Goal: Task Accomplishment & Management: Manage account settings

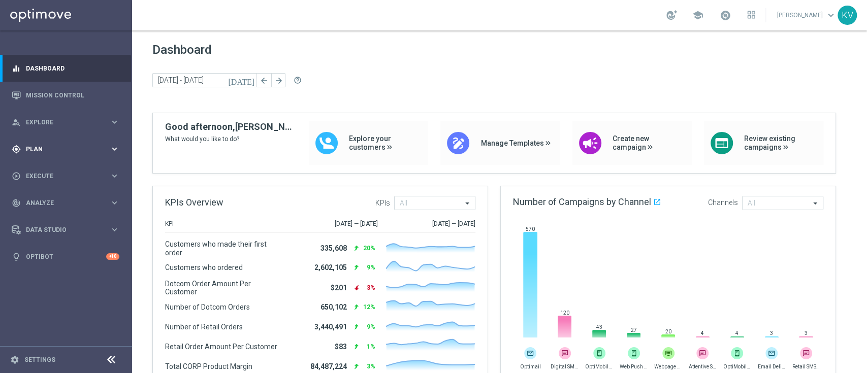
click at [86, 150] on span "Plan" at bounding box center [68, 149] width 84 height 6
click at [53, 198] on span "Templates" at bounding box center [63, 201] width 73 height 6
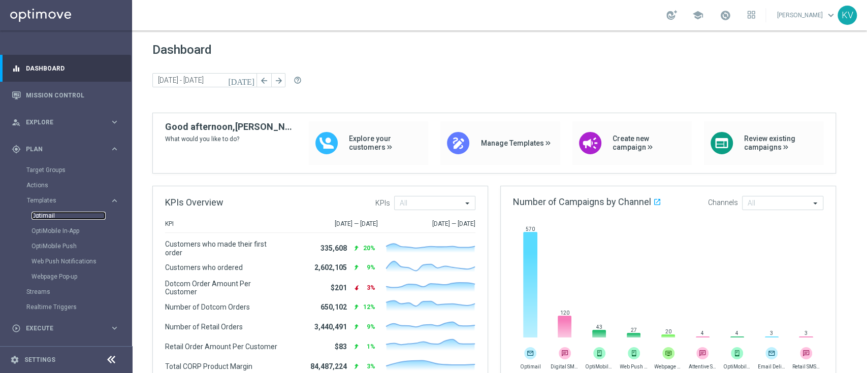
click at [45, 213] on link "Optimail" at bounding box center [68, 216] width 74 height 8
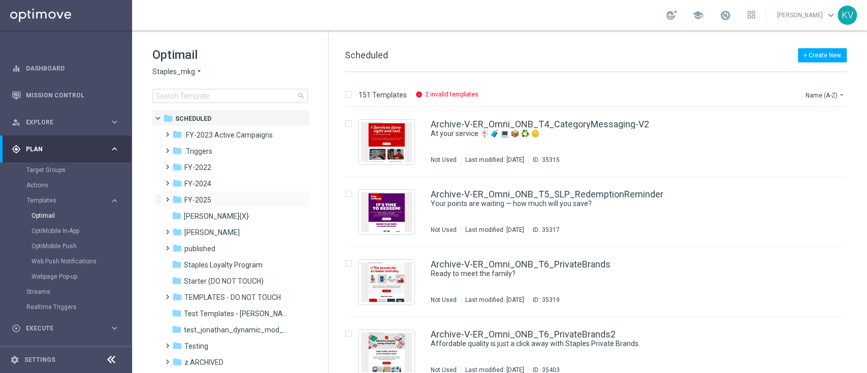
click at [168, 197] on span at bounding box center [165, 195] width 5 height 4
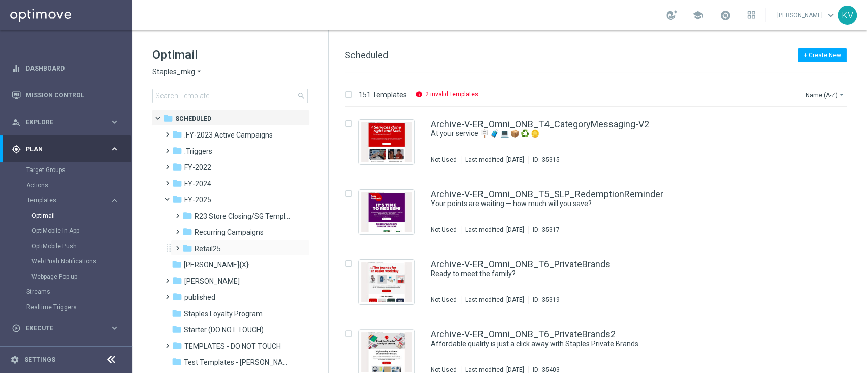
click at [178, 245] on span at bounding box center [175, 244] width 5 height 4
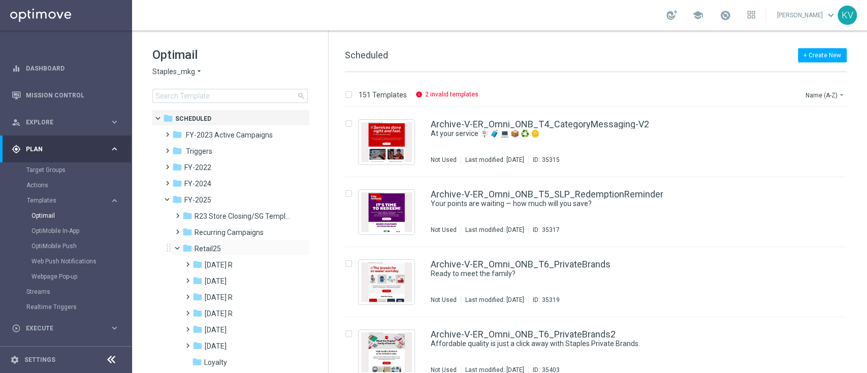
scroll to position [38, 0]
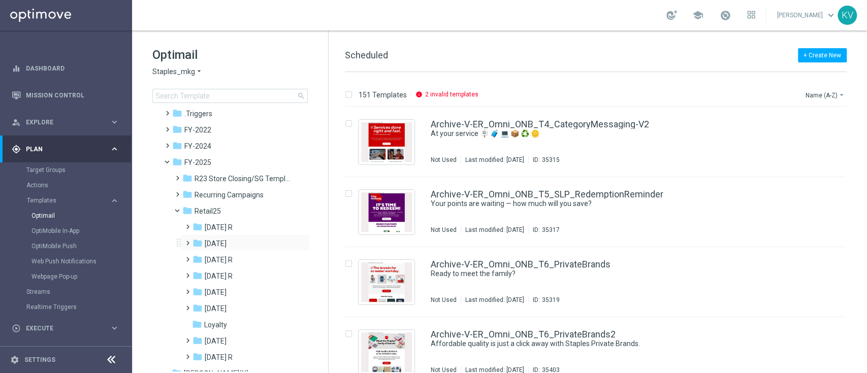
click at [186, 247] on span at bounding box center [188, 243] width 10 height 14
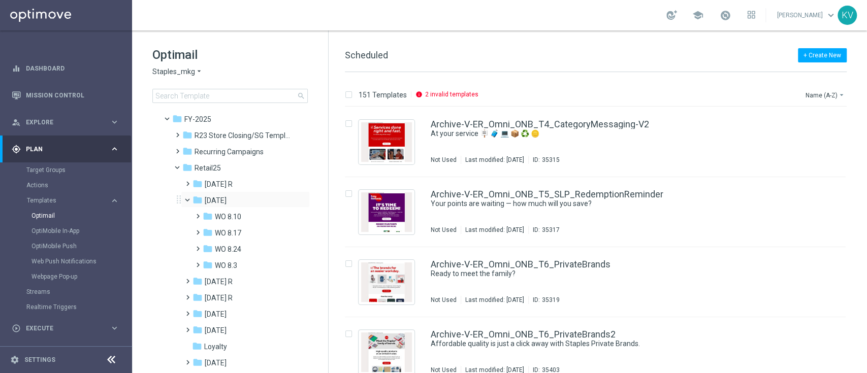
scroll to position [89, 0]
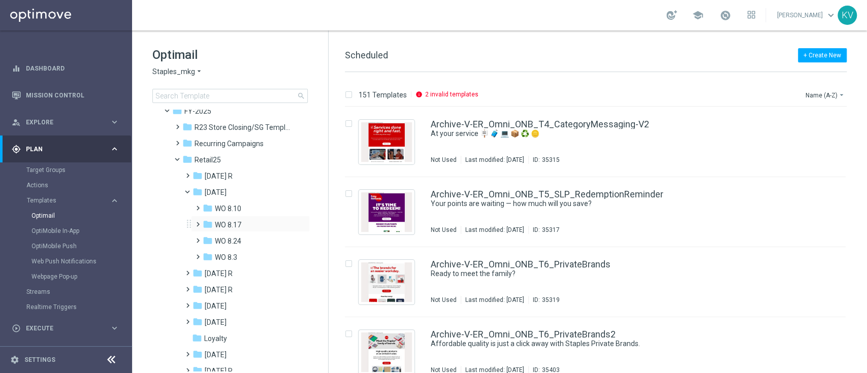
click at [198, 222] on span at bounding box center [195, 220] width 5 height 4
click at [221, 242] on icon "folder" at bounding box center [217, 241] width 10 height 10
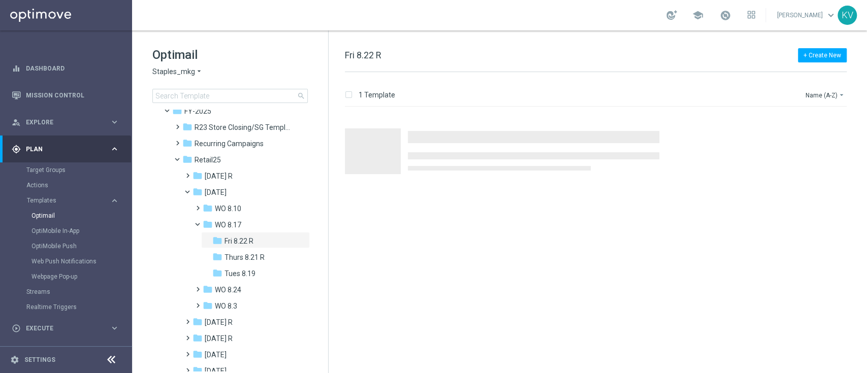
click at [221, 242] on icon "folder" at bounding box center [217, 241] width 10 height 10
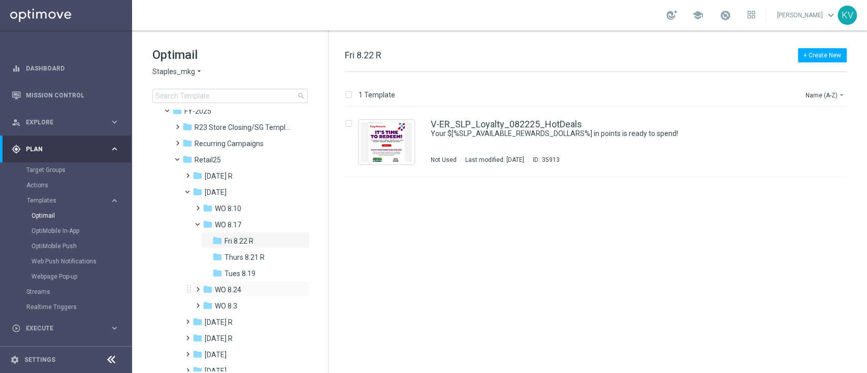
click at [196, 287] on span at bounding box center [195, 285] width 5 height 4
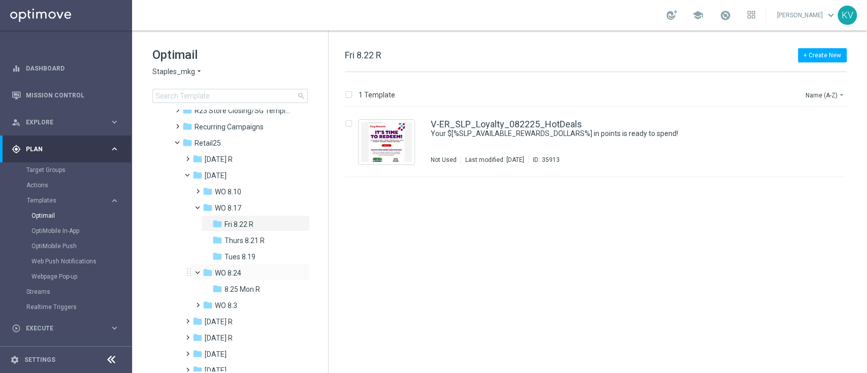
scroll to position [106, 0]
click at [239, 285] on span "8.25 Mon R" at bounding box center [242, 288] width 36 height 9
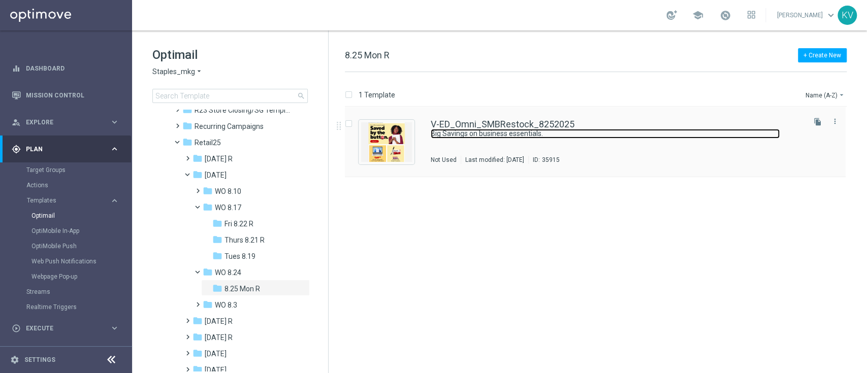
click at [500, 137] on link "Big Savings on business essentials." at bounding box center [605, 134] width 349 height 10
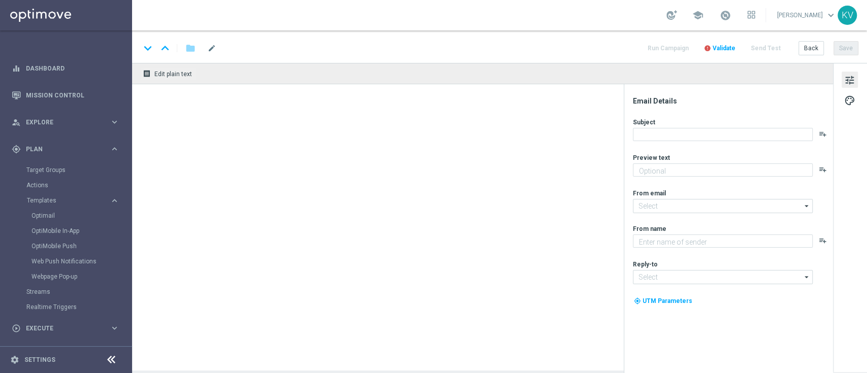
type textarea "Time to stock up!"
type input "staples@connected.staples.com"
type textarea "Staples"
type input "info@staples.com"
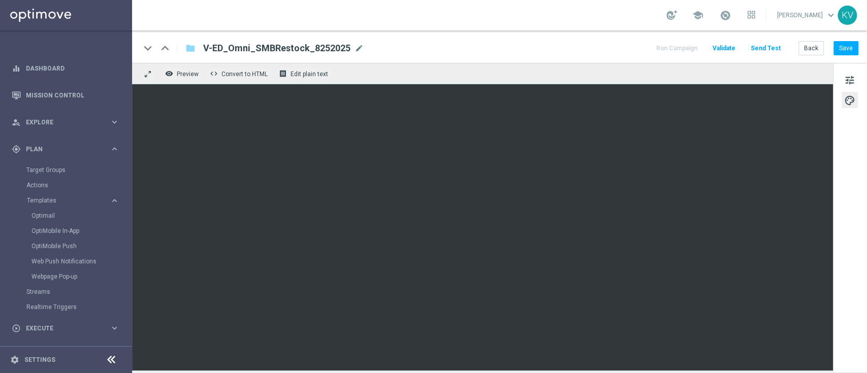
click at [849, 71] on div "tune palette" at bounding box center [850, 217] width 34 height 309
click at [850, 79] on span "tune" at bounding box center [849, 80] width 11 height 13
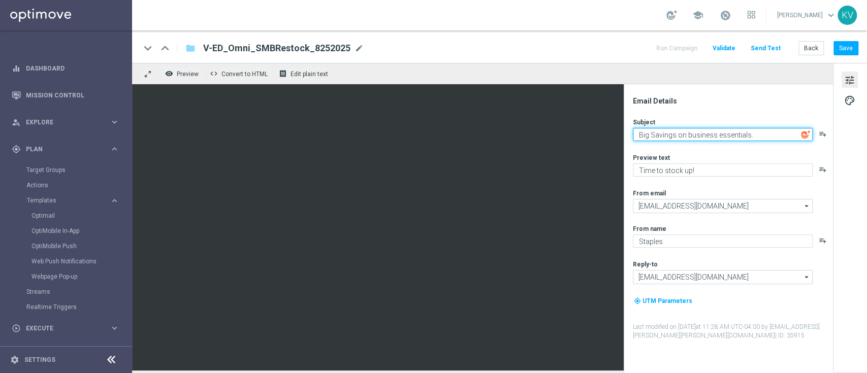
click at [654, 139] on textarea "Big Savings on business essentials." at bounding box center [723, 134] width 180 height 13
type textarea "Big savings on business essentials."
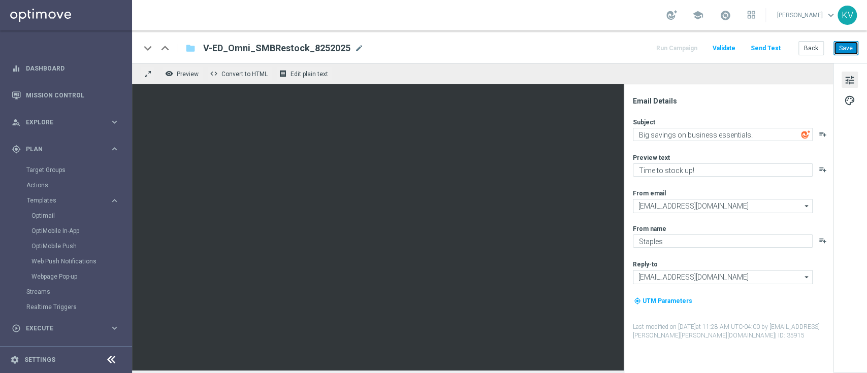
click at [849, 47] on button "Save" at bounding box center [845, 48] width 25 height 14
click at [766, 47] on button "Send Test" at bounding box center [765, 49] width 33 height 14
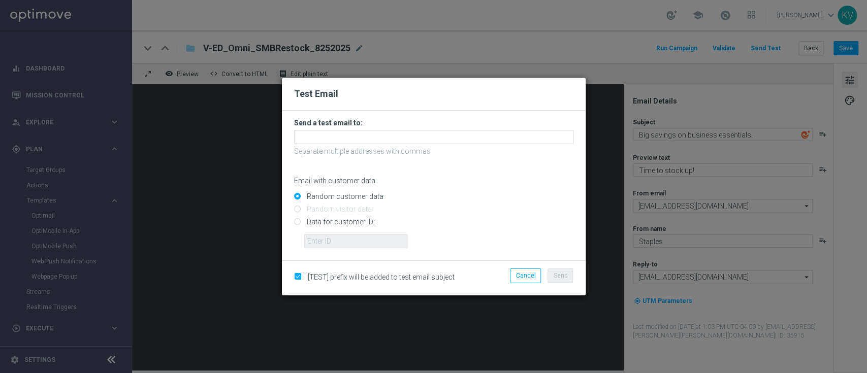
click at [427, 147] on p "Separate multiple addresses with commas" at bounding box center [433, 151] width 279 height 9
click at [427, 146] on form "Send a test email to: Separate multiple addresses with commas Email with custom…" at bounding box center [433, 183] width 279 height 130
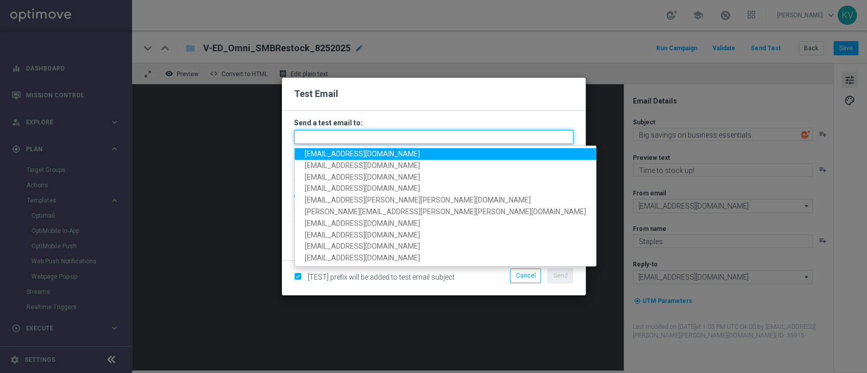
click at [438, 137] on input "text" at bounding box center [433, 137] width 279 height 14
paste input "staples.4cd8-b9d1a@litmusemail.com"
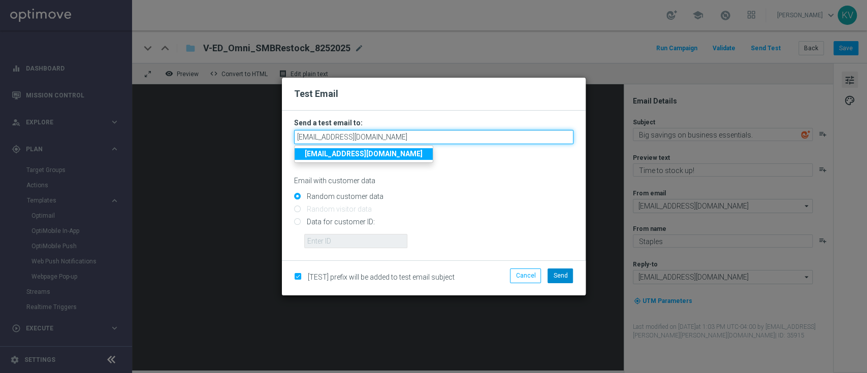
type input "staples.4cd8-b9d1a@litmusemail.com"
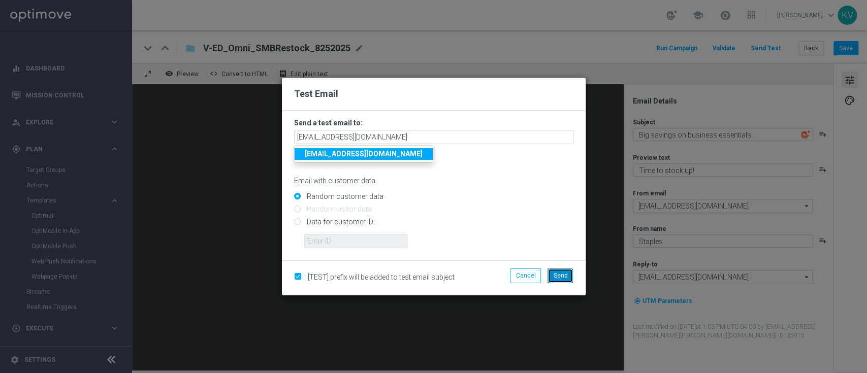
click at [555, 274] on span "Send" at bounding box center [560, 275] width 14 height 7
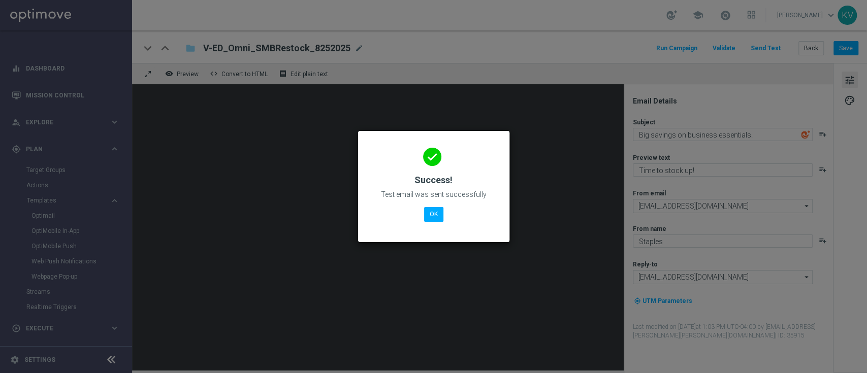
click at [432, 222] on div "done Success! Test email was sent successfully OK" at bounding box center [433, 185] width 127 height 88
click at [435, 207] on button "OK" at bounding box center [433, 214] width 19 height 14
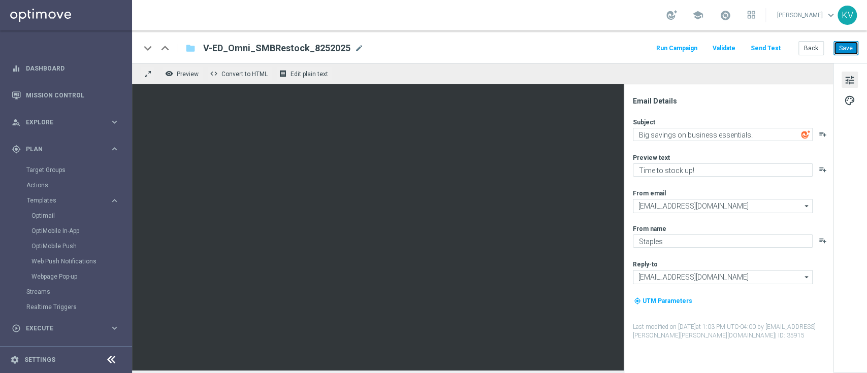
click at [841, 42] on button "Save" at bounding box center [845, 48] width 25 height 14
click at [48, 92] on link "Mission Control" at bounding box center [72, 95] width 93 height 27
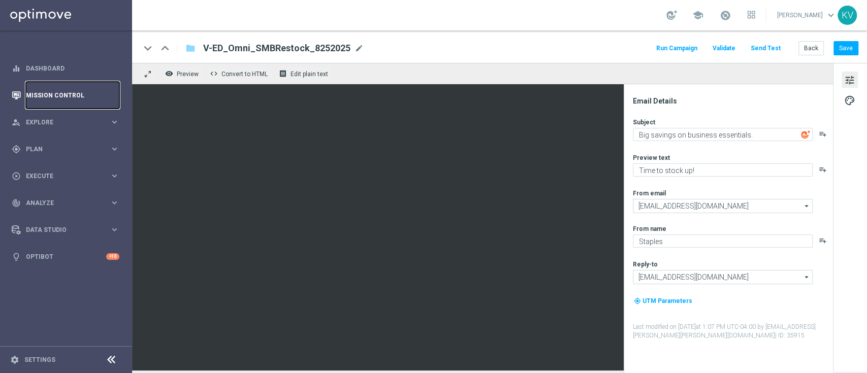
click at [48, 92] on link "Mission Control" at bounding box center [72, 95] width 93 height 27
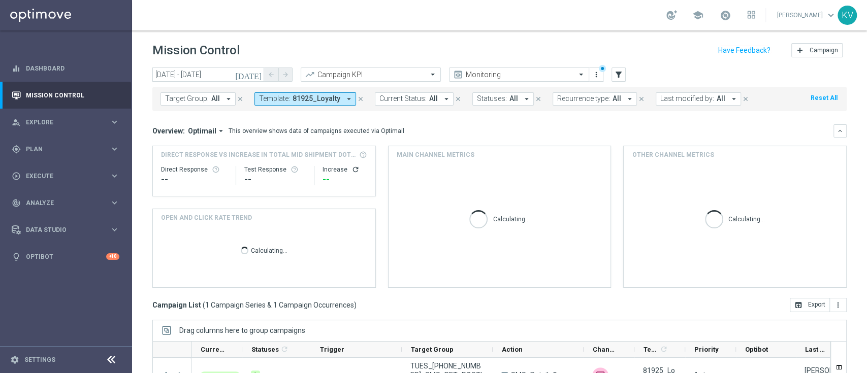
click at [335, 101] on span "81925_Loyalty" at bounding box center [316, 98] width 48 height 9
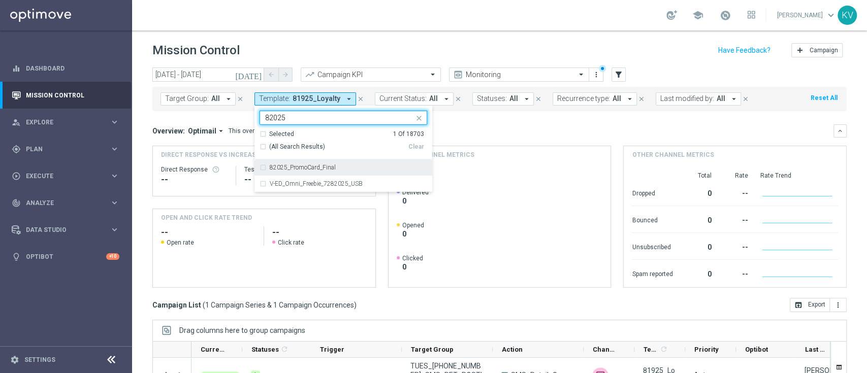
click at [346, 172] on div "82025_PromoCard_Final" at bounding box center [343, 167] width 168 height 16
type input "82025"
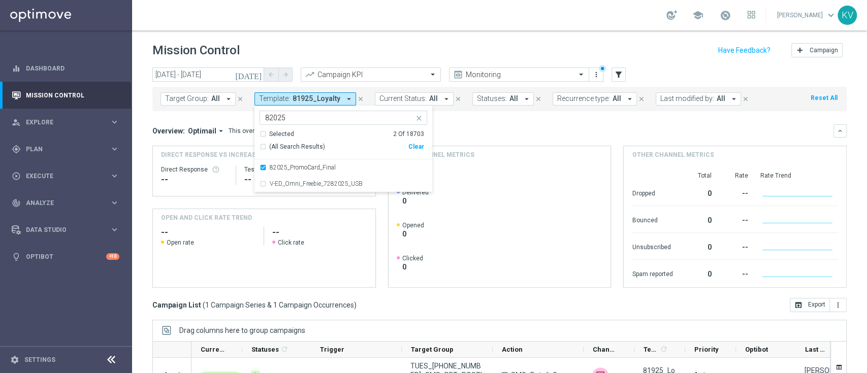
click at [472, 133] on div "Overview: Optimail arrow_drop_down This overview shows data of campaigns execut…" at bounding box center [492, 130] width 681 height 9
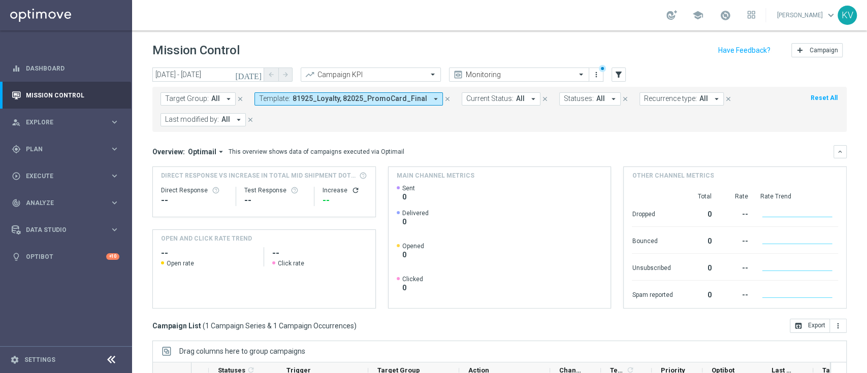
click at [368, 102] on span "81925_Loyalty, 82025_PromoCard_Final" at bounding box center [359, 98] width 135 height 9
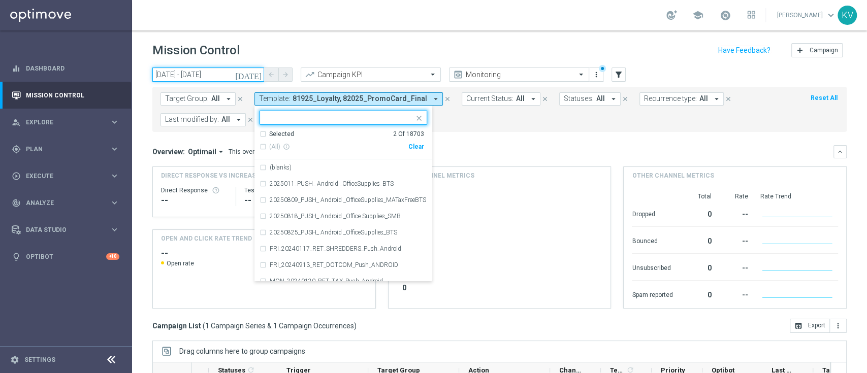
click at [200, 75] on input "19 Aug 2025 - 19 Aug 2025" at bounding box center [208, 75] width 112 height 14
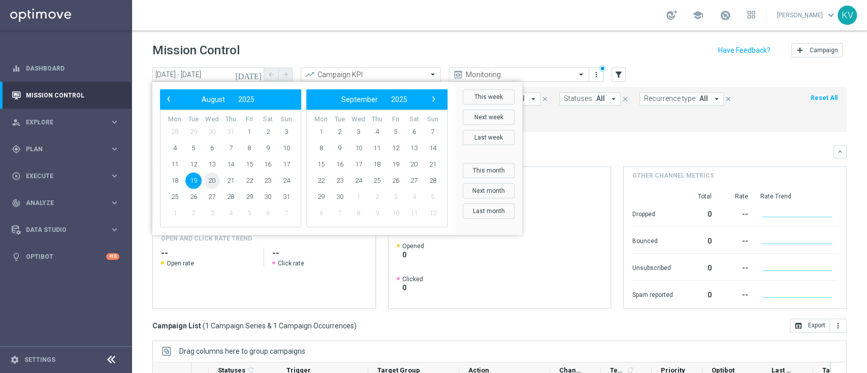
click at [210, 185] on span "20" at bounding box center [212, 181] width 16 height 16
type input "20 Aug 2025 - 20 Aug 2025"
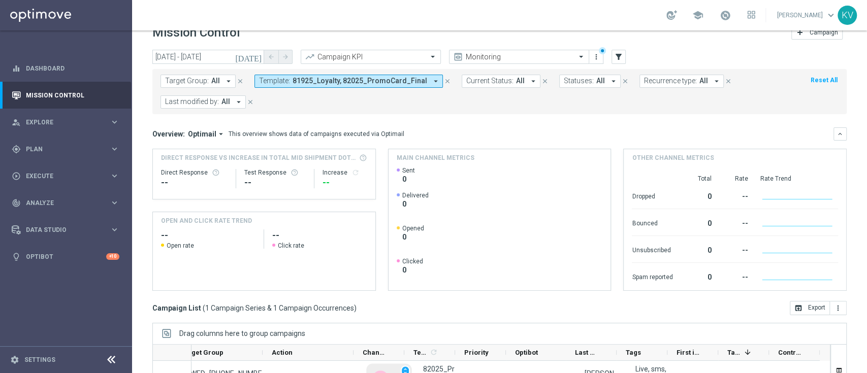
scroll to position [11, 0]
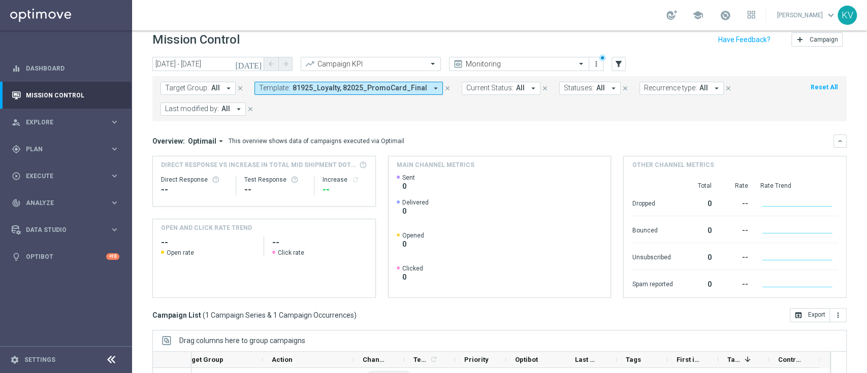
click at [402, 240] on span "0" at bounding box center [413, 244] width 22 height 9
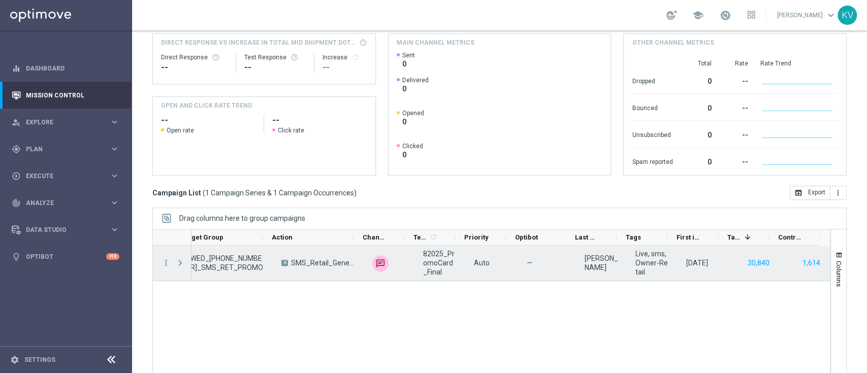
scroll to position [139, 0]
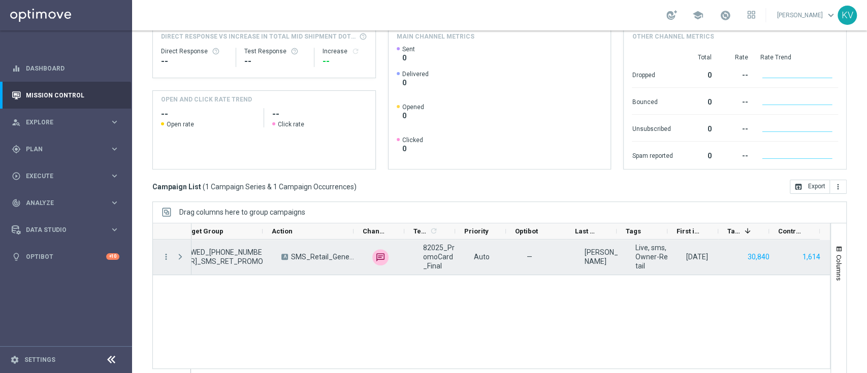
click at [403, 262] on div "unfold_more" at bounding box center [389, 257] width 51 height 35
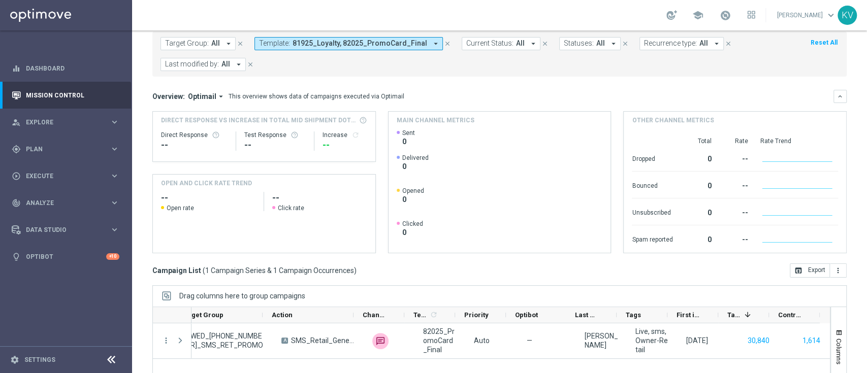
scroll to position [0, 0]
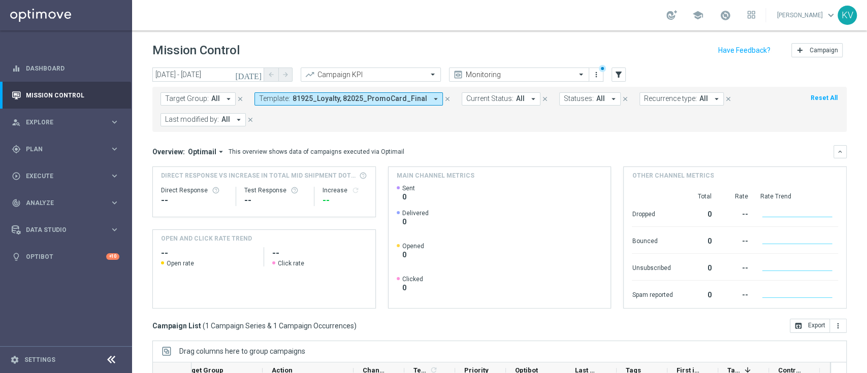
click at [360, 100] on span "81925_Loyalty, 82025_PromoCard_Final" at bounding box center [359, 98] width 135 height 9
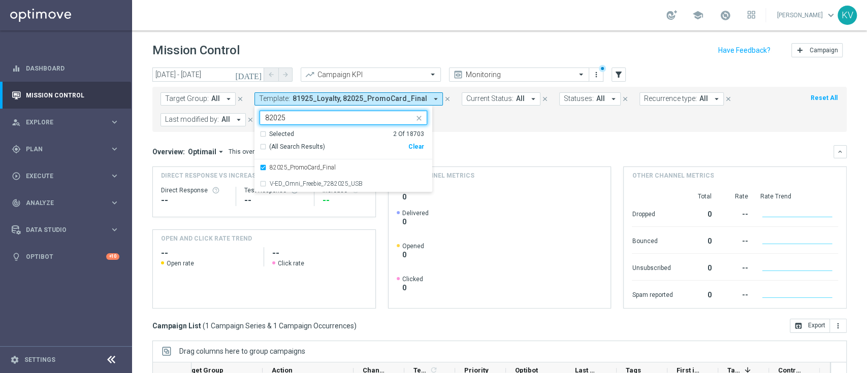
type input "82025"
click at [488, 125] on form "Target Group: All arrow_drop_down close Template: 81925_Loyalty, 82025_PromoCar…" at bounding box center [476, 109] width 633 height 34
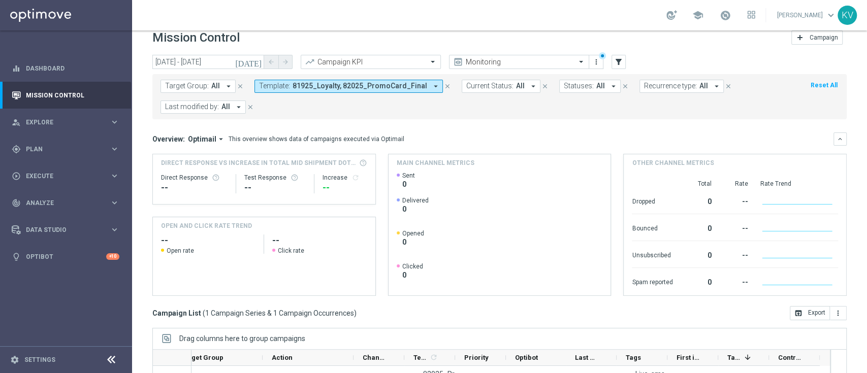
scroll to position [154, 0]
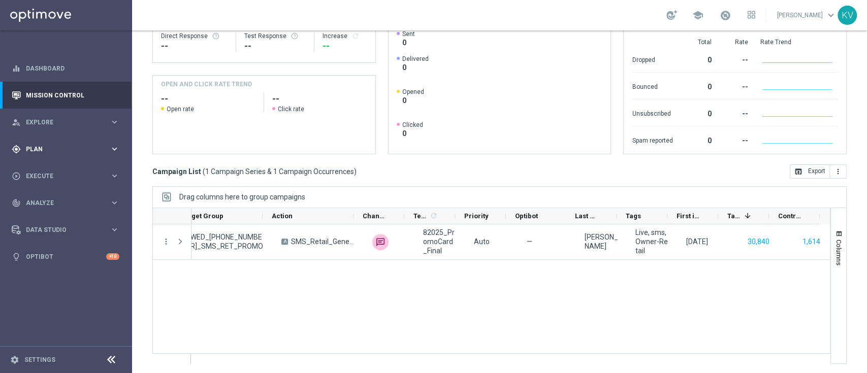
click at [37, 153] on div "gps_fixed Plan keyboard_arrow_right" at bounding box center [65, 149] width 131 height 27
click at [51, 176] on div "Target Groups" at bounding box center [78, 169] width 105 height 15
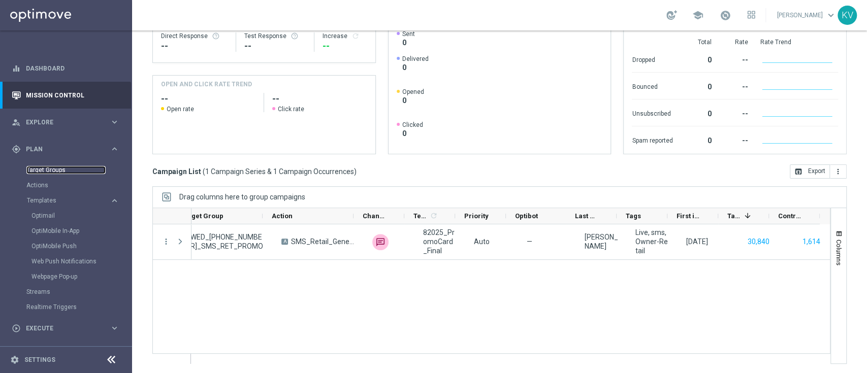
click at [56, 172] on link "Target Groups" at bounding box center [65, 170] width 79 height 8
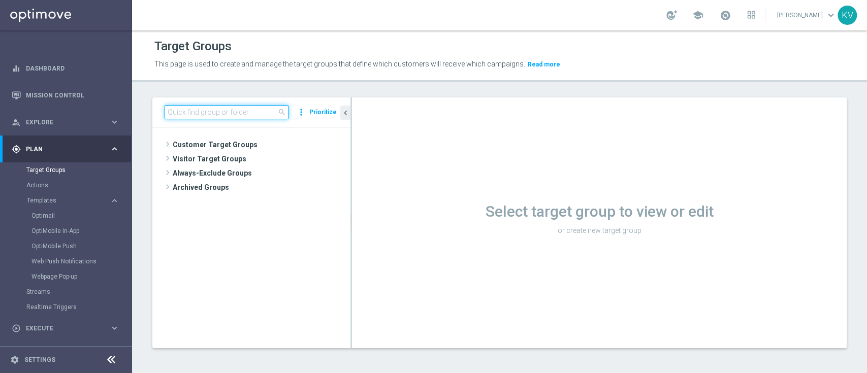
click at [187, 113] on input at bounding box center [226, 112] width 124 height 14
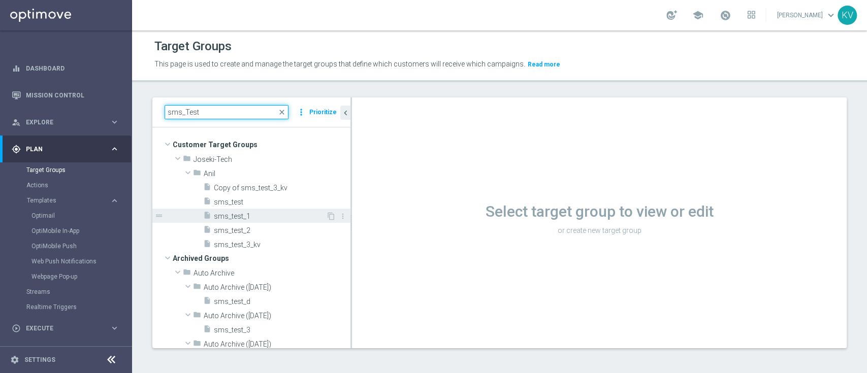
type input "sms_Test"
click at [223, 214] on span "sms_test_1" at bounding box center [270, 216] width 112 height 9
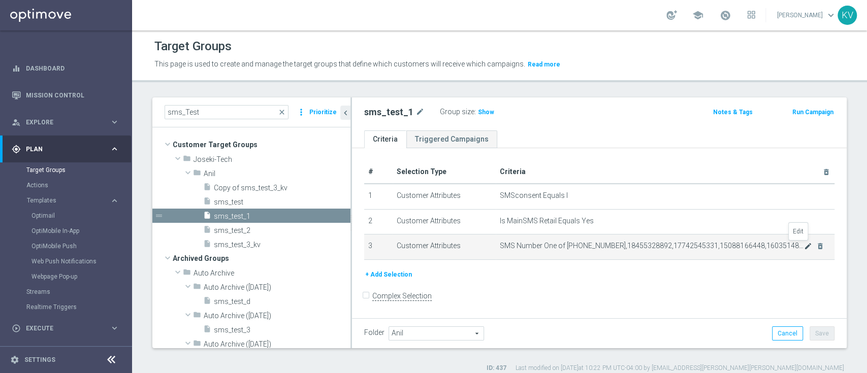
click at [804, 243] on icon "mode_edit" at bounding box center [808, 246] width 8 height 8
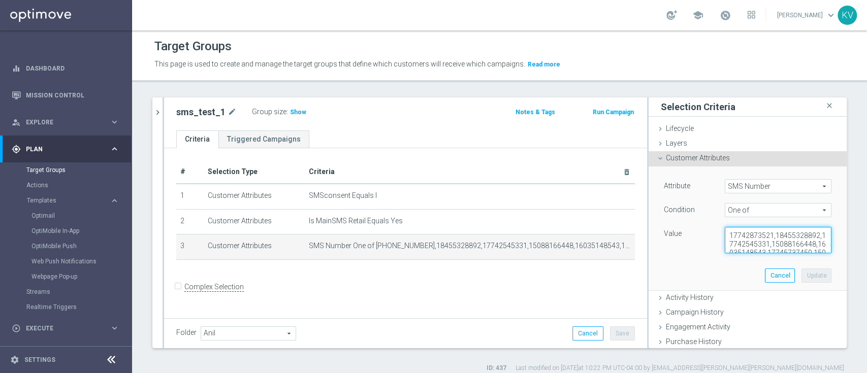
drag, startPoint x: 749, startPoint y: 245, endPoint x: 744, endPoint y: 196, distance: 49.5
click at [744, 196] on div "Attribute SMS Number SMS Number arrow_drop_down search Condition One of One of …" at bounding box center [748, 216] width 168 height 74
click at [784, 271] on div "Attribute SMS Number SMS Number arrow_drop_down search Condition One of One of …" at bounding box center [747, 229] width 183 height 124
click at [790, 241] on textarea "17742873521,18455328892,17742545331,15088166448,16035148543,17745737450,1508340…" at bounding box center [778, 240] width 107 height 26
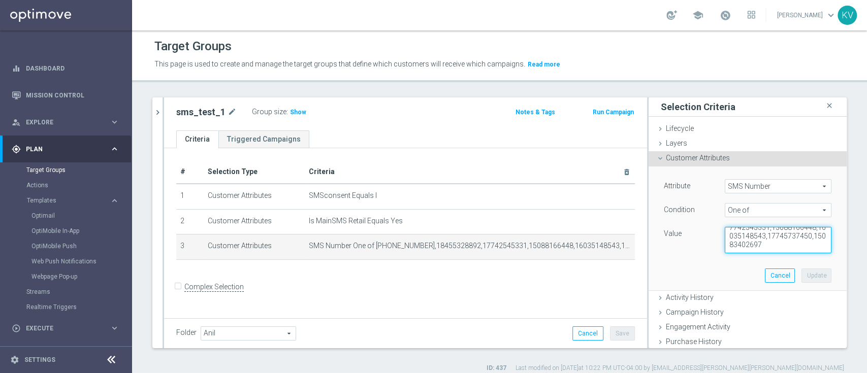
drag, startPoint x: 795, startPoint y: 242, endPoint x: 749, endPoint y: 242, distance: 45.2
click at [749, 242] on textarea "17742873521,18455328892,17742545331,15088166448,16035148543,17745737450,1508340…" at bounding box center [778, 240] width 107 height 26
click at [796, 242] on textarea "17742873521,18455328892,17742545331,15088166448,16035148543,17745737450,1508340…" at bounding box center [778, 240] width 107 height 26
drag, startPoint x: 796, startPoint y: 242, endPoint x: 750, endPoint y: 242, distance: 45.7
click at [750, 242] on textarea "17742873521,18455328892,17742545331,15088166448,16035148543,17745737450,1508340…" at bounding box center [778, 240] width 107 height 26
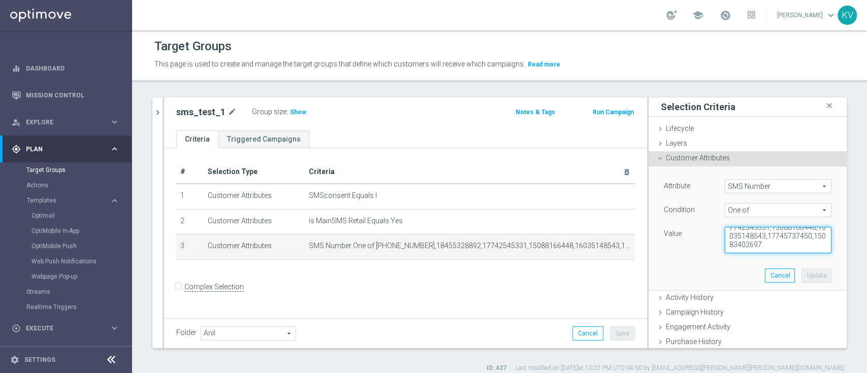
click at [750, 242] on textarea "17742873521,18455328892,17742545331,15088166448,16035148543,17745737450,1508340…" at bounding box center [778, 240] width 107 height 26
drag, startPoint x: 745, startPoint y: 242, endPoint x: 802, endPoint y: 251, distance: 58.2
click at [802, 251] on textarea "17742873521,18455328892,17742545331,15088166448,16035148543,17745737450,1508340…" at bounding box center [778, 240] width 107 height 26
click at [796, 243] on textarea "17742873521,18455328892,17742545331,15088166448,16035148543,17745737450,1508340…" at bounding box center [778, 240] width 107 height 26
drag, startPoint x: 781, startPoint y: 234, endPoint x: 746, endPoint y: 246, distance: 36.9
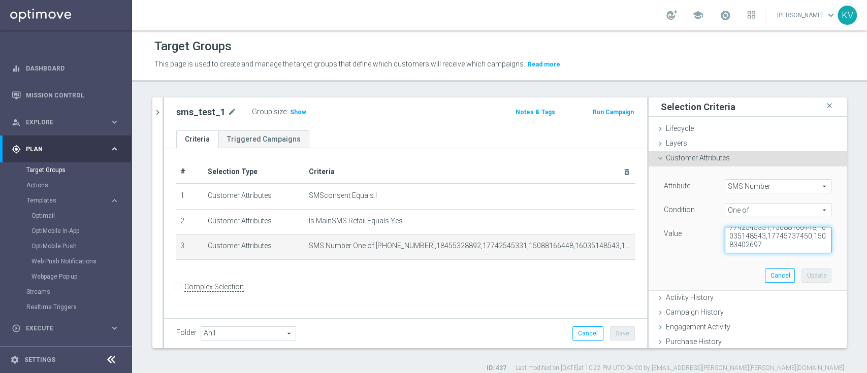
click at [746, 246] on textarea "17742873521,18455328892,17742545331,15088166448,16035148543,17745737450,1508340…" at bounding box center [778, 240] width 107 height 26
type textarea "17742873521,18455328892,17742545331,15088166448,16035148543,15083402697"
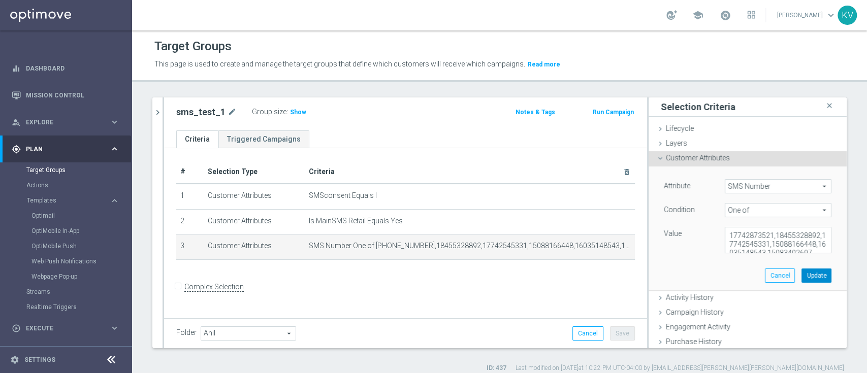
click at [801, 274] on button "Update" at bounding box center [816, 276] width 30 height 14
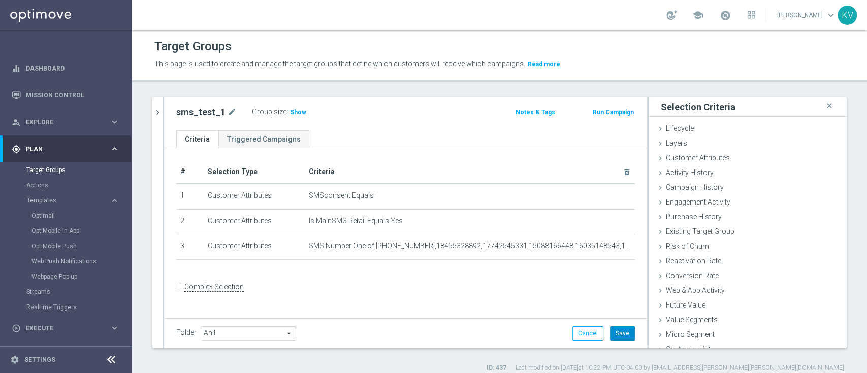
click at [619, 334] on button "Save" at bounding box center [622, 333] width 25 height 14
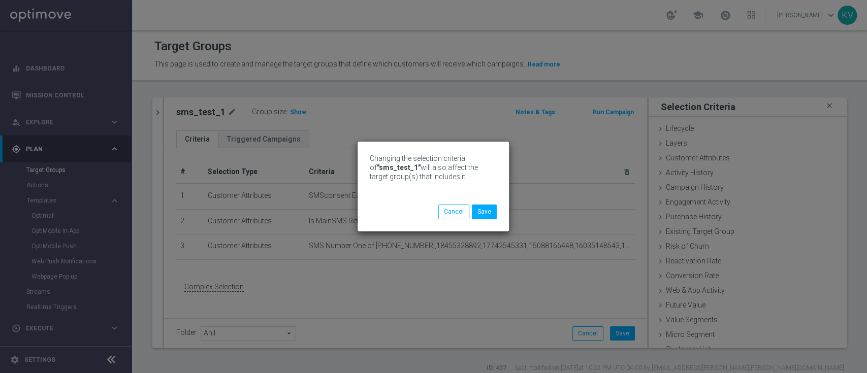
click at [498, 217] on div "Changing the selection criteria of "sms_test_1" will also affect the target gro…" at bounding box center [432, 186] width 151 height 89
click at [495, 216] on button "Save" at bounding box center [484, 212] width 25 height 14
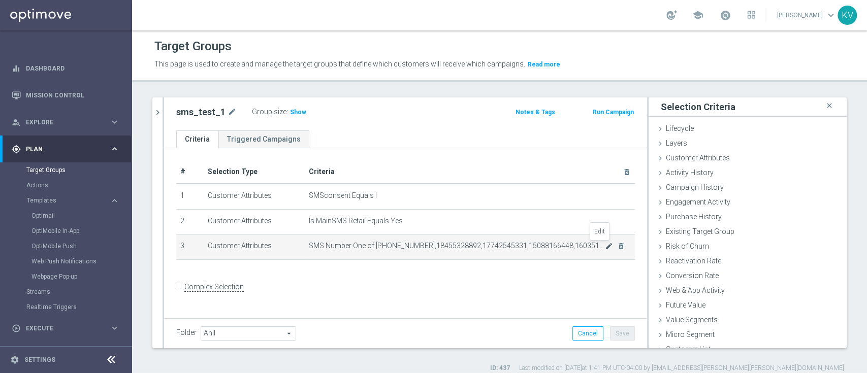
click at [605, 247] on icon "mode_edit" at bounding box center [609, 246] width 8 height 8
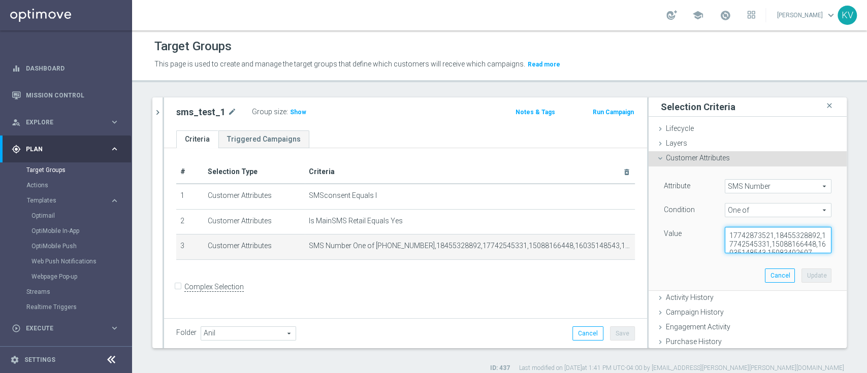
click at [730, 238] on textarea "17742873521,18455328892,17742545331,15088166448,16035148543,15083402697" at bounding box center [778, 240] width 107 height 26
click at [155, 111] on icon "chevron_right" at bounding box center [158, 113] width 10 height 10
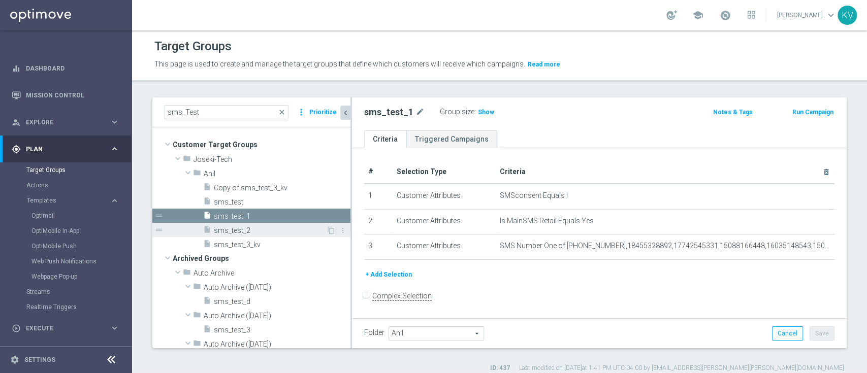
click at [257, 233] on span "sms_test_2" at bounding box center [270, 230] width 112 height 9
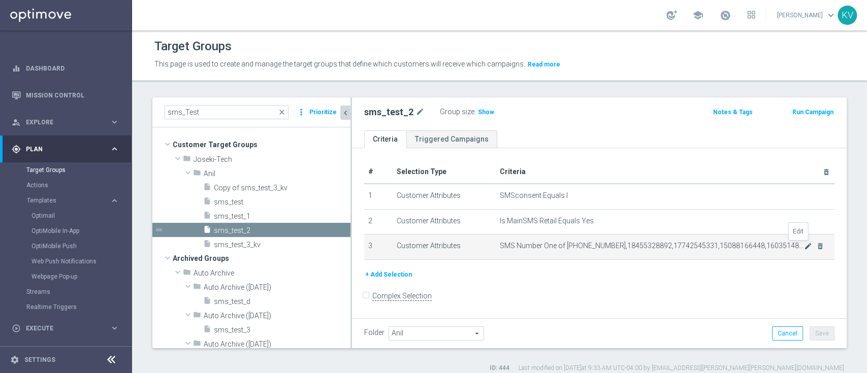
click at [804, 246] on icon "mode_edit" at bounding box center [808, 246] width 8 height 8
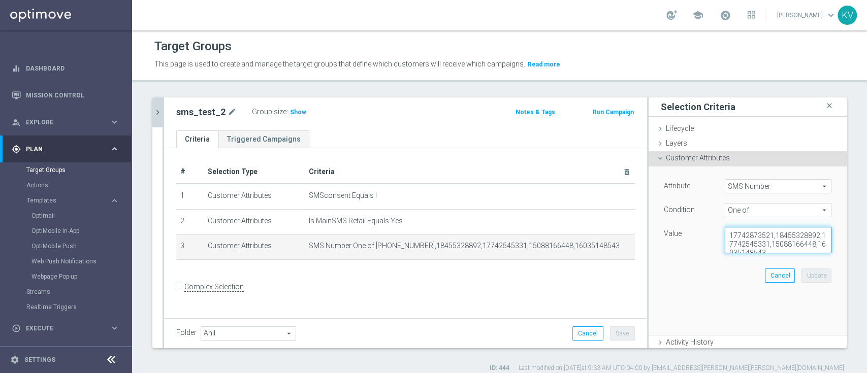
click at [760, 232] on textarea "17742873521,18455328892,17742545331,15088166448,16035148543" at bounding box center [778, 240] width 107 height 26
paste textarea ",15083402697"
click at [778, 242] on textarea "17742873521,18455328892,17742545331,15088166448,16035148543,15083402697" at bounding box center [778, 240] width 107 height 26
click at [778, 242] on textarea "17742873521,18455328892,17742545331,15088166448,16035148543,,15083402697" at bounding box center [778, 240] width 107 height 26
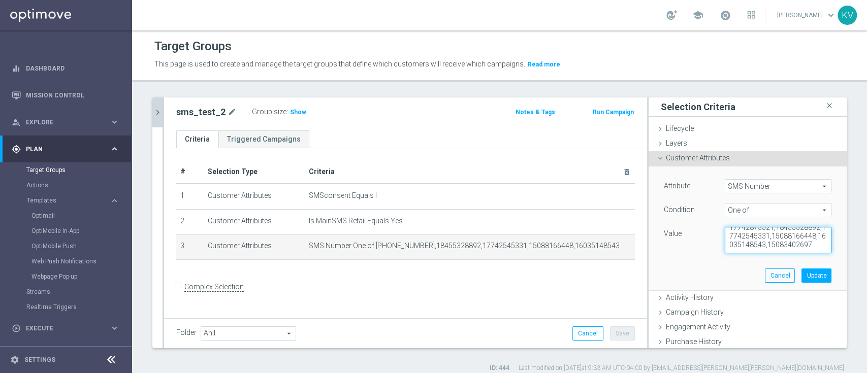
click at [768, 247] on textarea "17742873521,18455328892,17742545331,15088166448,16035148543,15083402697" at bounding box center [778, 240] width 107 height 26
paste textarea "15083402697"
type textarea "17742873521,18455328892,17742545331,15088166448,16035148543,15083402697,1508340…"
click at [801, 279] on button "Update" at bounding box center [816, 276] width 30 height 14
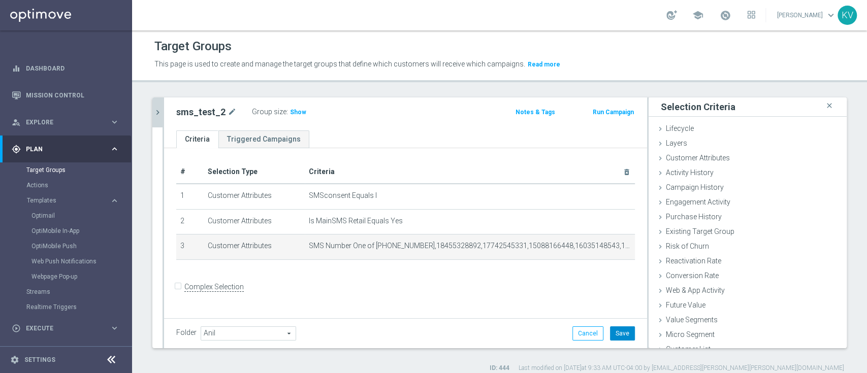
click at [610, 335] on button "Save" at bounding box center [622, 333] width 25 height 14
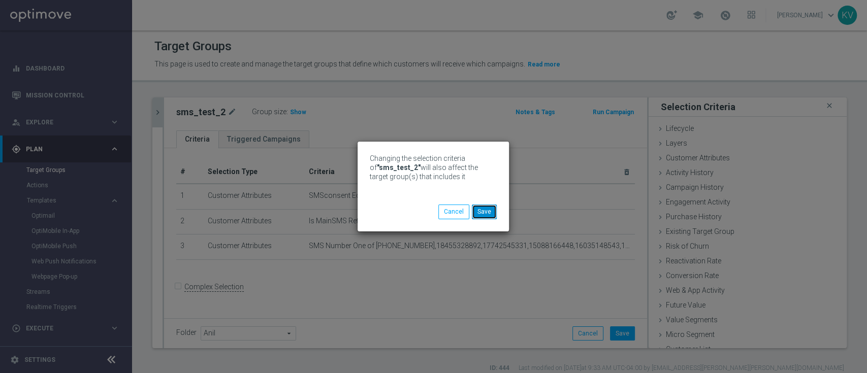
click at [477, 213] on button "Save" at bounding box center [484, 212] width 25 height 14
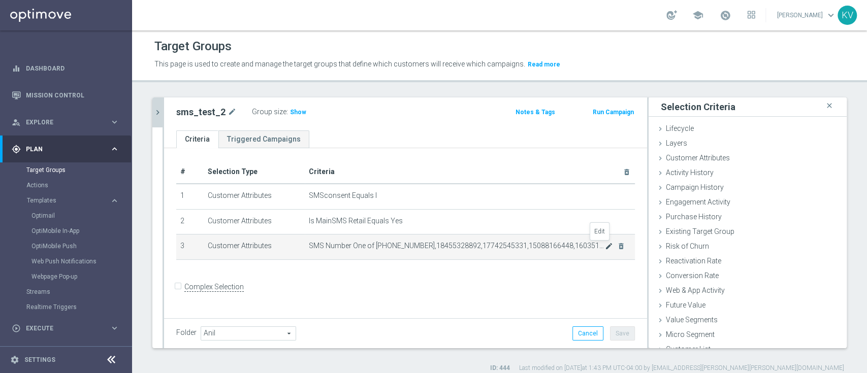
click at [605, 246] on icon "mode_edit" at bounding box center [609, 246] width 8 height 8
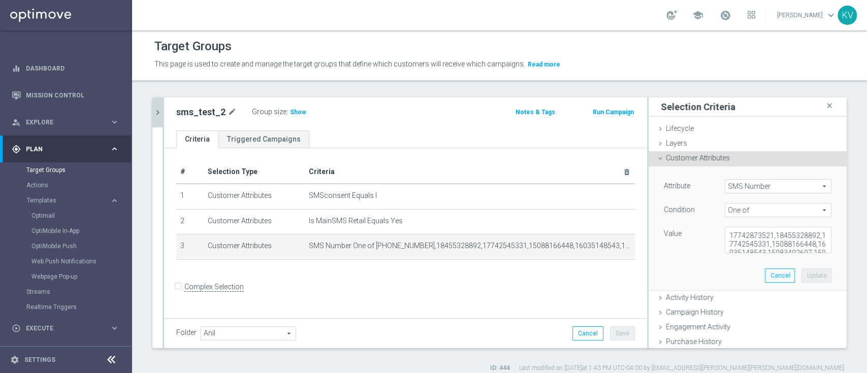
click at [717, 245] on div "17742873521,18455328892,17742545331,15088166448,16035148543,15083402697,1508340…" at bounding box center [778, 240] width 122 height 26
click at [737, 243] on textarea "17742873521,18455328892,17742545331,15088166448,16035148543,15083402697,1508340…" at bounding box center [778, 240] width 107 height 26
click at [160, 108] on icon "chevron_right" at bounding box center [158, 113] width 10 height 10
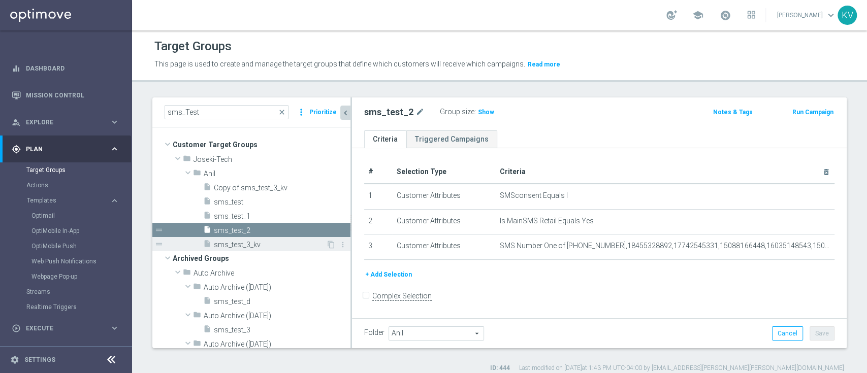
click at [240, 246] on span "sms_test_3_kv" at bounding box center [270, 245] width 112 height 9
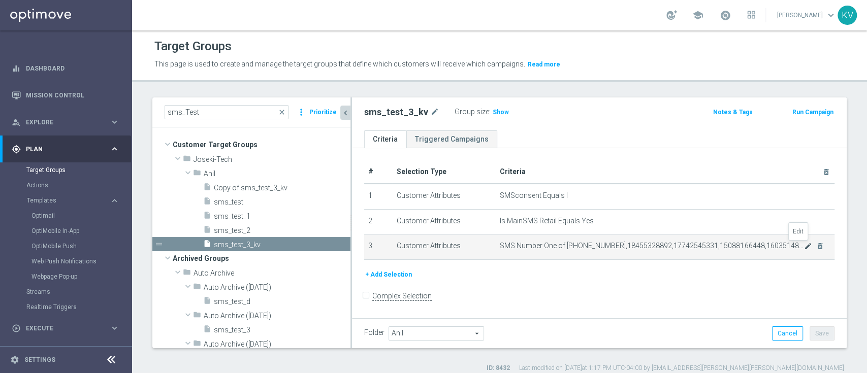
click at [804, 247] on icon "mode_edit" at bounding box center [808, 246] width 8 height 8
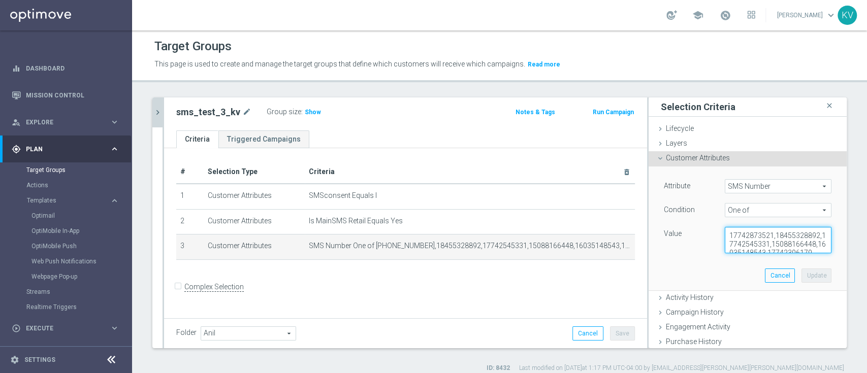
click at [773, 243] on textarea "17742873521,18455328892,17742545331,15088166448,16035148543,17742306179" at bounding box center [778, 240] width 107 height 26
paste textarea "5083402697,15083402697"
type textarea "17742873521,18455328892,17742545331,15088166448,16035148543,15083402697,1508340…"
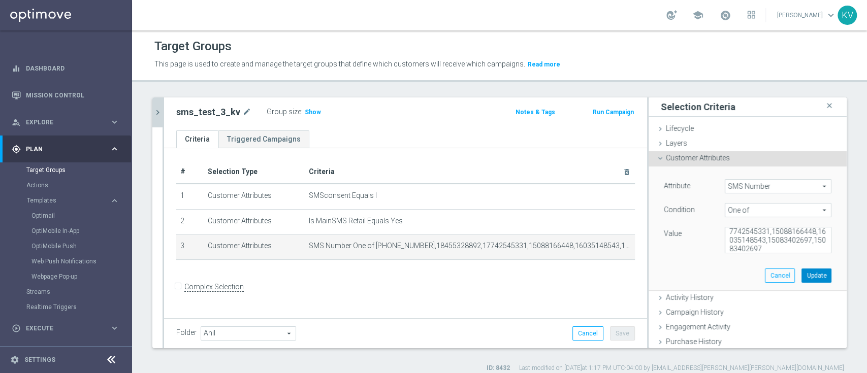
click at [801, 274] on button "Update" at bounding box center [816, 276] width 30 height 14
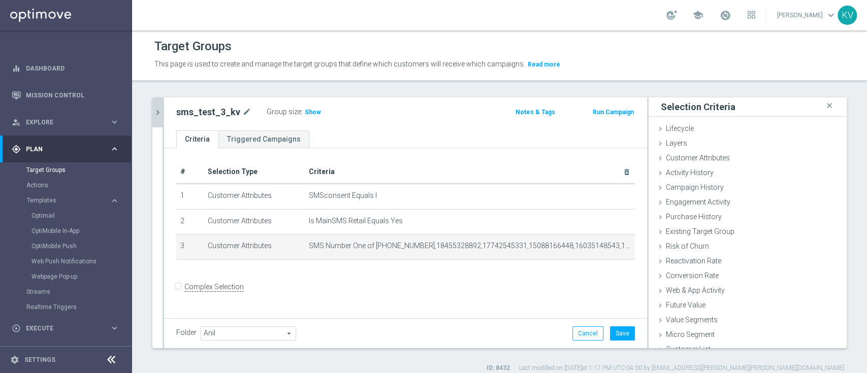
click at [627, 330] on div "Folder Anil Anil arrow_drop_down search Cancel Save Saving..." at bounding box center [405, 333] width 483 height 30
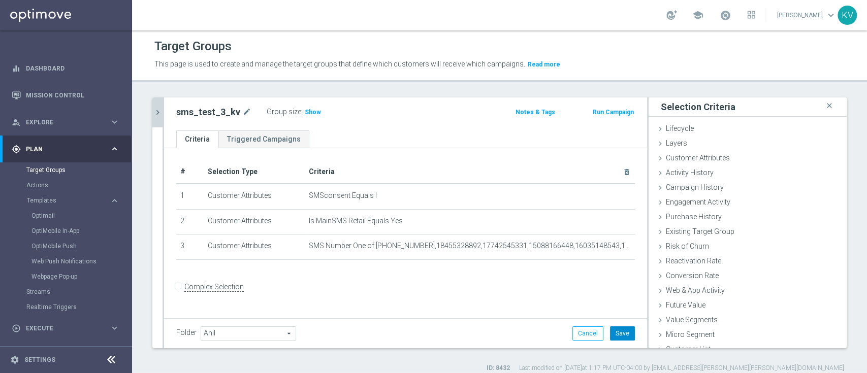
click at [620, 333] on button "Save" at bounding box center [622, 333] width 25 height 14
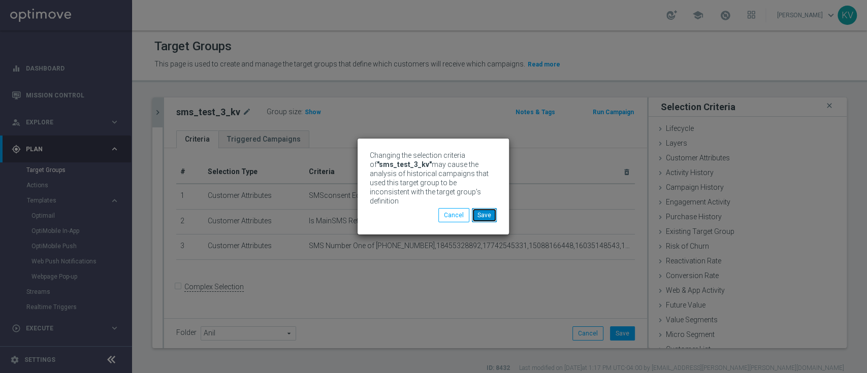
click at [485, 217] on button "Save" at bounding box center [484, 215] width 25 height 14
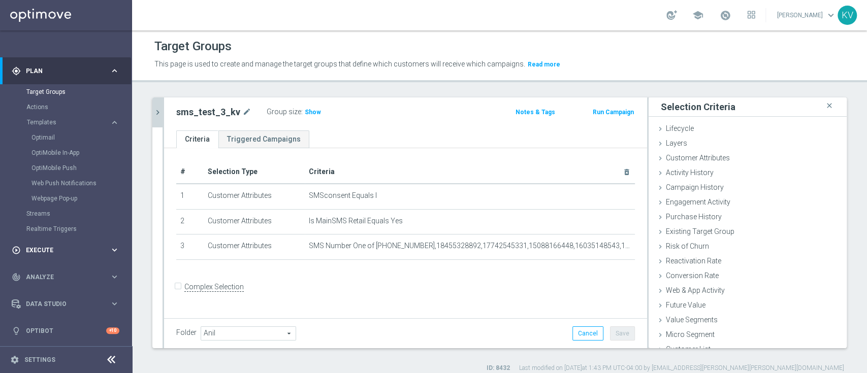
click at [56, 249] on span "Execute" at bounding box center [68, 250] width 84 height 6
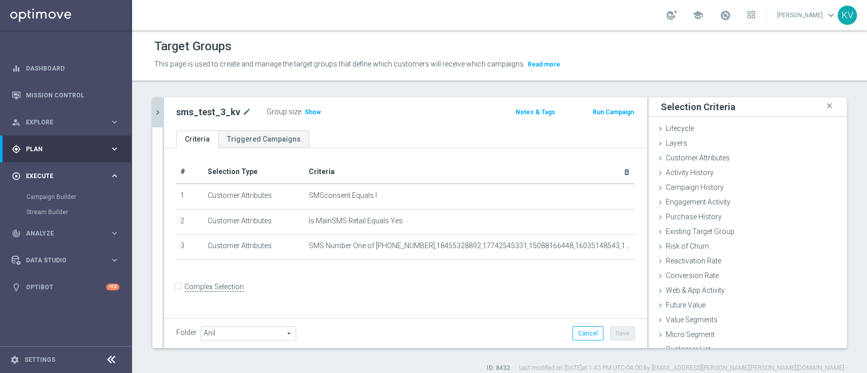
scroll to position [0, 0]
click at [57, 197] on link "Campaign Builder" at bounding box center [65, 197] width 79 height 8
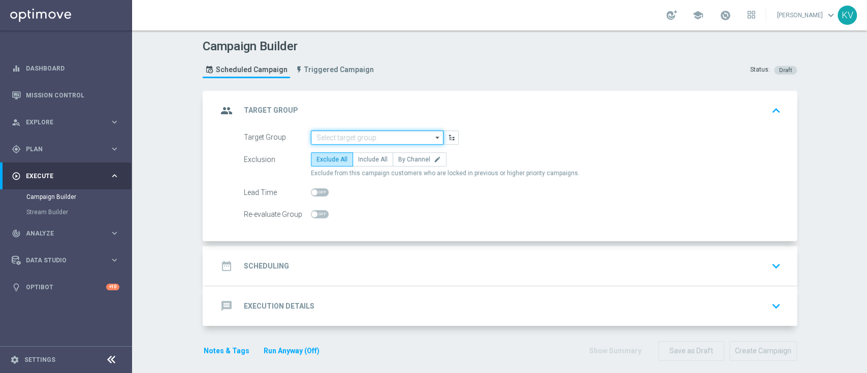
click at [385, 136] on input at bounding box center [377, 137] width 133 height 14
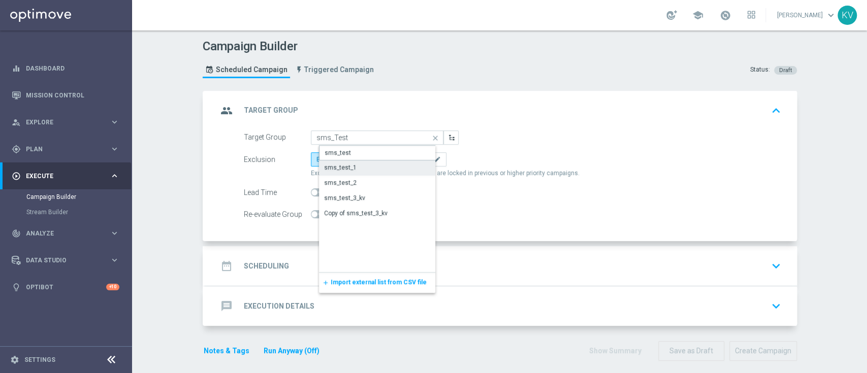
drag, startPoint x: 384, startPoint y: 159, endPoint x: 371, endPoint y: 165, distance: 14.5
click at [371, 165] on div "sms_test sms_test_1 sms_test_2 sms_test_3_kv Copy of sms_test_3_kv" at bounding box center [385, 183] width 133 height 76
click at [371, 165] on div "sms_test_1" at bounding box center [385, 167] width 133 height 15
type input "sms_test_1"
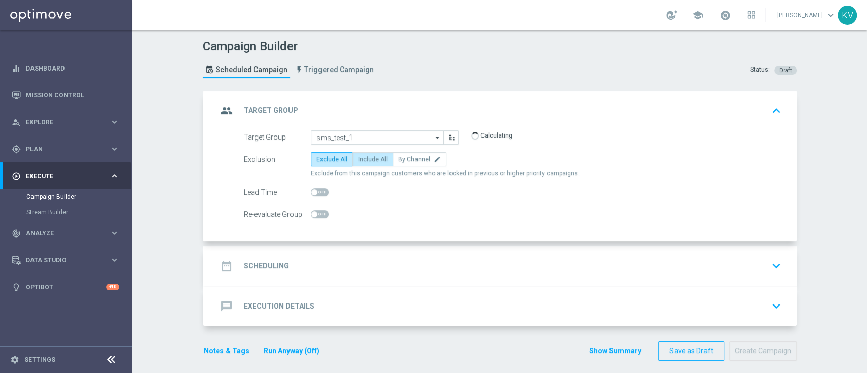
click at [366, 153] on label "Include All" at bounding box center [372, 159] width 41 height 14
click at [365, 158] on input "Include All" at bounding box center [361, 161] width 7 height 7
radio input "true"
click at [325, 270] on div "date_range Scheduling keyboard_arrow_down" at bounding box center [500, 265] width 567 height 19
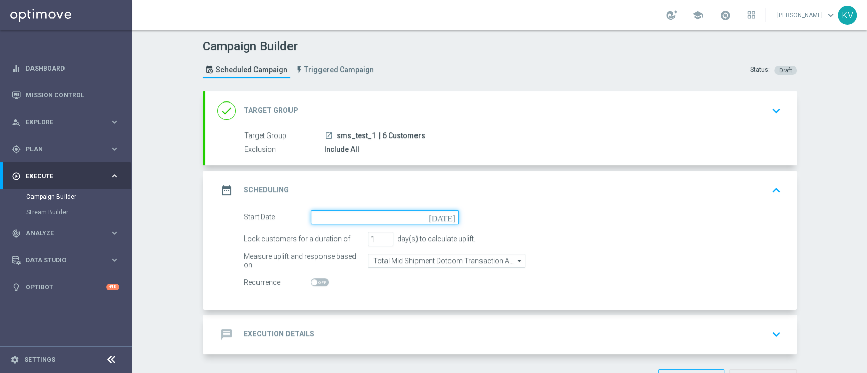
click at [326, 213] on input at bounding box center [385, 217] width 148 height 14
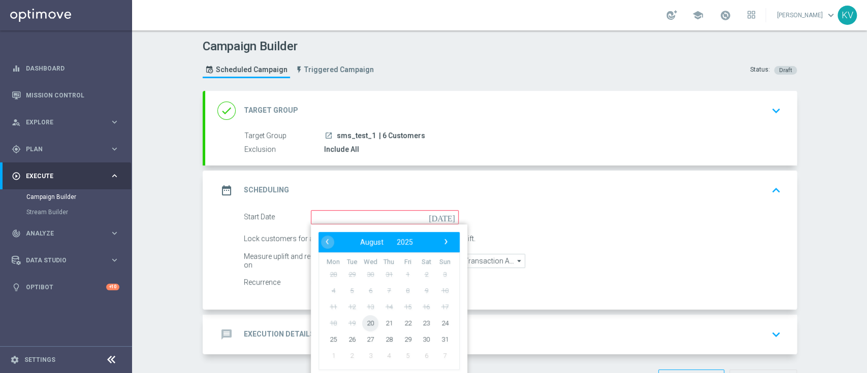
click at [362, 325] on span "20" at bounding box center [370, 323] width 16 height 16
type input "20 Aug 2025"
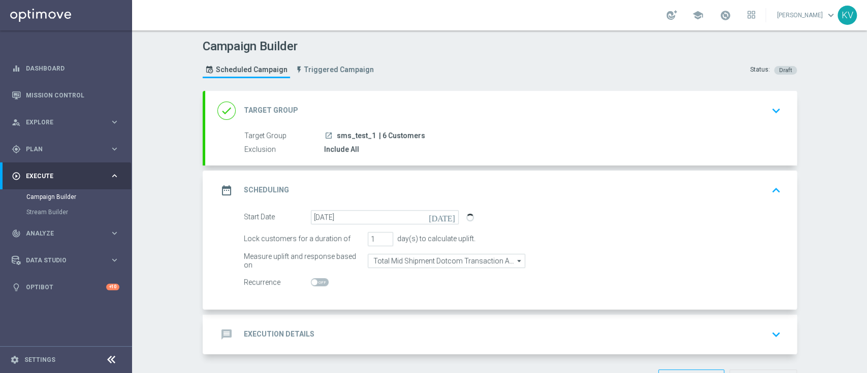
click at [414, 251] on form "Start Date 20 Aug 2025 today Lock customers for a duration of 1 day(s) to calcu…" at bounding box center [512, 250] width 537 height 80
click at [417, 260] on input "Total Mid Shipment Dotcom Transaction Amount" at bounding box center [446, 261] width 157 height 14
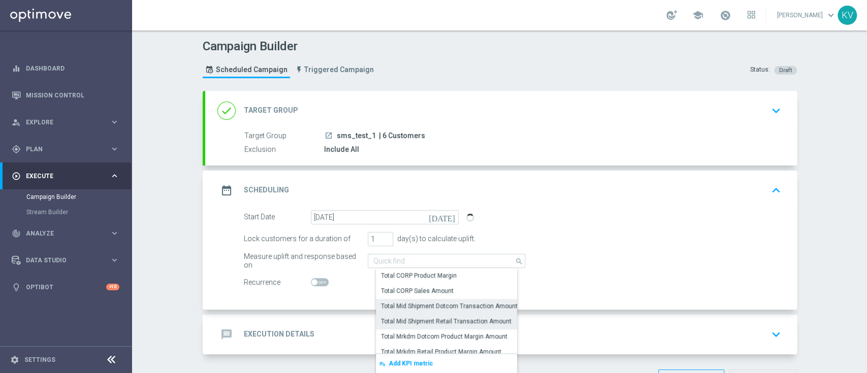
click at [438, 322] on div "Total Mid Shipment Retail Transaction Amount" at bounding box center [446, 321] width 130 height 9
type input "Total Mid Shipment Retail Transaction Amount"
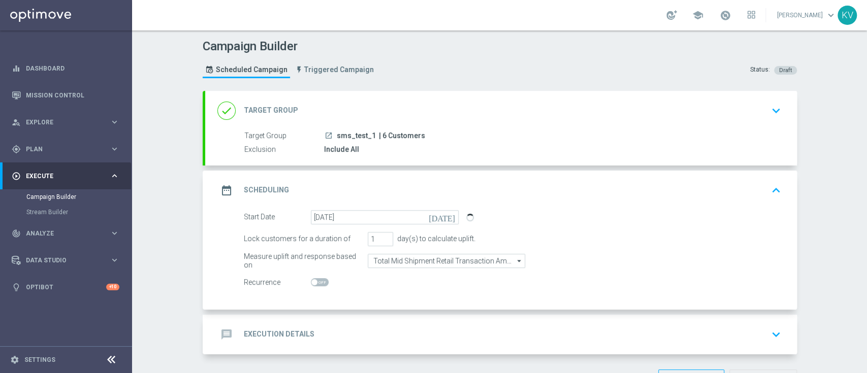
click at [413, 343] on div "message Execution Details keyboard_arrow_down" at bounding box center [500, 335] width 591 height 40
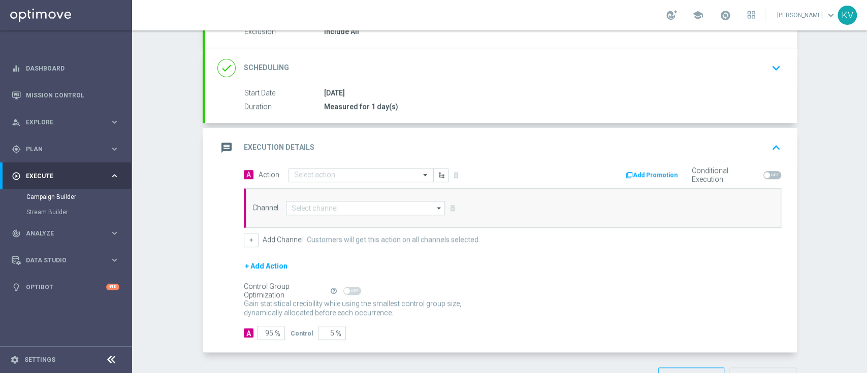
scroll to position [120, 0]
click at [333, 177] on div "Select action" at bounding box center [360, 173] width 145 height 14
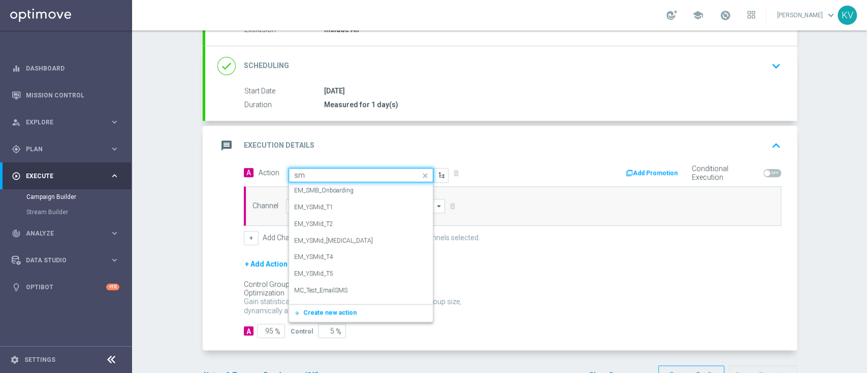
type input "sms"
click at [346, 290] on div "SMS_Retail_General edit" at bounding box center [361, 295] width 134 height 17
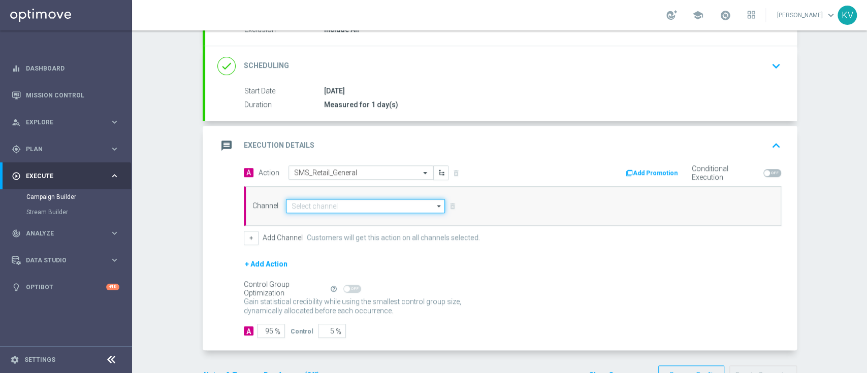
click at [331, 208] on input at bounding box center [365, 206] width 159 height 14
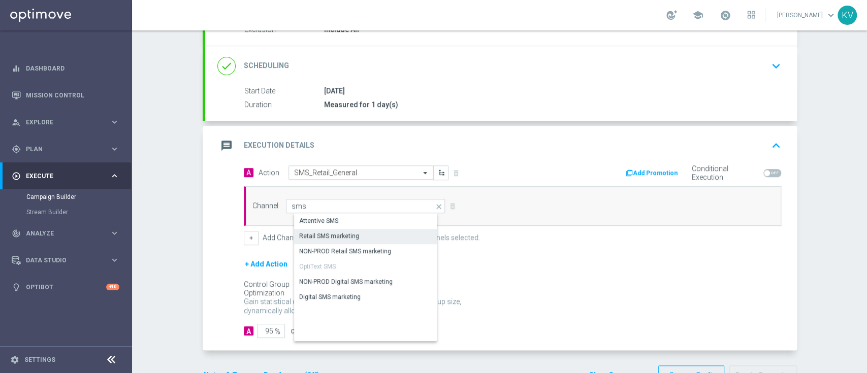
click at [356, 232] on div "Retail SMS marketing" at bounding box center [374, 236] width 160 height 14
type input "Retail SMS marketing"
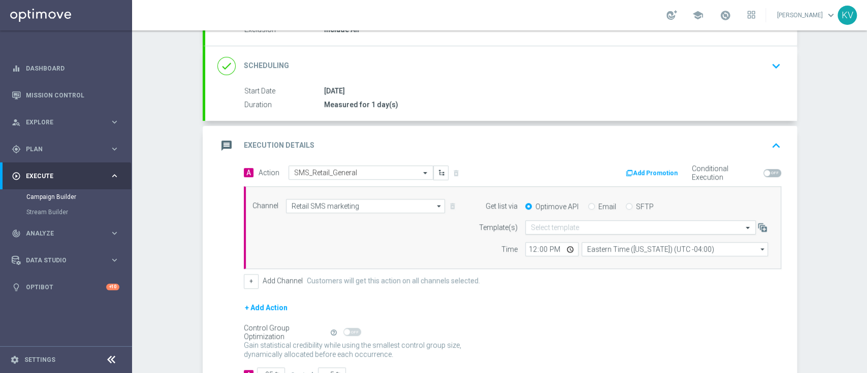
click at [569, 221] on div "Select template" at bounding box center [640, 227] width 231 height 14
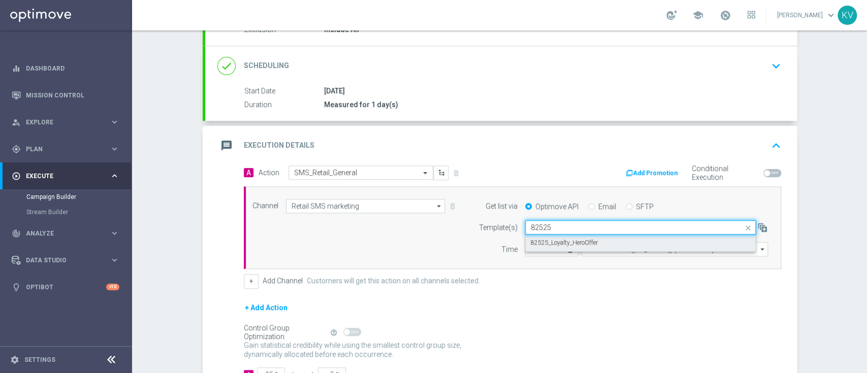
click at [542, 243] on label "82525_Loyalty_HeroOffer" at bounding box center [564, 243] width 67 height 9
type input "82525"
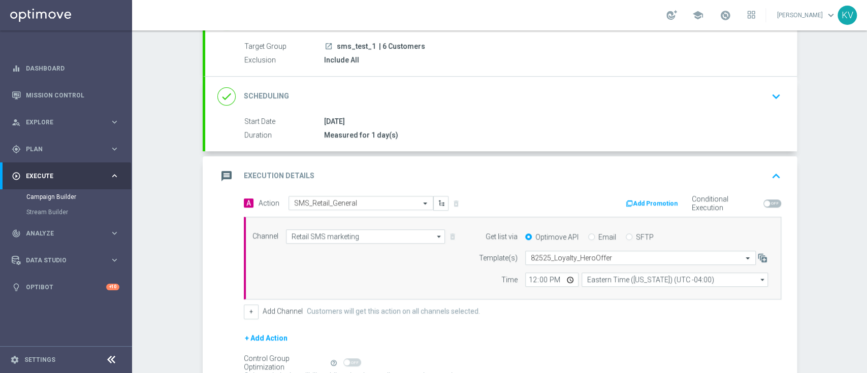
scroll to position [194, 0]
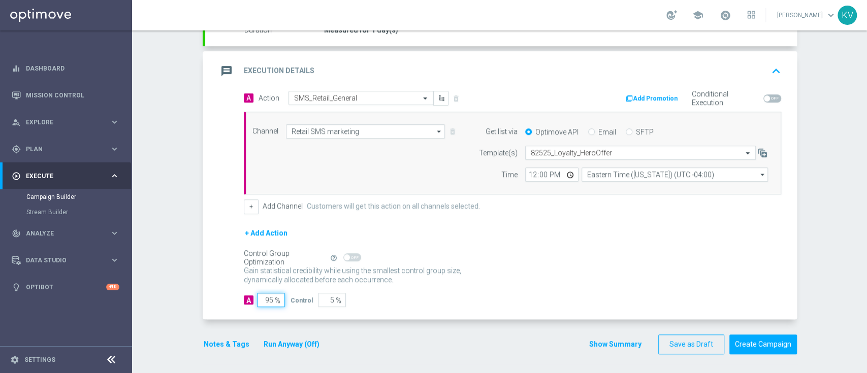
click at [258, 293] on input "95" at bounding box center [271, 300] width 28 height 14
type input "1"
type input "99"
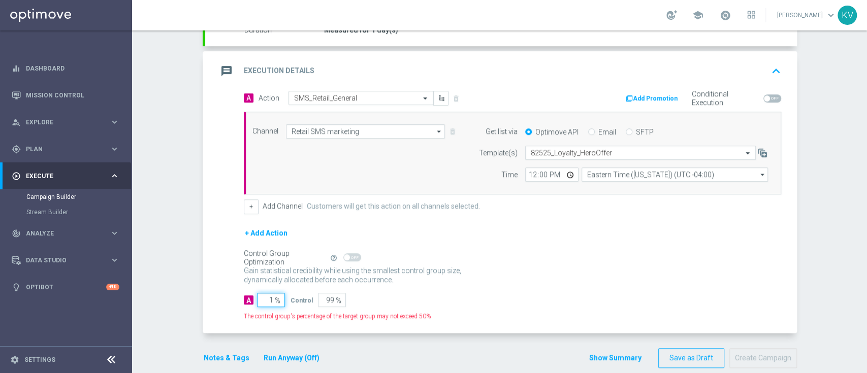
type input "10"
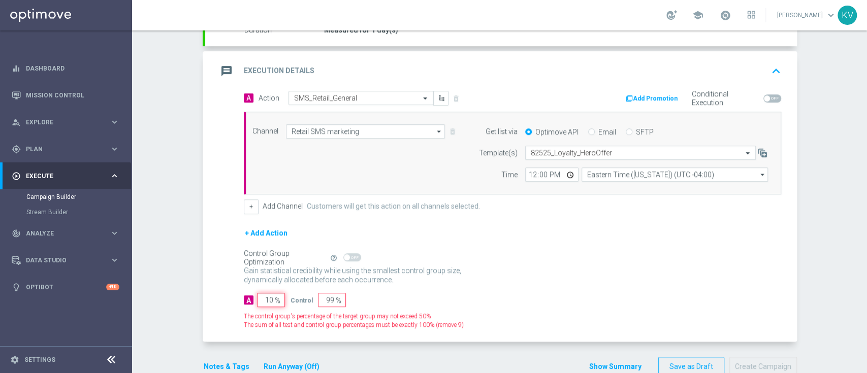
type input "90"
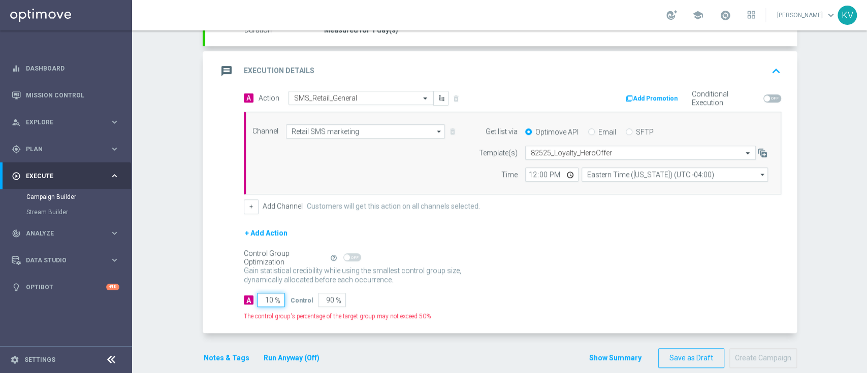
type input "100"
type input "0"
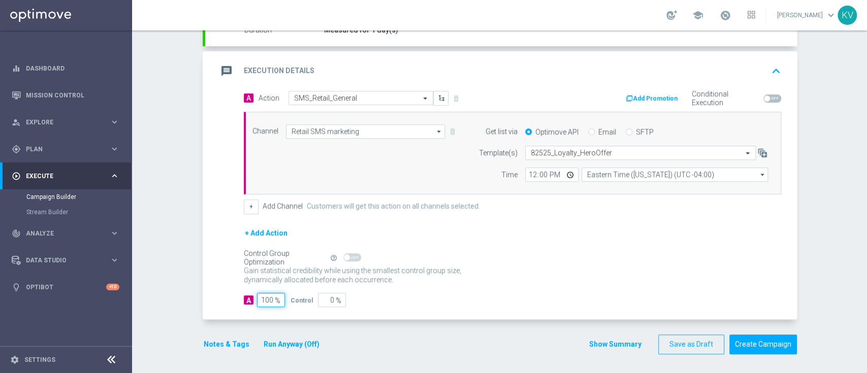
type input "100"
click at [223, 335] on div "Notes & Tags Run Anyway (Off)" at bounding box center [268, 345] width 130 height 20
click at [223, 341] on button "Notes & Tags" at bounding box center [227, 344] width 48 height 13
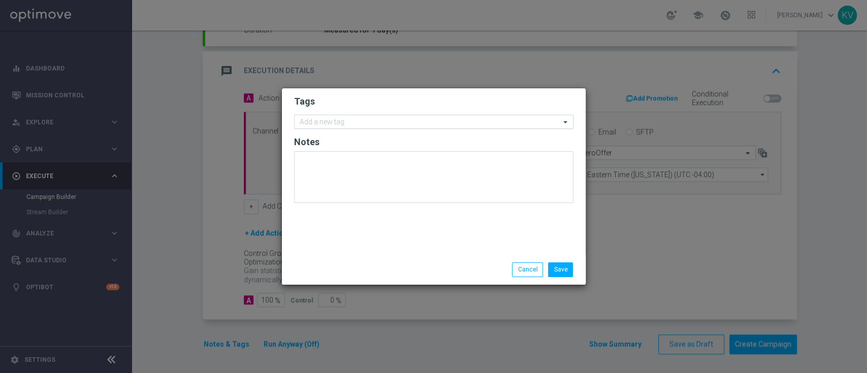
click at [318, 123] on input "text" at bounding box center [430, 122] width 260 height 9
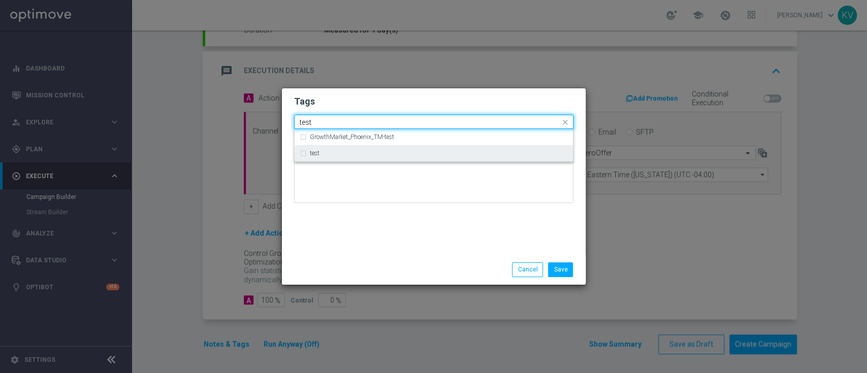
click at [343, 155] on div "test" at bounding box center [439, 153] width 258 height 6
type input "test"
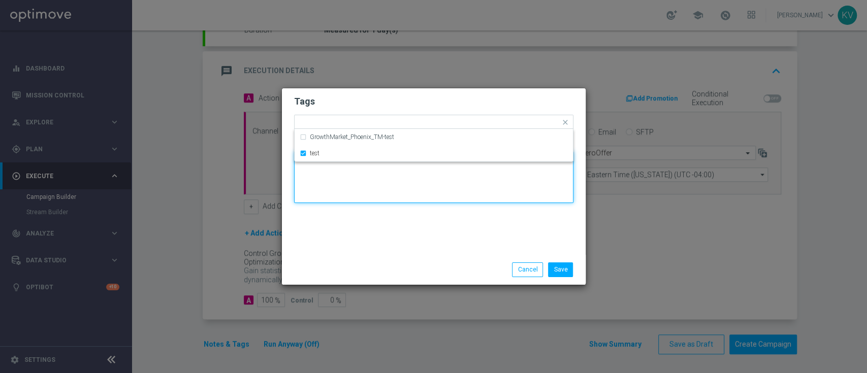
click at [354, 198] on textarea at bounding box center [433, 177] width 279 height 52
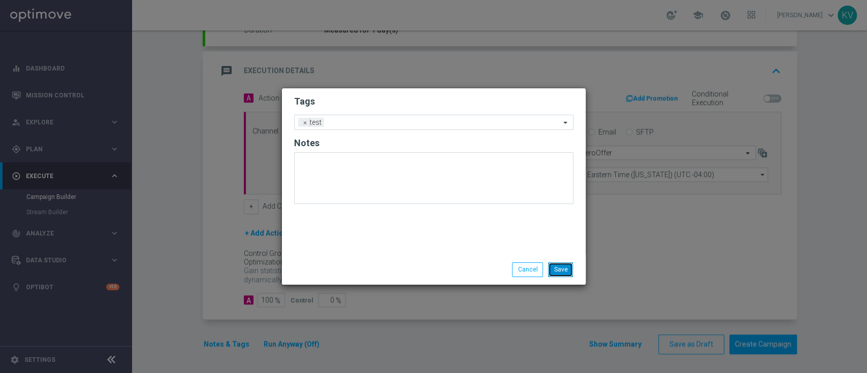
click at [557, 266] on button "Save" at bounding box center [560, 269] width 25 height 14
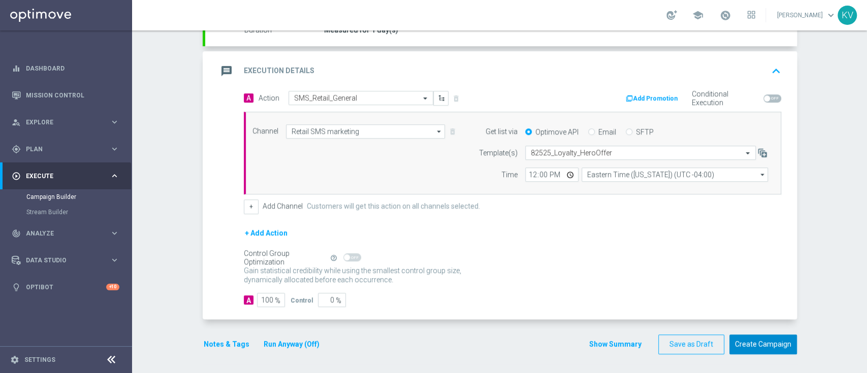
click at [742, 338] on button "Create Campaign" at bounding box center [763, 345] width 68 height 20
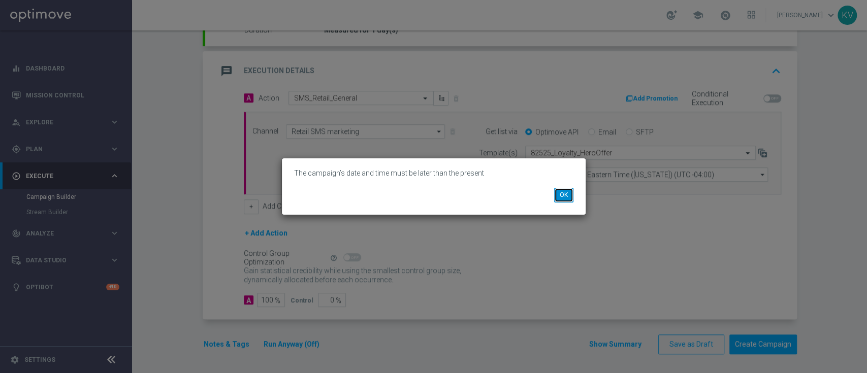
click at [559, 188] on button "OK" at bounding box center [563, 195] width 19 height 14
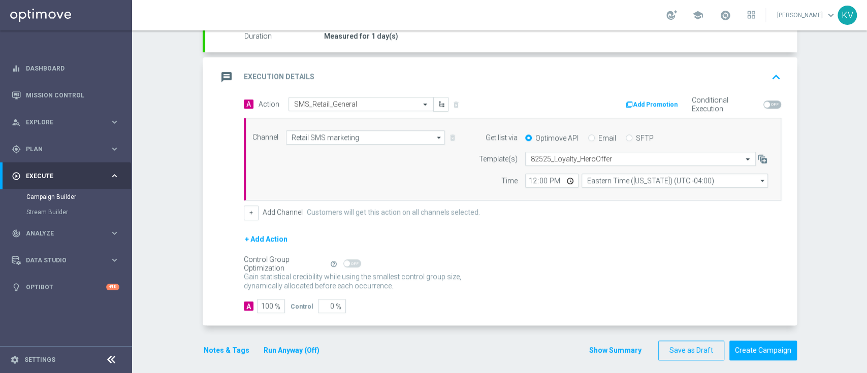
scroll to position [187, 0]
click at [519, 187] on div "12:00 Eastern Time (New York) (UTC -04:00) Eastern Time (New York) (UTC -04:00)…" at bounding box center [646, 182] width 258 height 14
click at [528, 183] on input "12:00" at bounding box center [551, 182] width 53 height 14
type input "13:46"
click at [736, 350] on button "Create Campaign" at bounding box center [763, 352] width 68 height 20
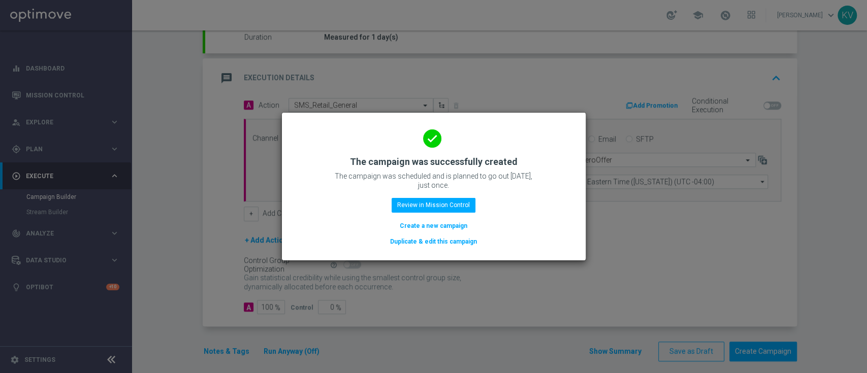
click at [418, 222] on button "Create a new campaign" at bounding box center [434, 225] width 70 height 11
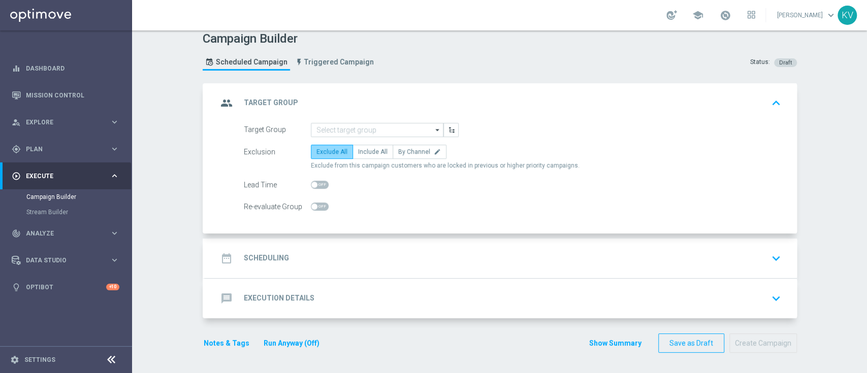
scroll to position [0, 0]
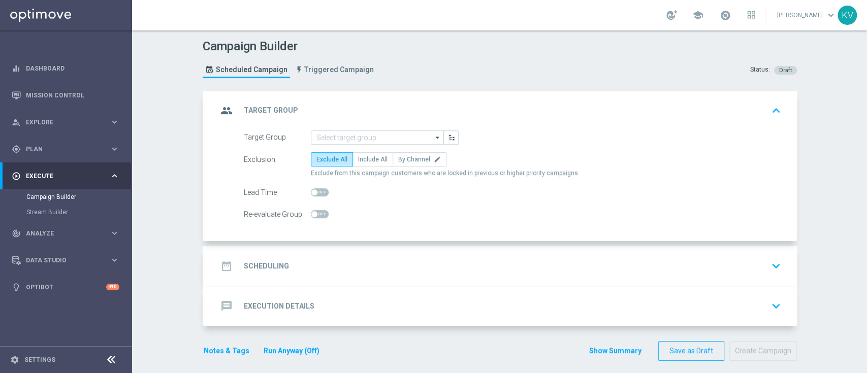
drag, startPoint x: 306, startPoint y: 151, endPoint x: 331, endPoint y: 140, distance: 27.3
click at [331, 140] on form "Target Group arrow_drop_down Drag here to set row groups Drag here to set colum…" at bounding box center [512, 175] width 537 height 91
click at [331, 140] on input at bounding box center [377, 137] width 133 height 14
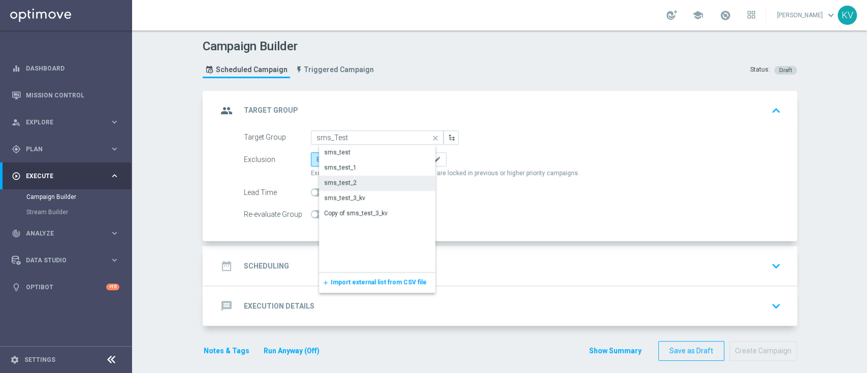
click at [357, 183] on div "sms_test_2" at bounding box center [385, 183] width 133 height 14
type input "sms_test_2"
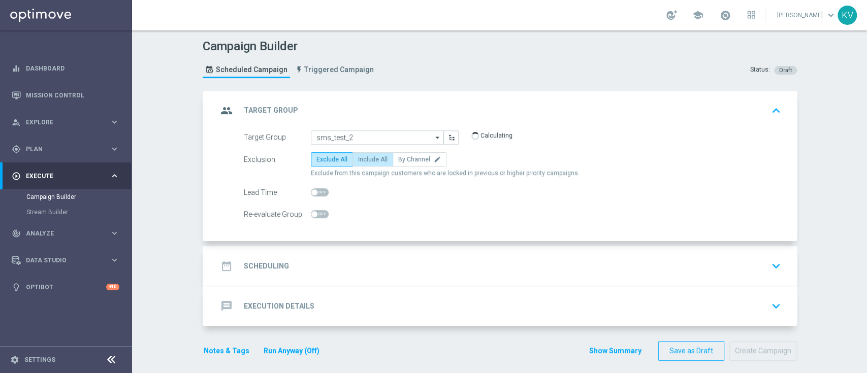
click at [377, 162] on span "Include All" at bounding box center [372, 159] width 29 height 7
click at [365, 162] on input "Include All" at bounding box center [361, 161] width 7 height 7
radio input "true"
click at [361, 246] on div "date_range Scheduling keyboard_arrow_down" at bounding box center [500, 266] width 591 height 40
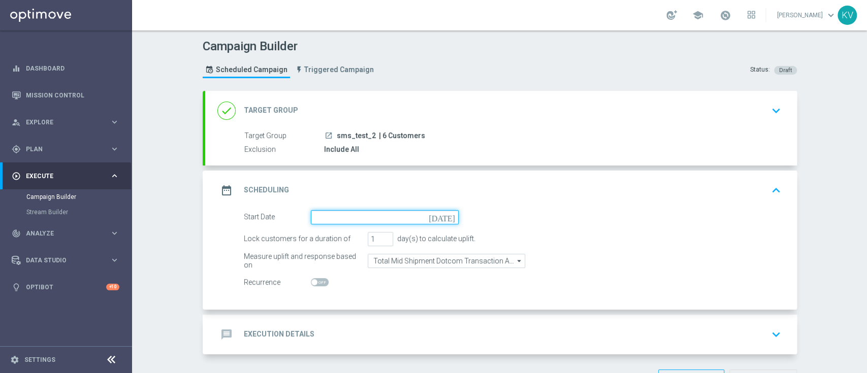
click at [339, 219] on input at bounding box center [385, 217] width 148 height 14
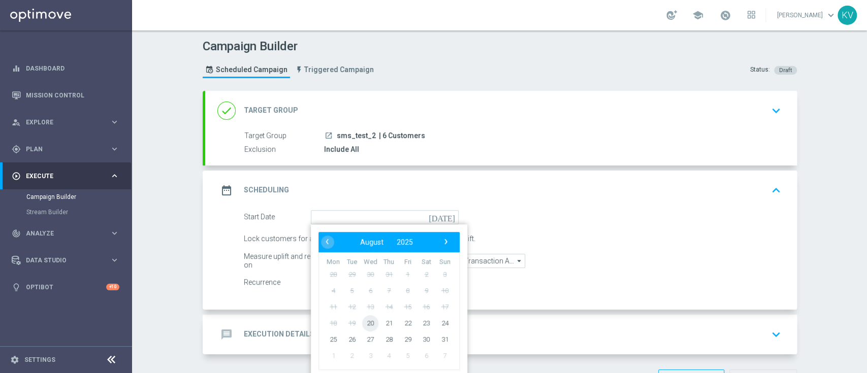
click at [370, 322] on span "20" at bounding box center [370, 323] width 16 height 16
type input "20 Aug 2025"
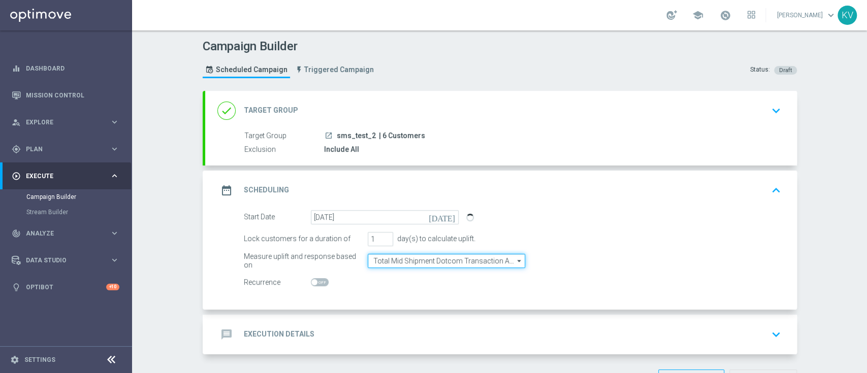
click at [437, 254] on input "Total Mid Shipment Dotcom Transaction Amount" at bounding box center [446, 261] width 157 height 14
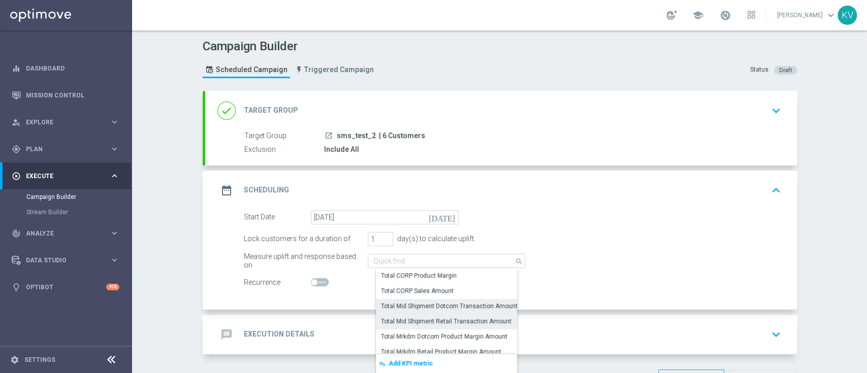
click at [447, 318] on div "Total Mid Shipment Retail Transaction Amount" at bounding box center [446, 321] width 130 height 9
type input "Total Mid Shipment Retail Transaction Amount"
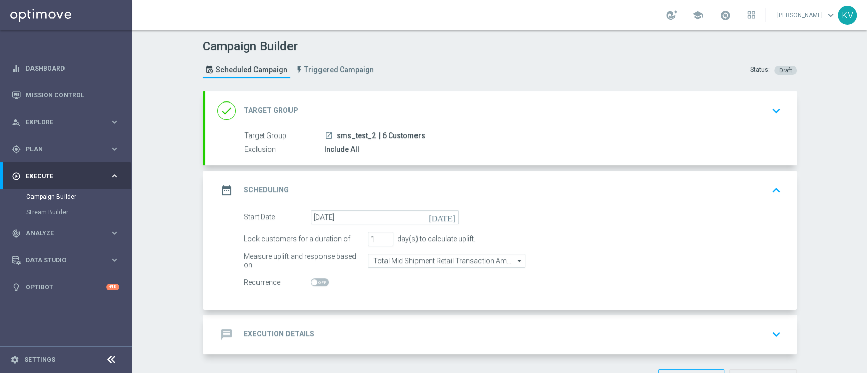
click at [418, 330] on div "message Execution Details keyboard_arrow_down" at bounding box center [500, 334] width 567 height 19
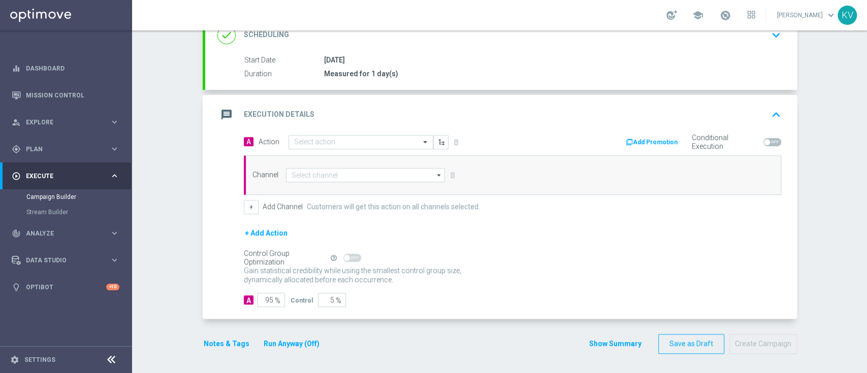
scroll to position [150, 0]
click at [297, 139] on input "text" at bounding box center [350, 143] width 113 height 9
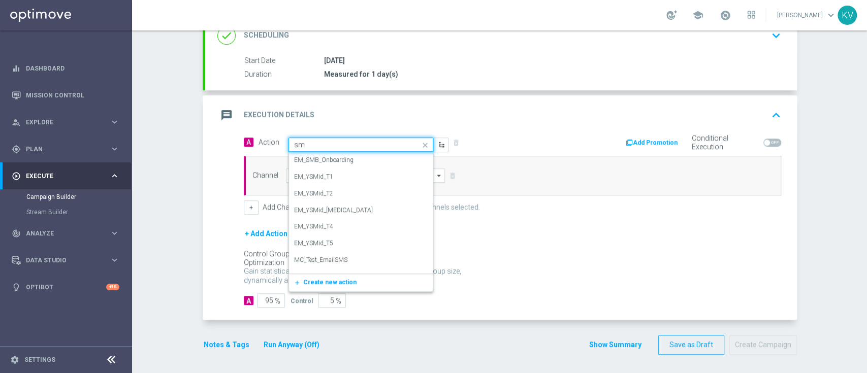
type input "sms"
click at [336, 268] on div "SMS_Retail_General edit" at bounding box center [361, 264] width 134 height 17
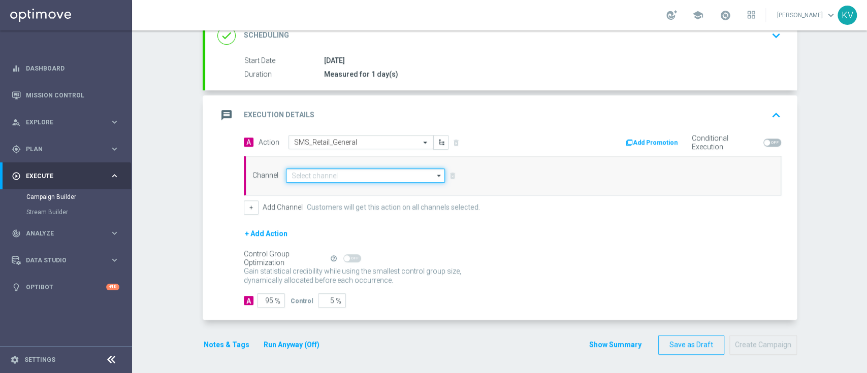
click at [336, 174] on input at bounding box center [365, 176] width 159 height 14
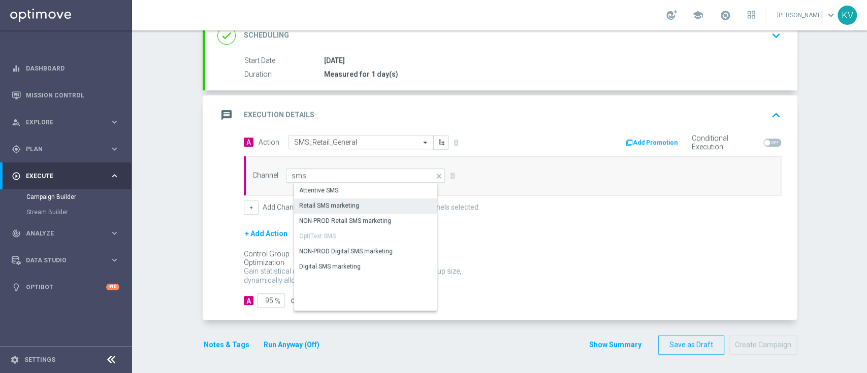
click at [363, 209] on div "Retail SMS marketing" at bounding box center [374, 206] width 160 height 14
type input "Retail SMS marketing"
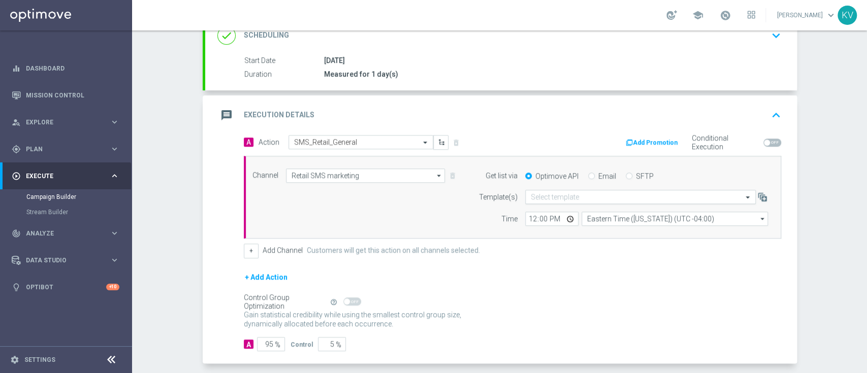
click at [558, 193] on input "text" at bounding box center [630, 197] width 199 height 9
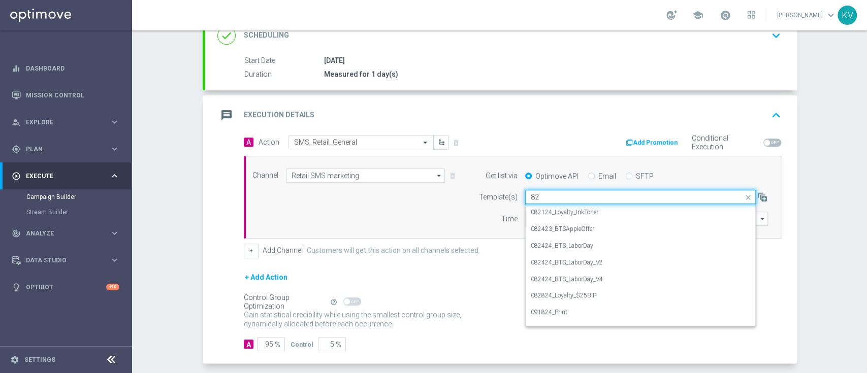
type input "8"
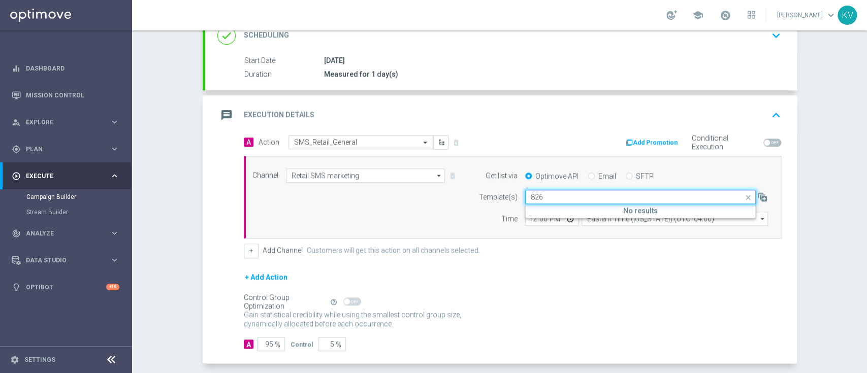
type input "826"
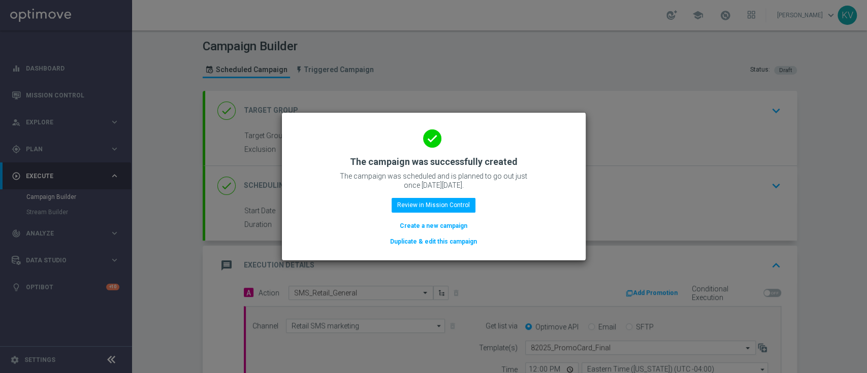
scroll to position [194, 0]
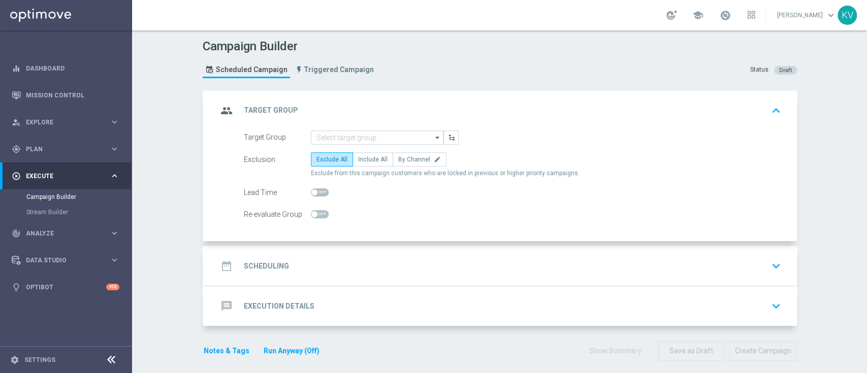
click at [383, 132] on input at bounding box center [377, 137] width 133 height 14
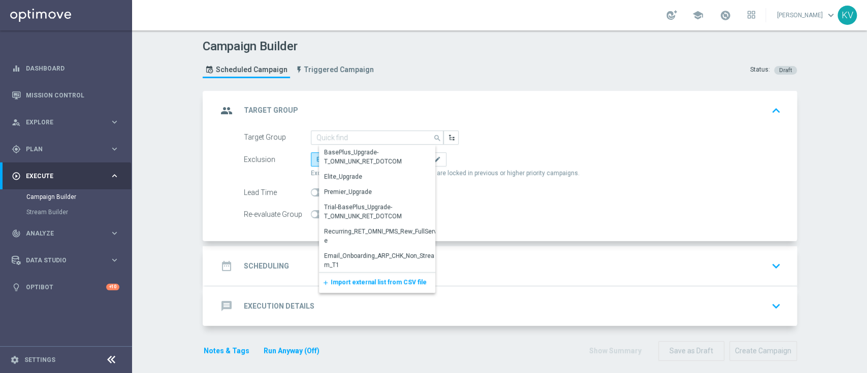
click at [383, 132] on input at bounding box center [377, 137] width 133 height 14
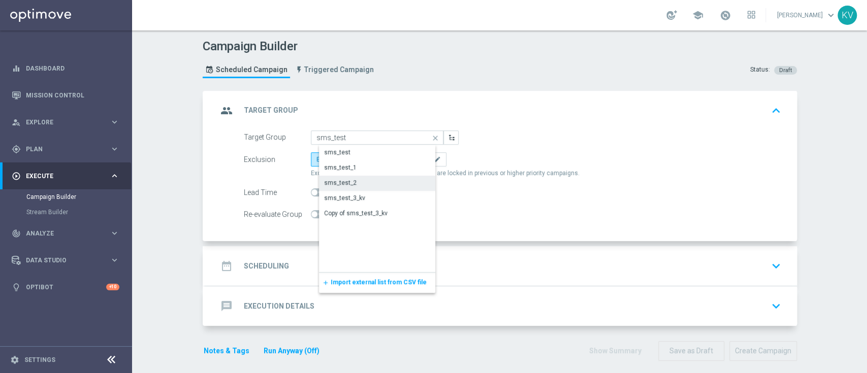
click at [364, 177] on div "sms_test_2" at bounding box center [385, 183] width 133 height 14
type input "sms_test_2"
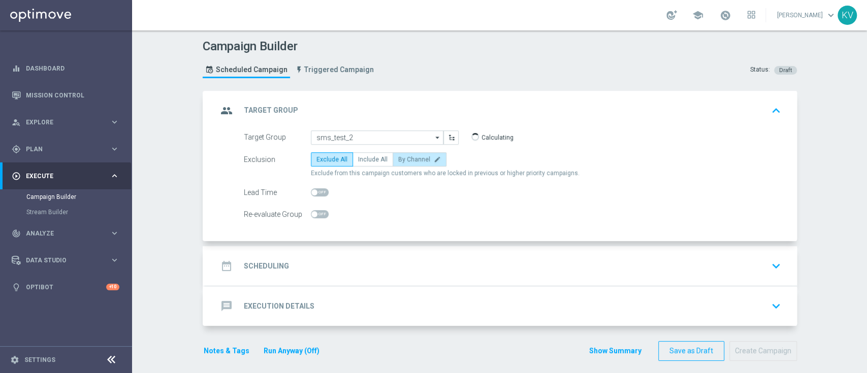
click at [392, 152] on label "By Channel edit" at bounding box center [419, 159] width 54 height 14
click at [398, 158] on input "By Channel edit" at bounding box center [401, 161] width 7 height 7
radio input "true"
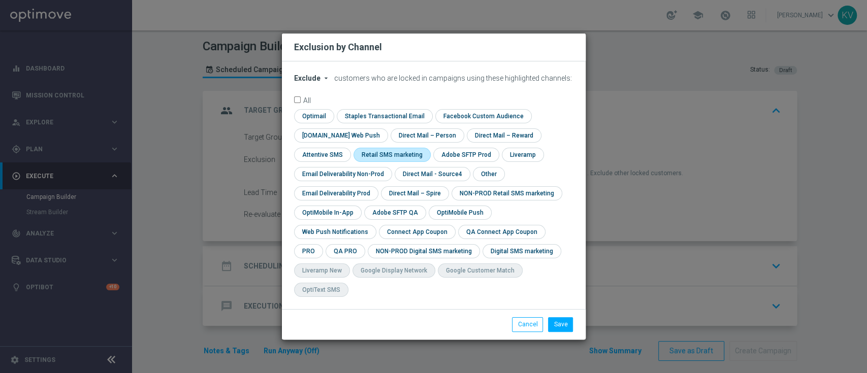
click at [372, 157] on input "checkbox" at bounding box center [389, 155] width 73 height 14
drag, startPoint x: 526, startPoint y: 317, endPoint x: 443, endPoint y: 214, distance: 132.4
click at [443, 214] on div "Exclusion by Channel Exclude arrow_drop_down × Exclude customers who are locked…" at bounding box center [434, 187] width 304 height 306
click at [420, 161] on input "checkbox" at bounding box center [394, 155] width 83 height 14
checkbox input "false"
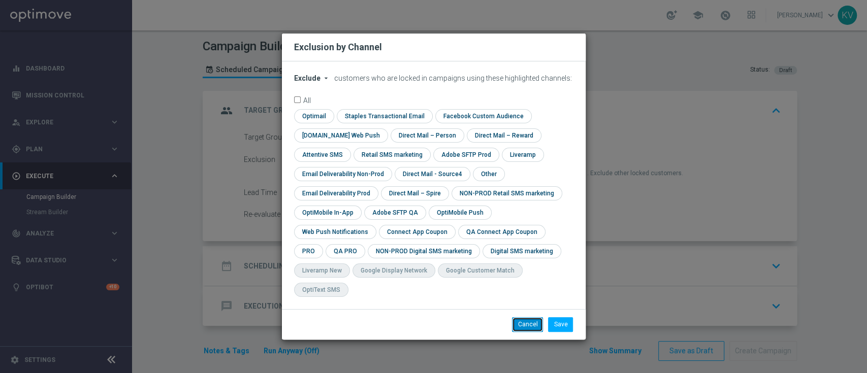
click at [525, 317] on button "Cancel" at bounding box center [527, 324] width 31 height 14
radio input "true"
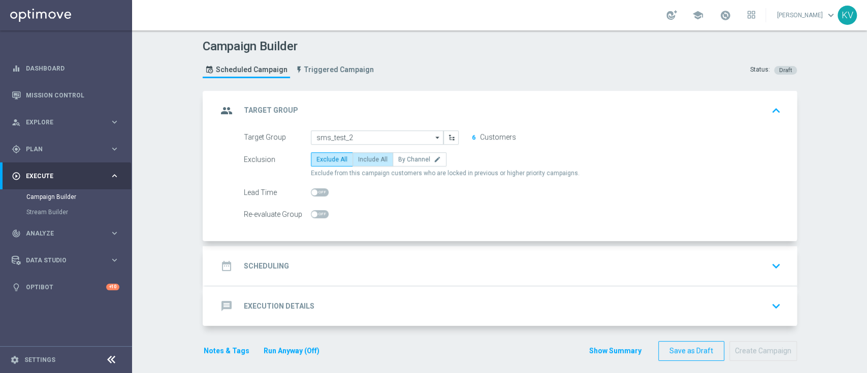
click at [360, 161] on span "Include All" at bounding box center [372, 159] width 29 height 7
click at [360, 161] on input "Include All" at bounding box center [361, 161] width 7 height 7
radio input "true"
click at [339, 266] on div "date_range Scheduling keyboard_arrow_down" at bounding box center [500, 265] width 567 height 19
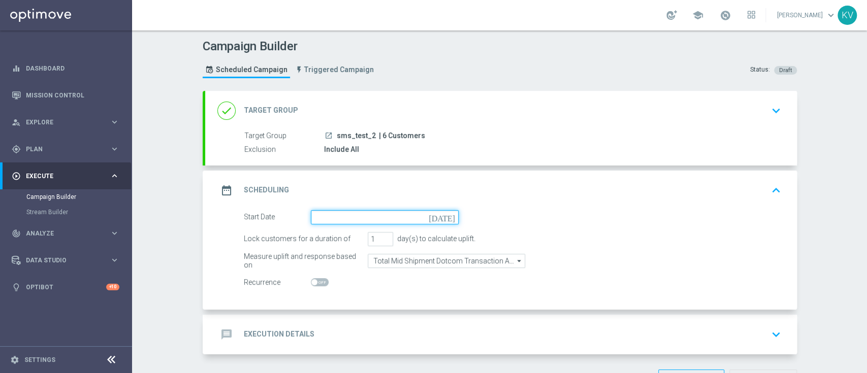
click at [317, 221] on input at bounding box center [385, 217] width 148 height 14
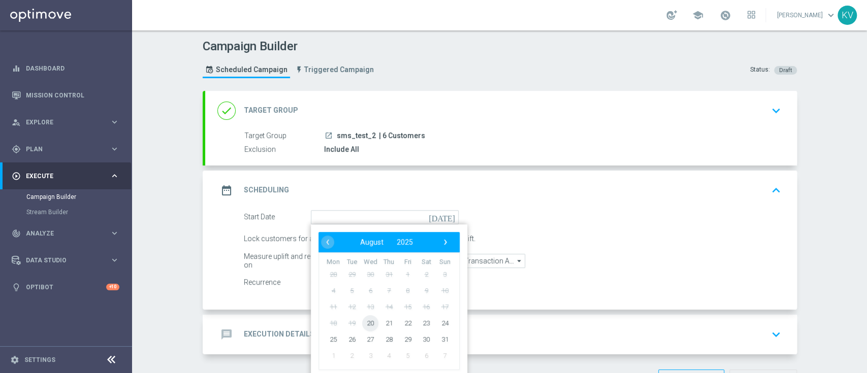
click at [367, 324] on span "20" at bounding box center [370, 323] width 16 height 16
type input "20 Aug 2025"
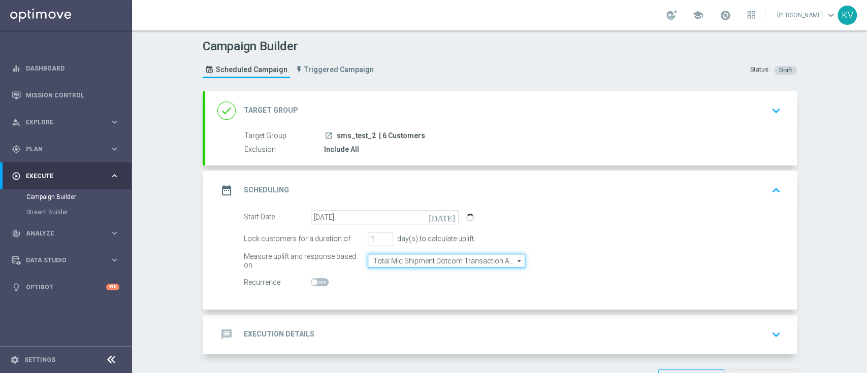
click at [419, 261] on input "Total Mid Shipment Dotcom Transaction Amount" at bounding box center [446, 261] width 157 height 14
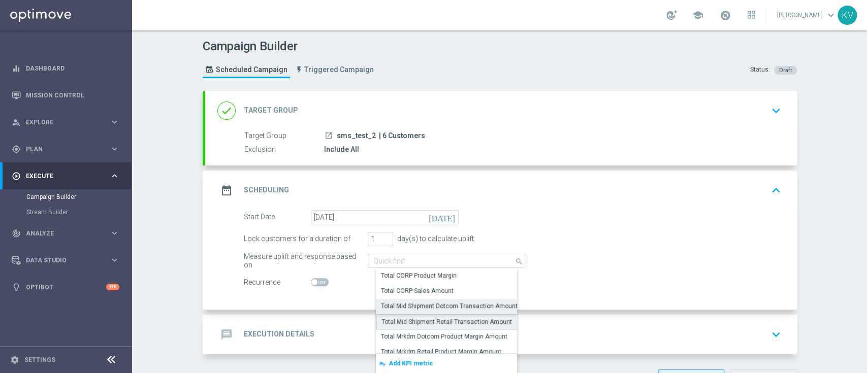
click at [448, 319] on div "Total Mid Shipment Retail Transaction Amount" at bounding box center [446, 321] width 130 height 9
type input "Total Mid Shipment Retail Transaction Amount"
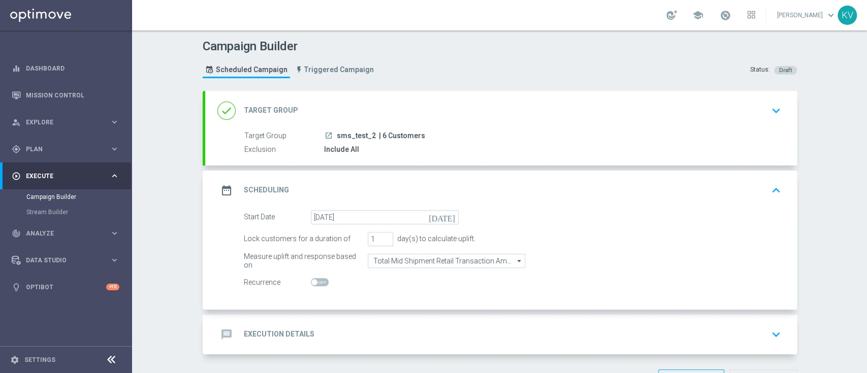
click at [425, 338] on div "message Execution Details keyboard_arrow_down" at bounding box center [500, 334] width 567 height 19
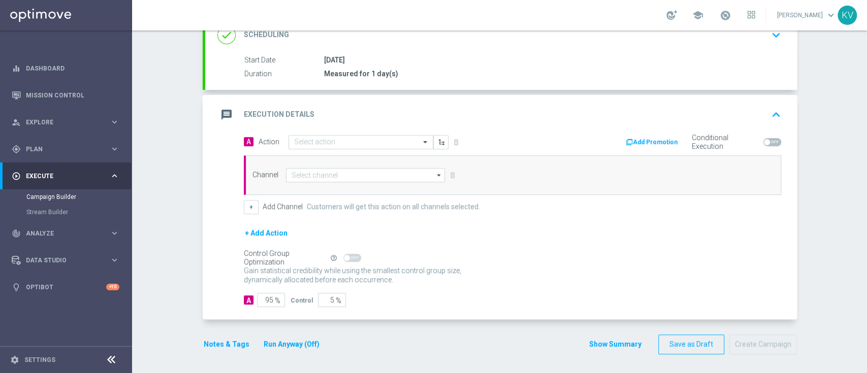
scroll to position [150, 0]
click at [333, 140] on input "text" at bounding box center [350, 143] width 113 height 9
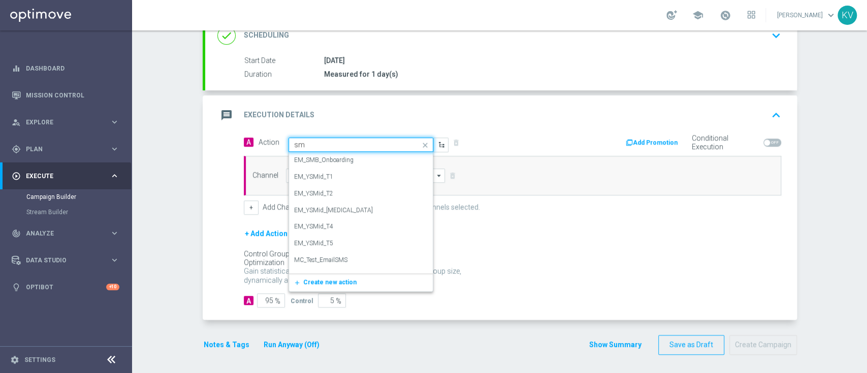
type input "sms"
click at [333, 258] on div "SMS_Retail_General edit" at bounding box center [361, 264] width 134 height 17
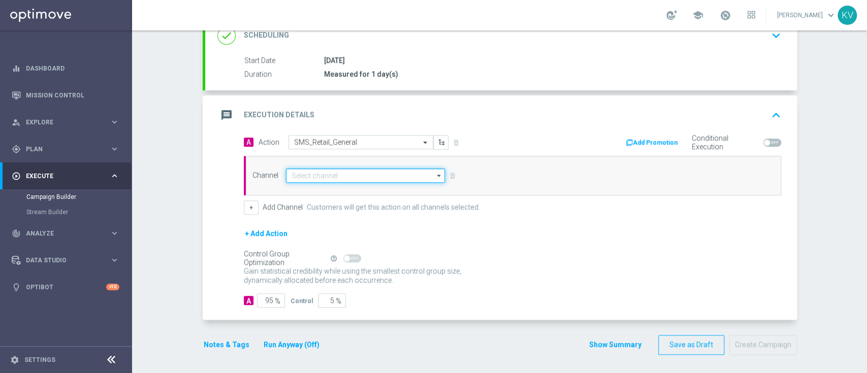
click at [324, 177] on input at bounding box center [365, 176] width 159 height 14
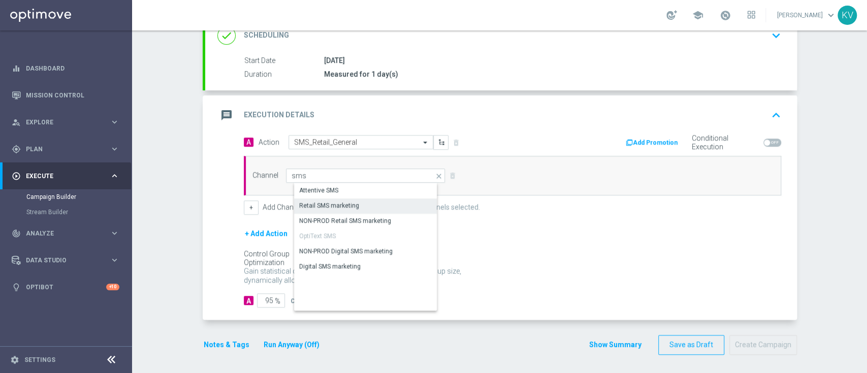
click at [337, 199] on div "Retail SMS marketing" at bounding box center [374, 206] width 160 height 14
type input "Retail SMS marketing"
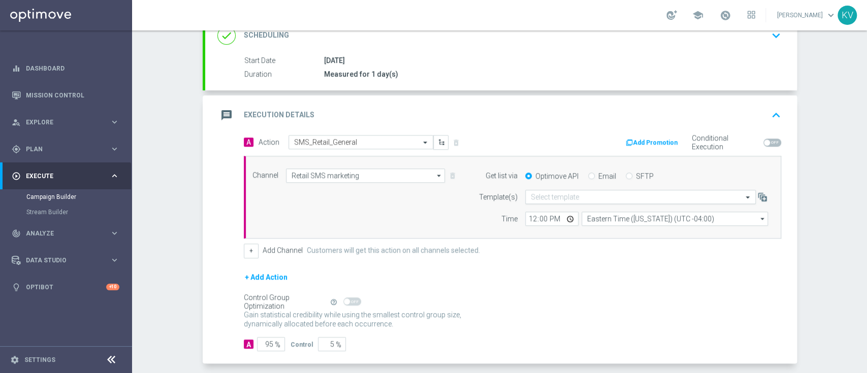
click at [583, 199] on input "text" at bounding box center [630, 197] width 199 height 9
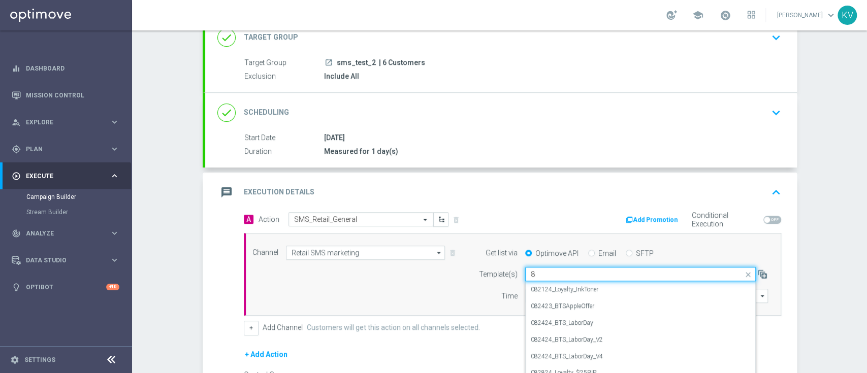
scroll to position [72, 0]
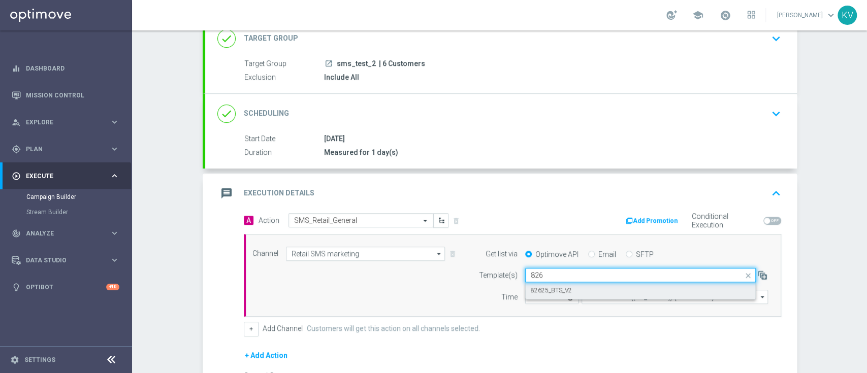
click at [548, 287] on label "82625_BTS_V2" at bounding box center [551, 290] width 41 height 9
type input "826"
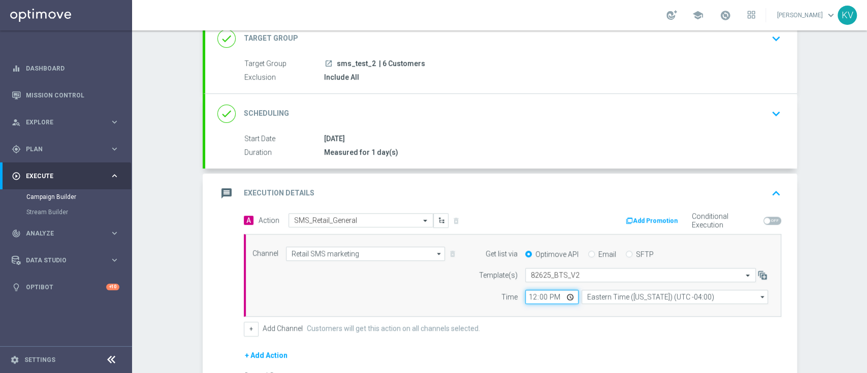
click at [525, 293] on input "12:00" at bounding box center [551, 297] width 53 height 14
type input "13:48"
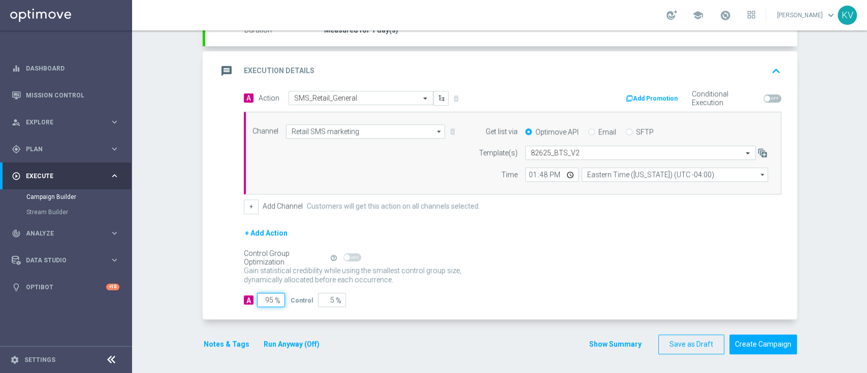
click at [257, 299] on input "95" at bounding box center [271, 300] width 28 height 14
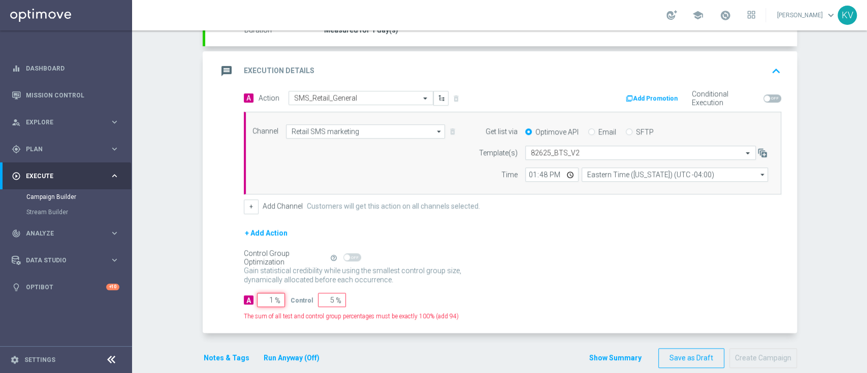
type input "10"
type input "90"
type input "100"
type input "0"
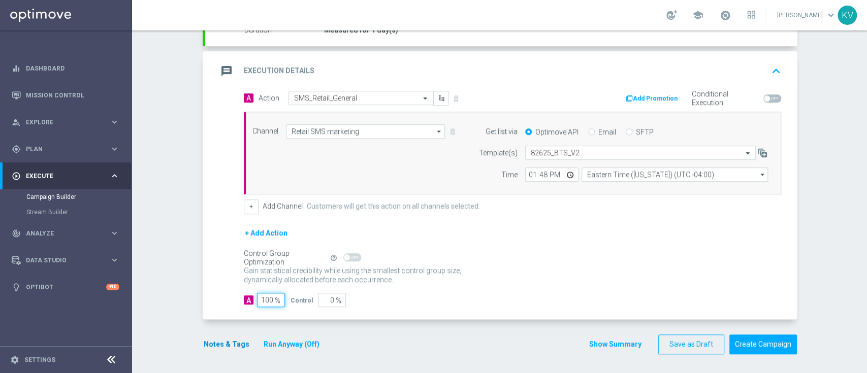
type input "100"
click at [220, 343] on button "Notes & Tags" at bounding box center [227, 344] width 48 height 13
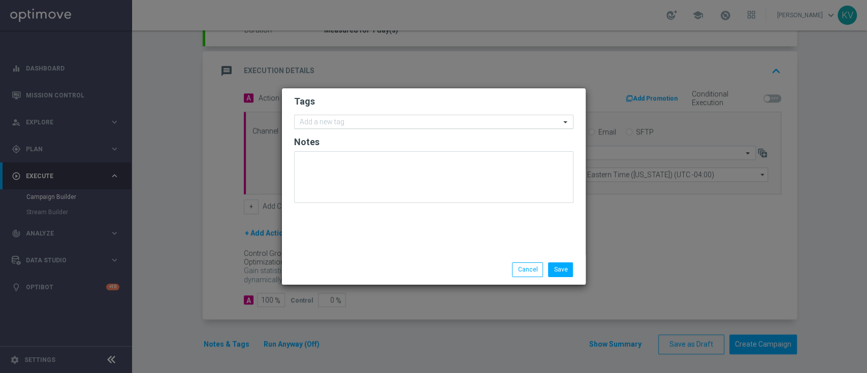
click at [349, 115] on div "Add a new tag" at bounding box center [433, 122] width 279 height 14
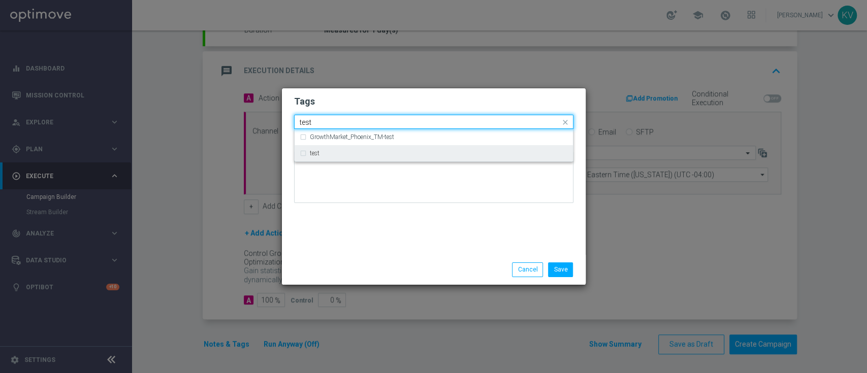
click at [355, 155] on div "test" at bounding box center [439, 153] width 258 height 6
type input "test"
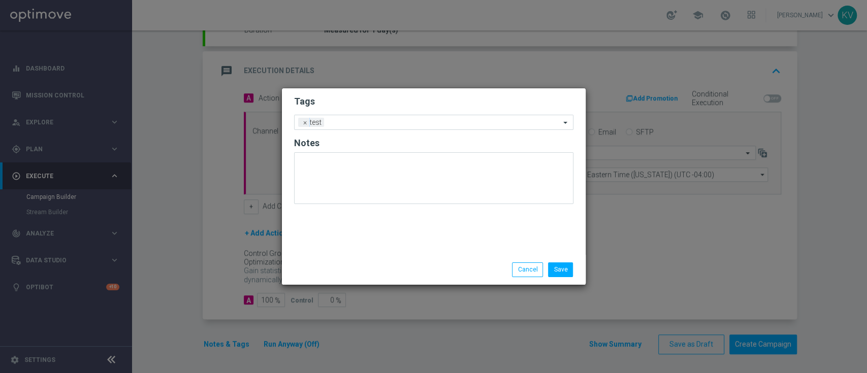
click at [367, 226] on div "Tags Add a new tag × test Notes" at bounding box center [434, 171] width 304 height 167
click at [564, 273] on button "Save" at bounding box center [560, 269] width 25 height 14
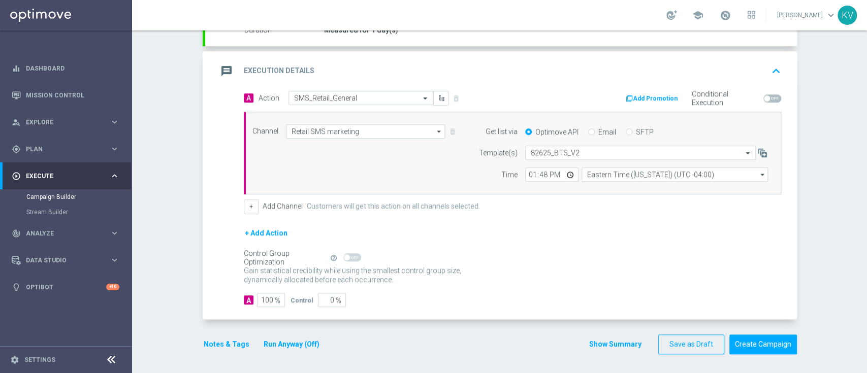
click at [744, 364] on div "Campaign Builder Scheduled Campaign Triggered Campaign Status: Draft done Targe…" at bounding box center [499, 201] width 735 height 343
click at [750, 341] on button "Create Campaign" at bounding box center [763, 345] width 68 height 20
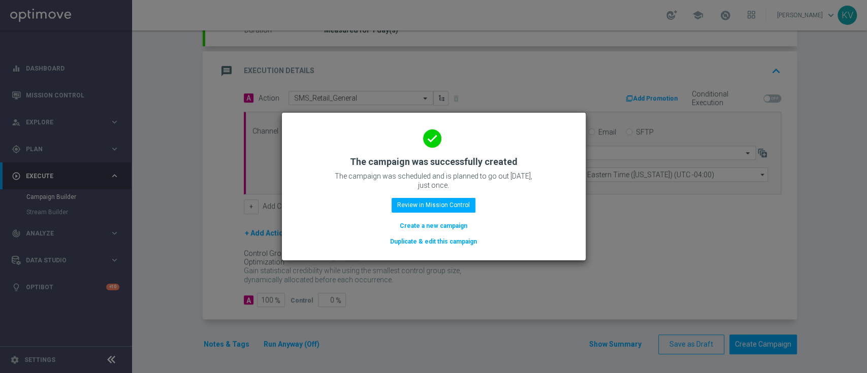
click at [449, 217] on div "done The campaign was successfully created The campaign was scheduled and is pl…" at bounding box center [433, 184] width 279 height 125
click at [450, 224] on button "Create a new campaign" at bounding box center [434, 225] width 70 height 11
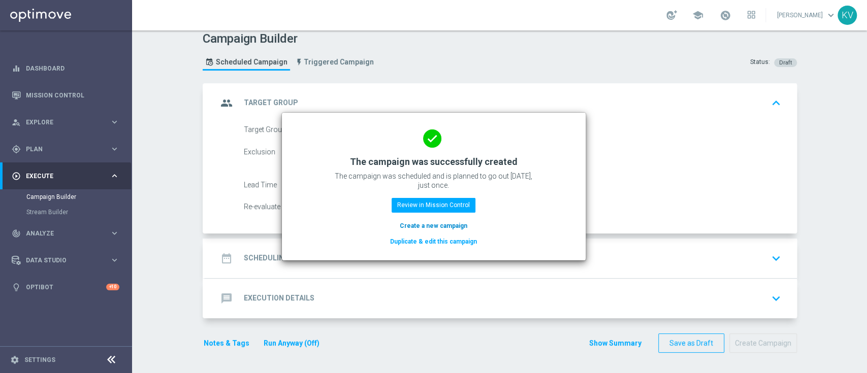
scroll to position [0, 0]
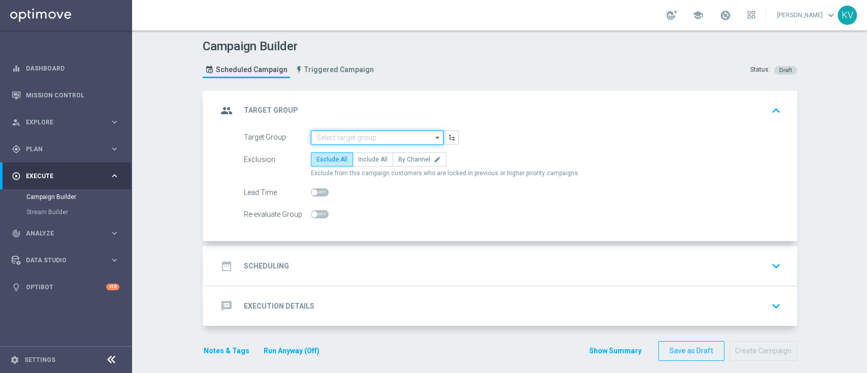
click at [366, 139] on input at bounding box center [377, 137] width 133 height 14
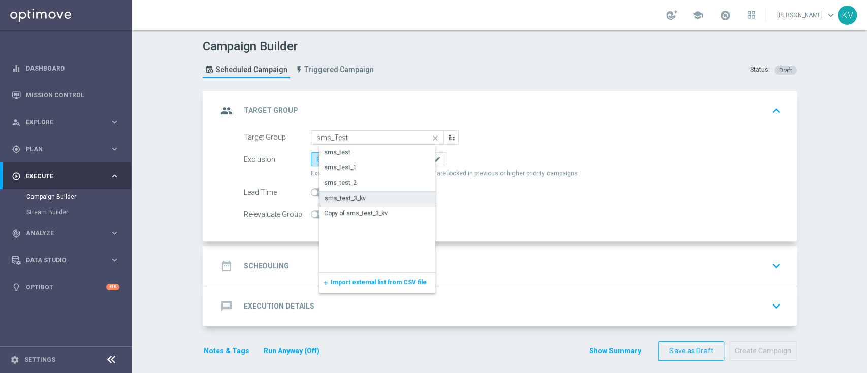
click at [367, 197] on div "sms_test_3_kv" at bounding box center [385, 198] width 133 height 15
type input "sms_test_3_kv"
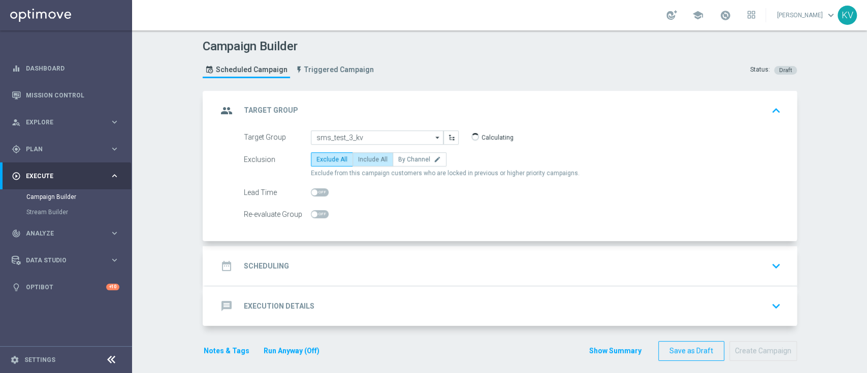
click at [375, 154] on label "Include All" at bounding box center [372, 159] width 41 height 14
click at [365, 158] on input "Include All" at bounding box center [361, 161] width 7 height 7
radio input "true"
click at [367, 266] on div "date_range Scheduling keyboard_arrow_down" at bounding box center [500, 265] width 567 height 19
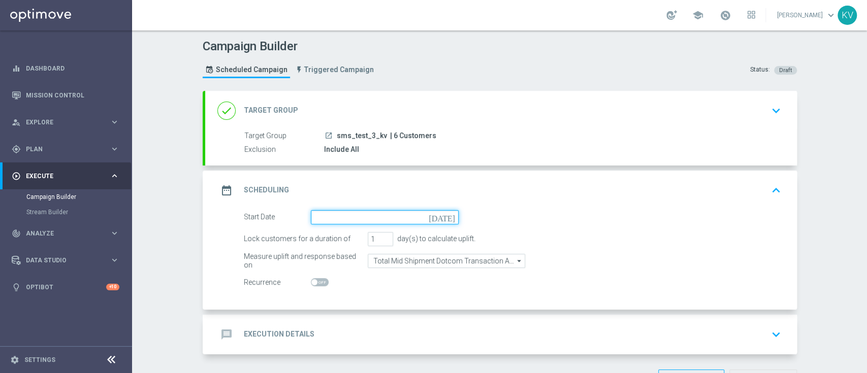
click at [333, 220] on input at bounding box center [385, 217] width 148 height 14
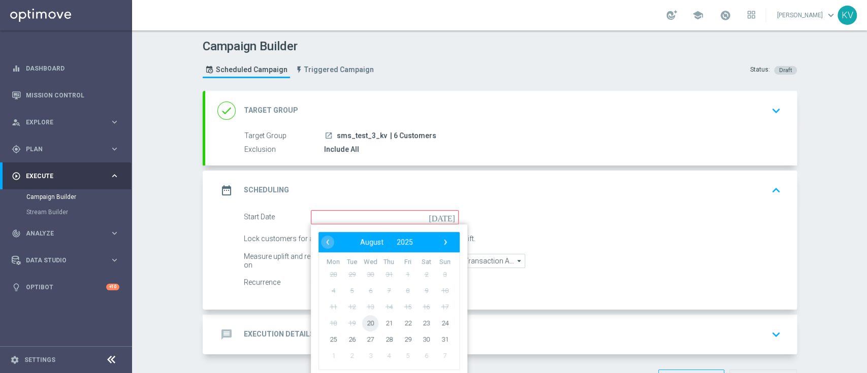
click at [366, 330] on span "20" at bounding box center [370, 323] width 16 height 16
type input "20 Aug 2025"
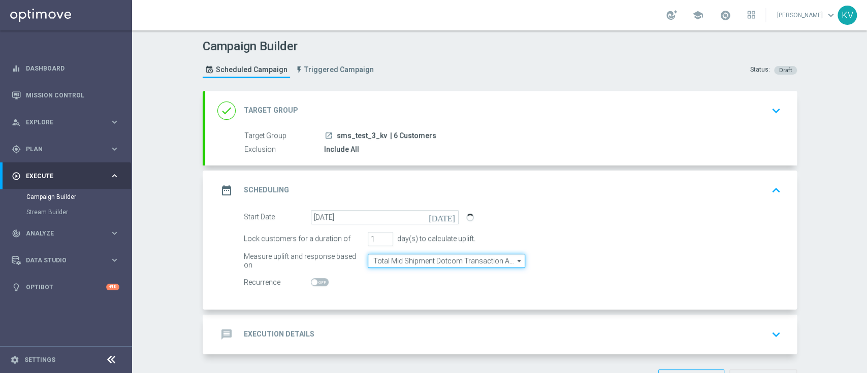
click at [399, 262] on input "Total Mid Shipment Dotcom Transaction Amount" at bounding box center [446, 261] width 157 height 14
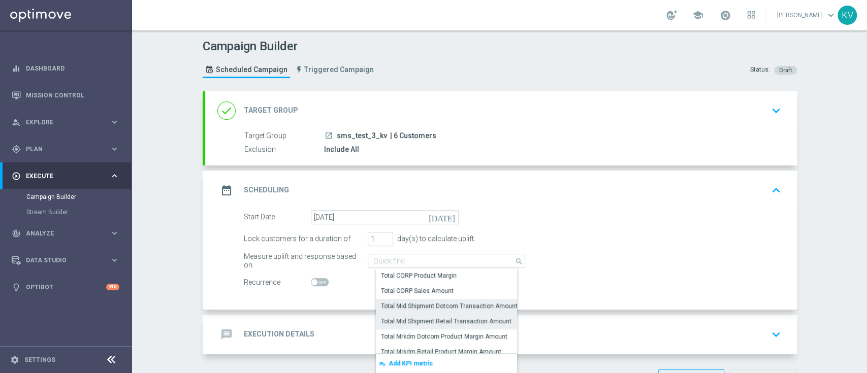
click at [420, 320] on div "Total Mid Shipment Retail Transaction Amount" at bounding box center [446, 321] width 130 height 9
type input "Total Mid Shipment Retail Transaction Amount"
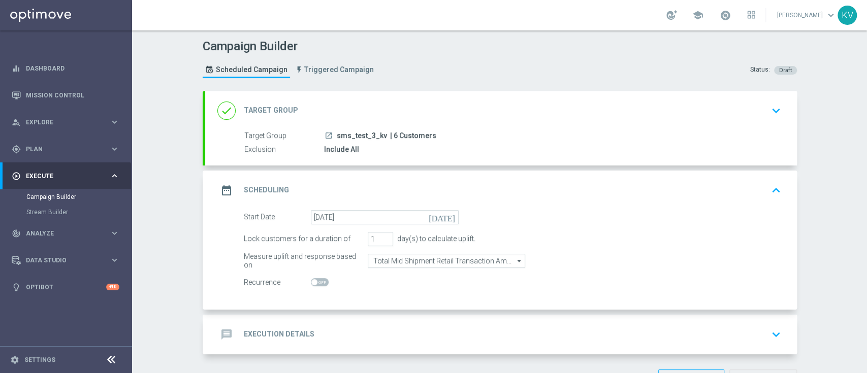
click at [413, 330] on div "message Execution Details keyboard_arrow_down" at bounding box center [500, 334] width 567 height 19
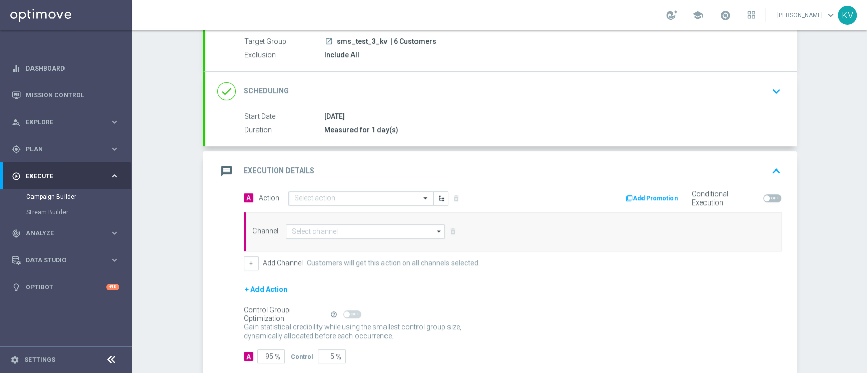
scroll to position [122, 0]
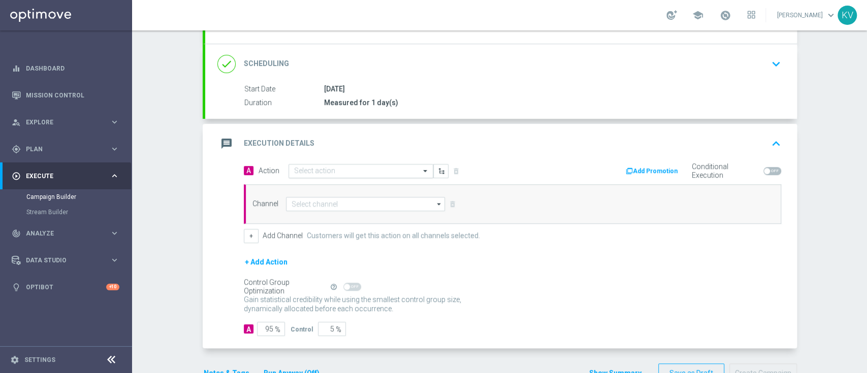
click at [308, 170] on input "text" at bounding box center [350, 171] width 113 height 9
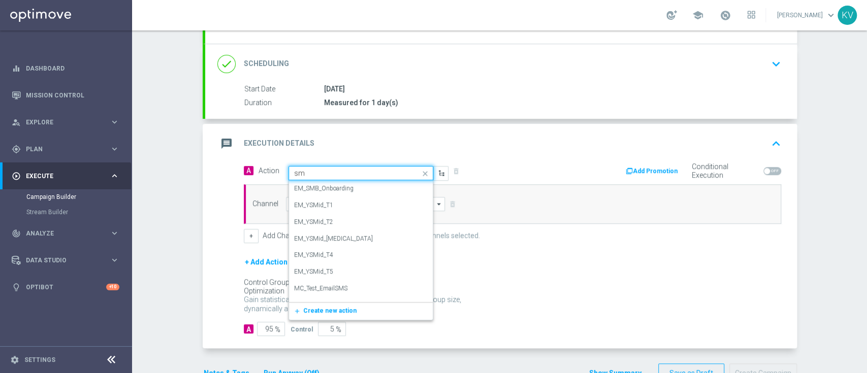
type input "sms"
click at [341, 293] on div "SMS_Retail_General edit" at bounding box center [361, 293] width 134 height 17
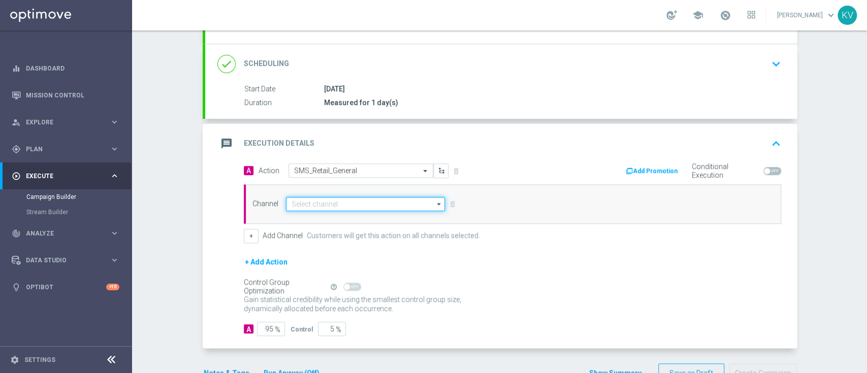
click at [338, 201] on input at bounding box center [365, 204] width 159 height 14
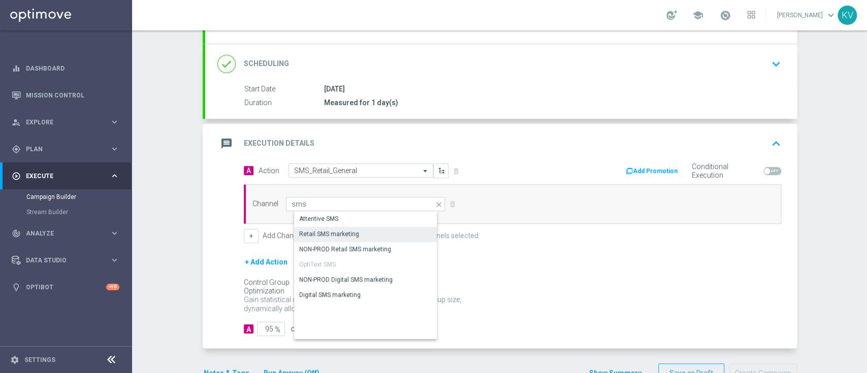
click at [347, 231] on div "Retail SMS marketing" at bounding box center [329, 233] width 60 height 9
type input "Retail SMS marketing"
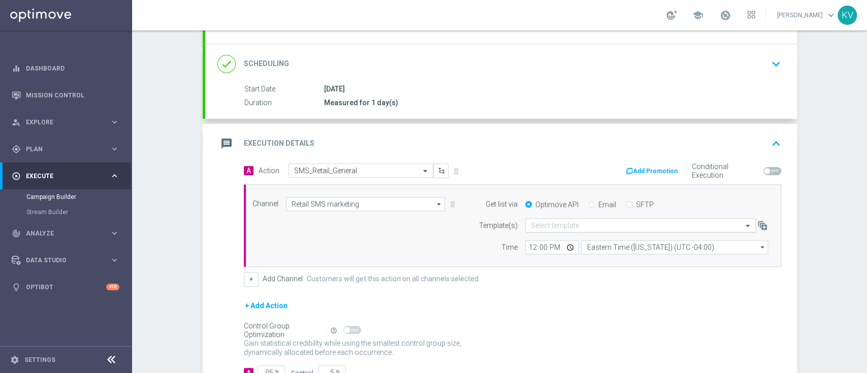
click at [569, 219] on div "Select template" at bounding box center [640, 225] width 231 height 14
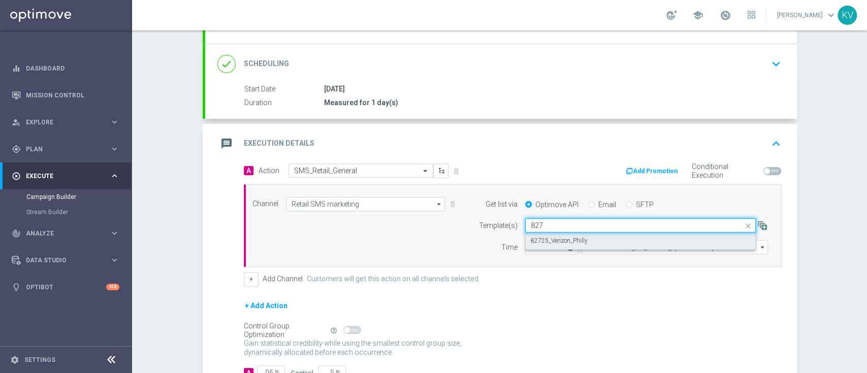
click at [581, 237] on div "82725_Verizon_Philly" at bounding box center [640, 241] width 219 height 17
type input "827"
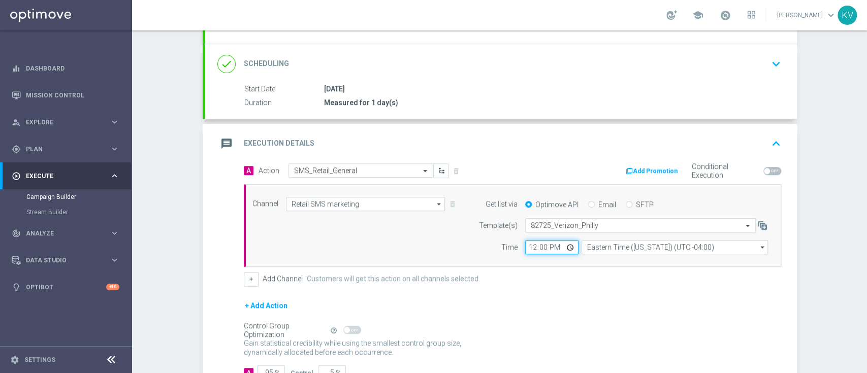
click at [532, 246] on input "12:00" at bounding box center [551, 247] width 53 height 14
type input "13:04"
type input "13:50"
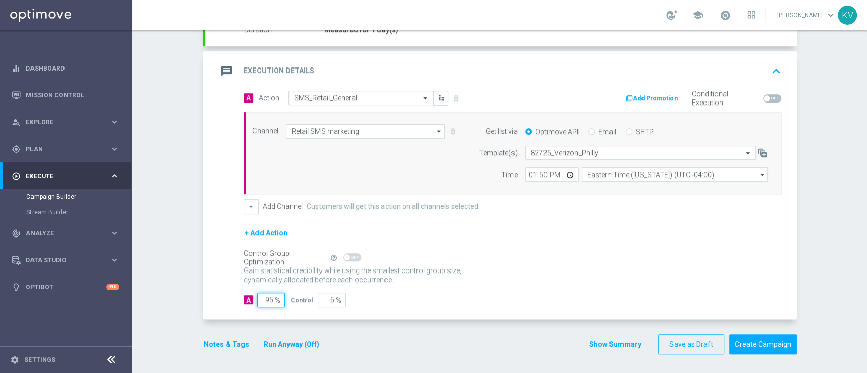
click at [257, 297] on input "95" at bounding box center [271, 300] width 28 height 14
type input "10"
type input "90"
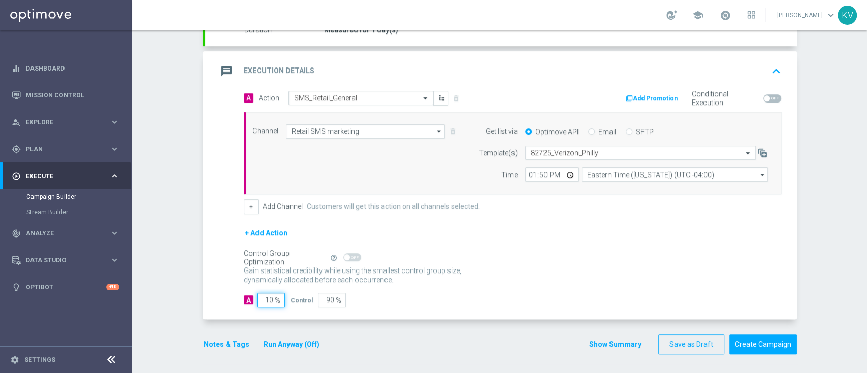
type input "100"
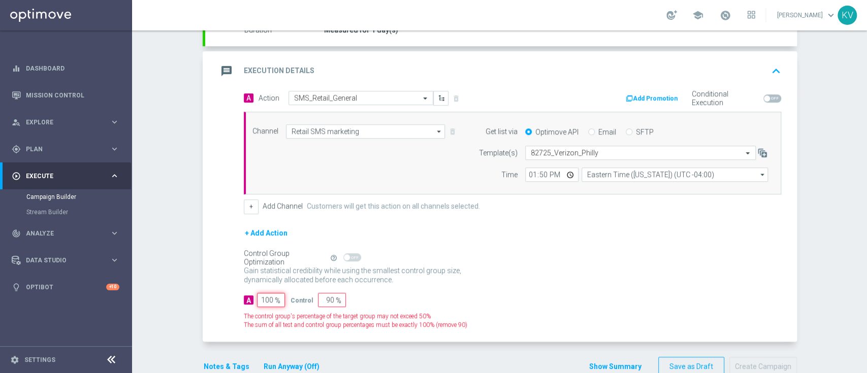
type input "0"
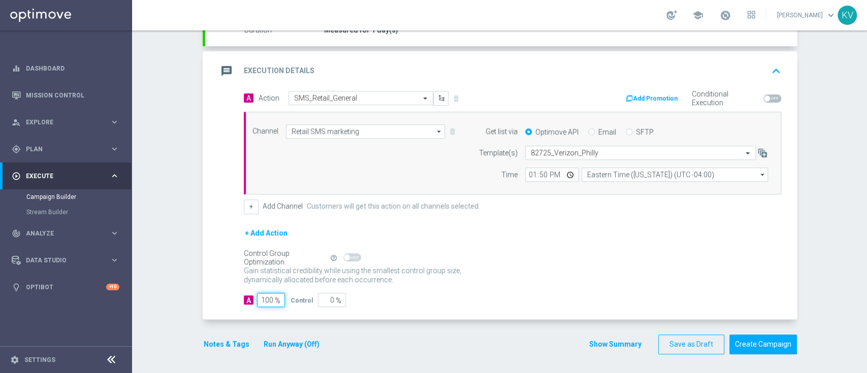
type input "100"
click at [236, 335] on div "Notes & Tags Run Anyway (Off)" at bounding box center [268, 345] width 130 height 20
click at [235, 338] on button "Notes & Tags" at bounding box center [227, 344] width 48 height 13
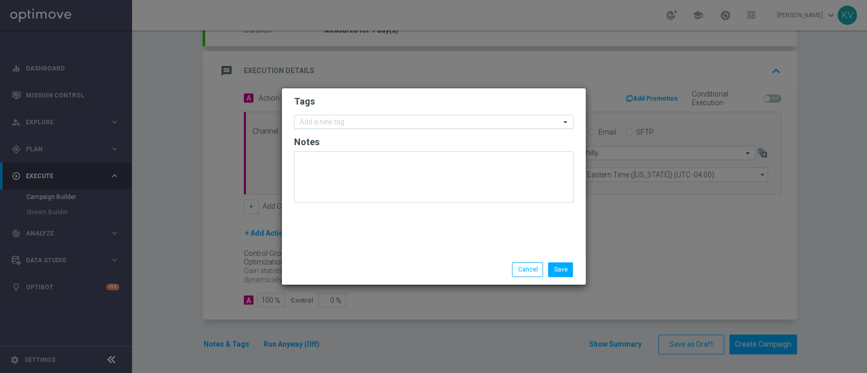
click at [356, 119] on input "text" at bounding box center [430, 122] width 260 height 9
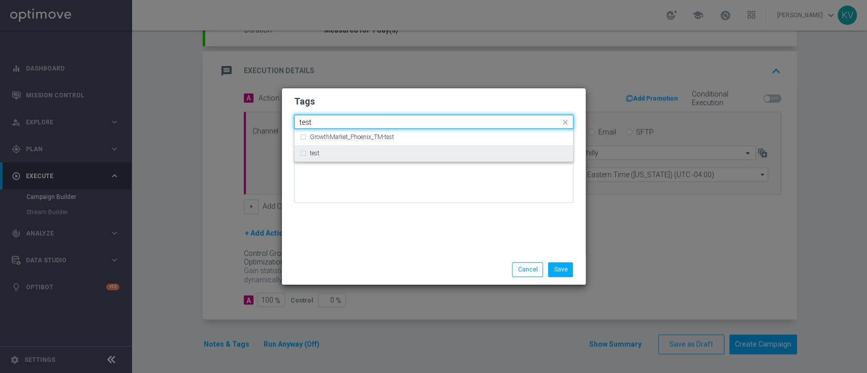
click at [359, 146] on div "test" at bounding box center [434, 153] width 268 height 16
type input "test"
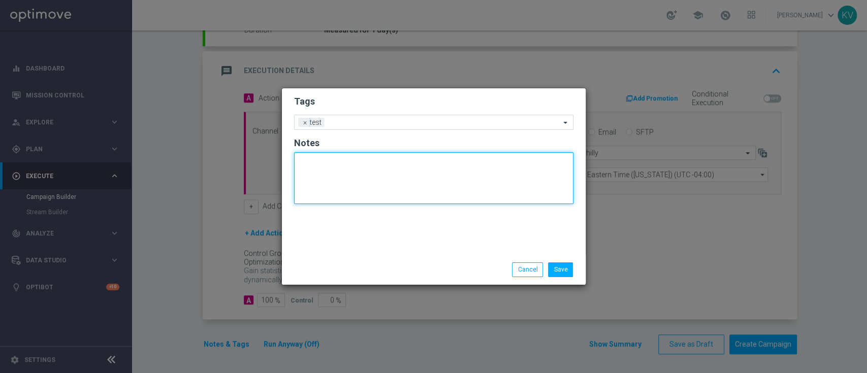
click at [377, 197] on textarea at bounding box center [433, 178] width 279 height 52
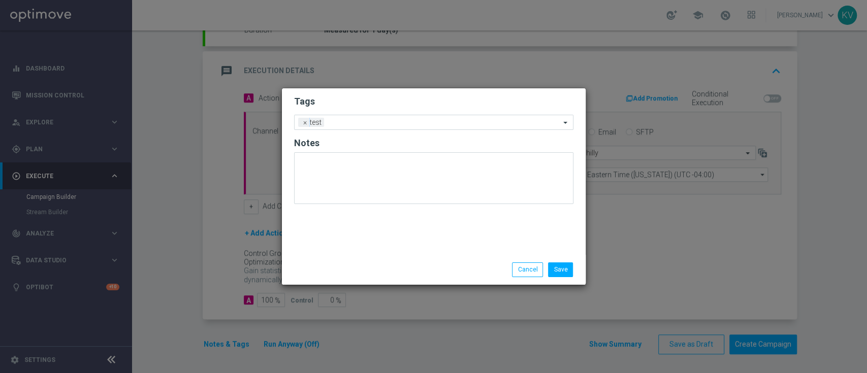
click at [576, 274] on div "Save Cancel" at bounding box center [482, 269] width 196 height 14
click at [571, 274] on button "Save" at bounding box center [560, 269] width 25 height 14
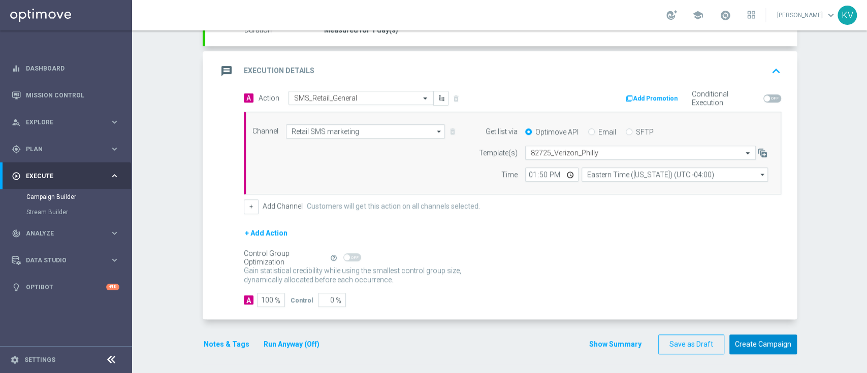
click at [763, 336] on button "Create Campaign" at bounding box center [763, 345] width 68 height 20
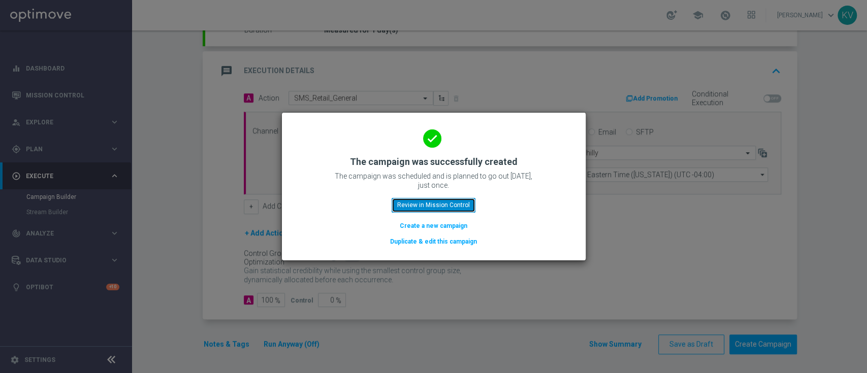
click at [406, 209] on button "Review in Mission Control" at bounding box center [433, 205] width 84 height 14
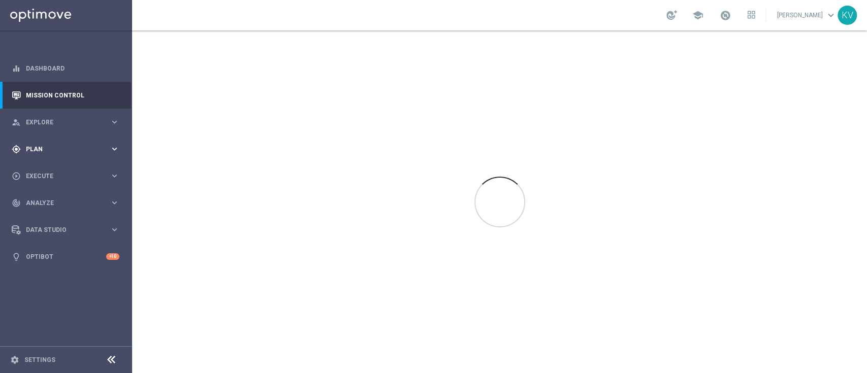
click at [79, 149] on span "Plan" at bounding box center [68, 149] width 84 height 6
click at [53, 167] on link "Target Groups" at bounding box center [65, 170] width 79 height 8
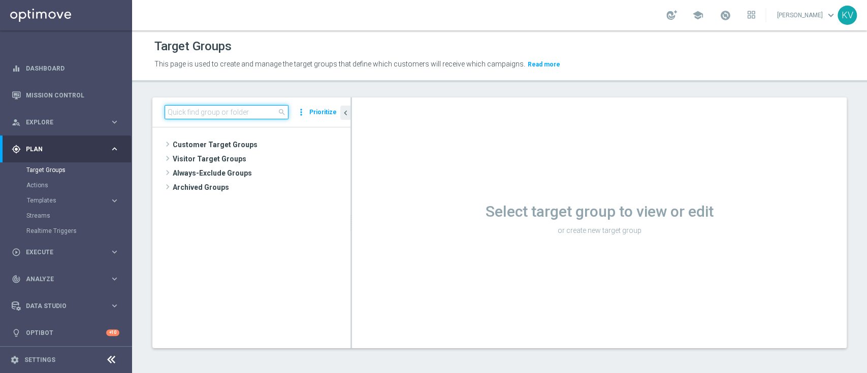
click at [180, 116] on input at bounding box center [226, 112] width 124 height 14
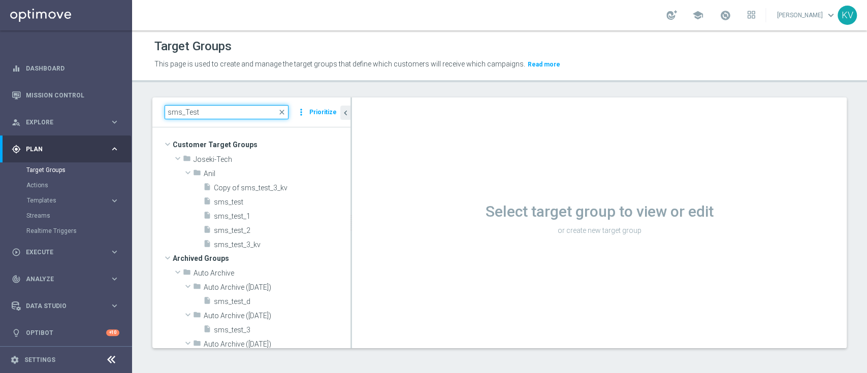
click at [195, 111] on input "sms_Test" at bounding box center [226, 112] width 124 height 14
paste input "THU_20250821_D_Omni_TSA_Check"
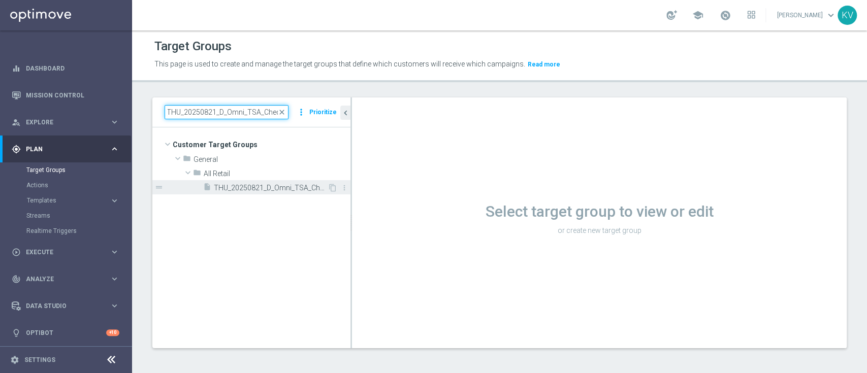
type input "THU_20250821_D_Omni_TSA_Check"
click at [264, 189] on span "THU_20250821_D_Omni_TSA_Check" at bounding box center [271, 188] width 114 height 9
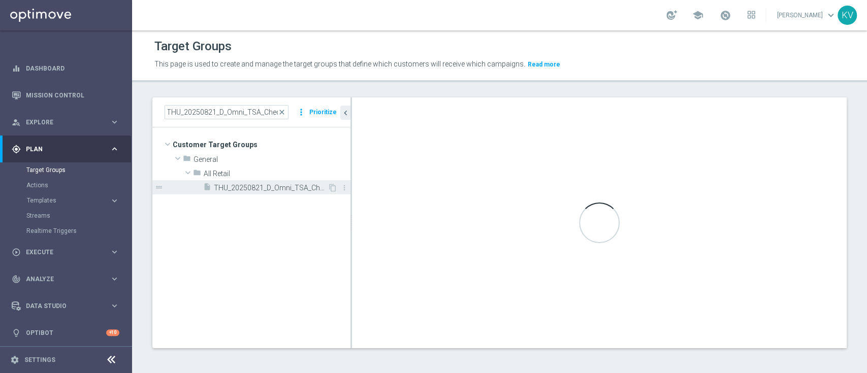
scroll to position [0, 0]
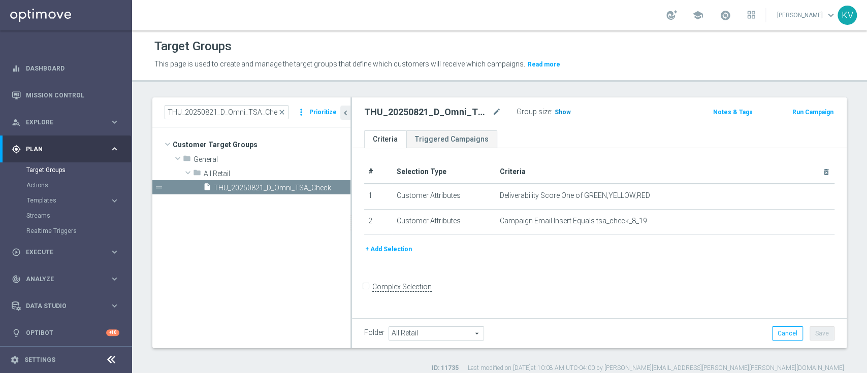
click at [562, 110] on span "Show" at bounding box center [562, 112] width 16 height 7
click at [562, 109] on span "138,737" at bounding box center [567, 114] width 25 height 10
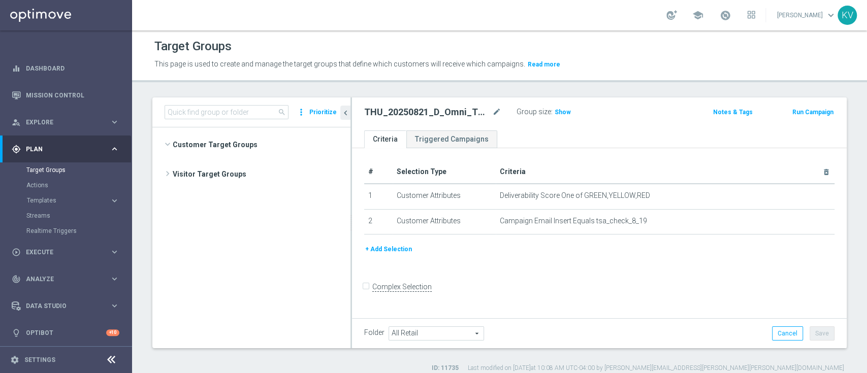
scroll to position [800, 0]
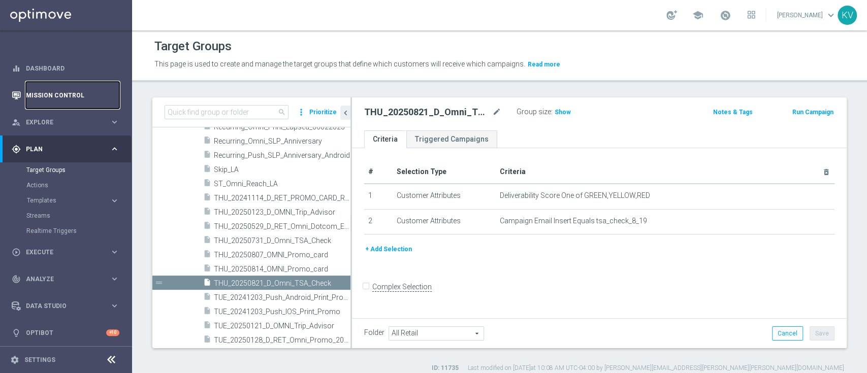
click at [60, 87] on link "Mission Control" at bounding box center [72, 95] width 93 height 27
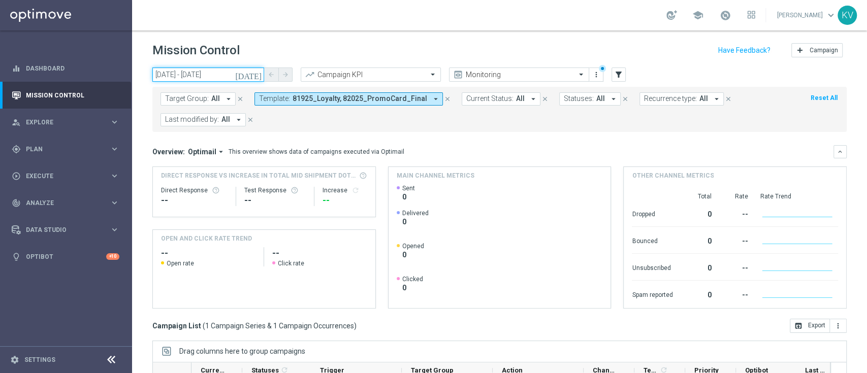
click at [187, 77] on input "20 Aug 2025 - 20 Aug 2025" at bounding box center [208, 75] width 112 height 14
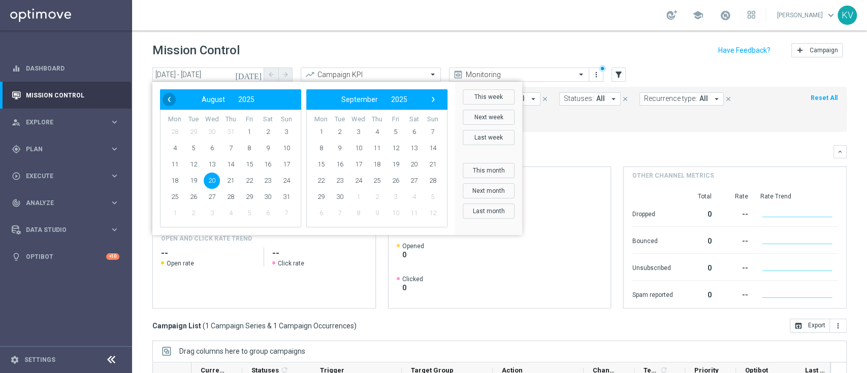
click at [172, 99] on span "‹" at bounding box center [168, 99] width 13 height 13
click at [190, 131] on span "1" at bounding box center [193, 132] width 16 height 16
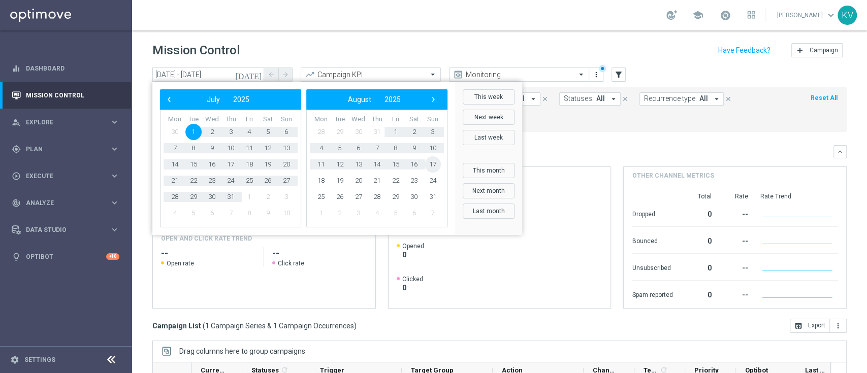
click at [426, 167] on span "17" at bounding box center [432, 164] width 16 height 16
type input "01 Jul 2025 - 17 Aug 2025"
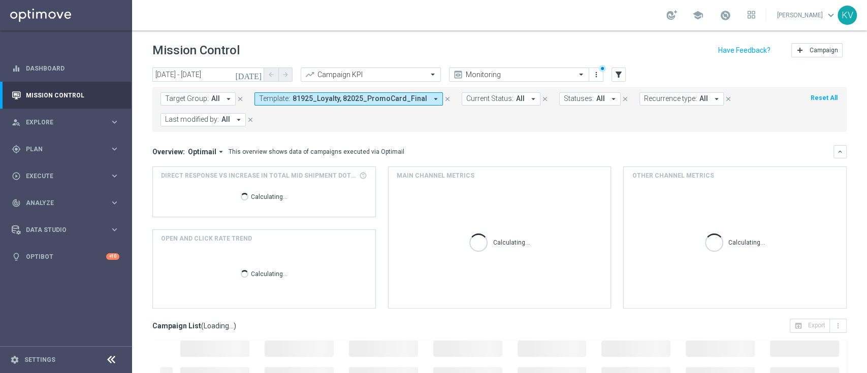
click at [334, 105] on button "Template: 81925_Loyalty, 82025_PromoCard_Final arrow_drop_down" at bounding box center [348, 98] width 188 height 13
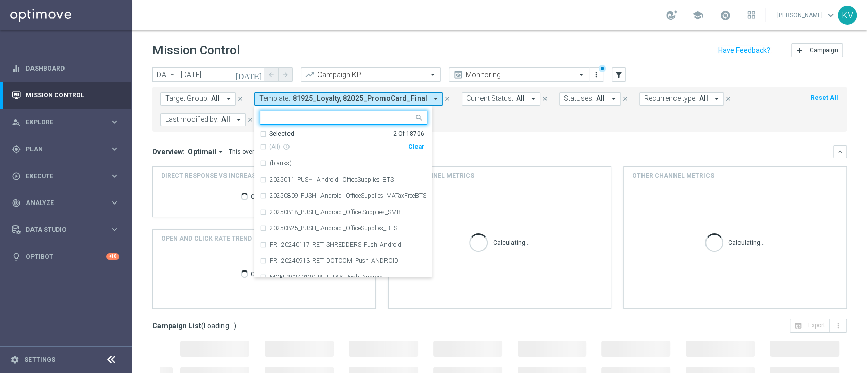
click at [0, 0] on div "Clear" at bounding box center [0, 0] width 0 height 0
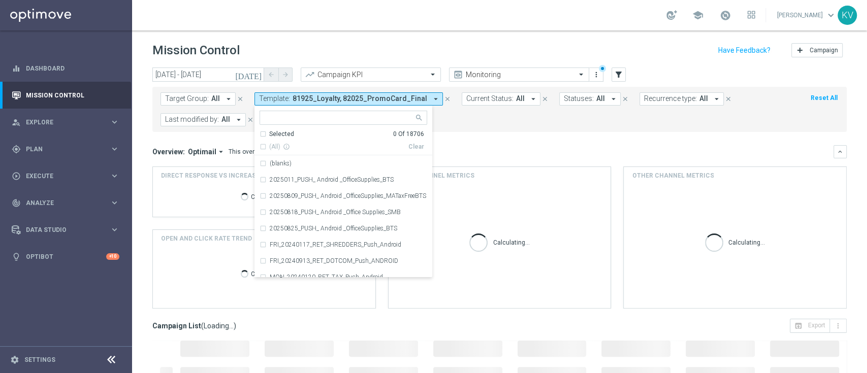
click at [459, 138] on mini-dashboard "Overview: Optimail arrow_drop_down This overview shows data of campaigns execut…" at bounding box center [499, 225] width 694 height 187
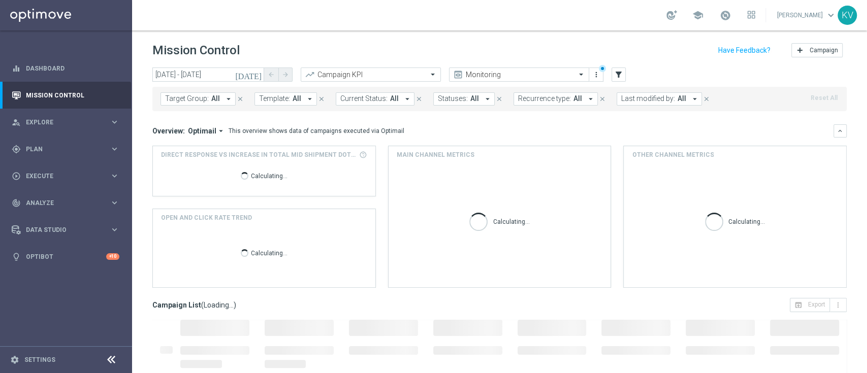
click at [211, 103] on button "Target Group: All arrow_drop_down" at bounding box center [197, 98] width 75 height 13
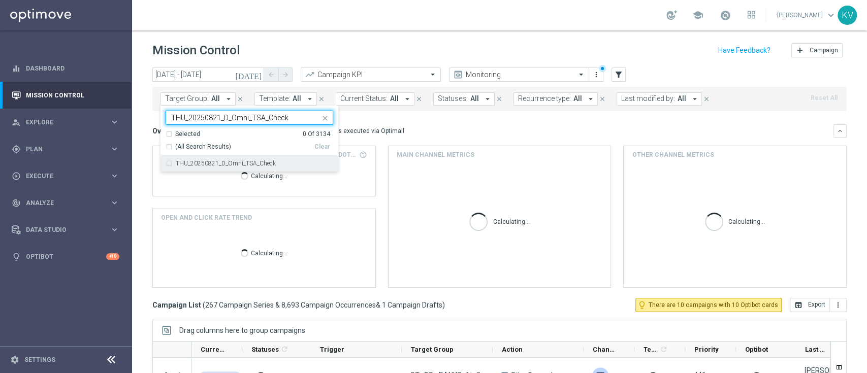
click at [250, 163] on label "THU_20250821_D_Omni_TSA_Check" at bounding box center [226, 163] width 100 height 6
type input "THU_20250821_D_Omni_TSA_Check"
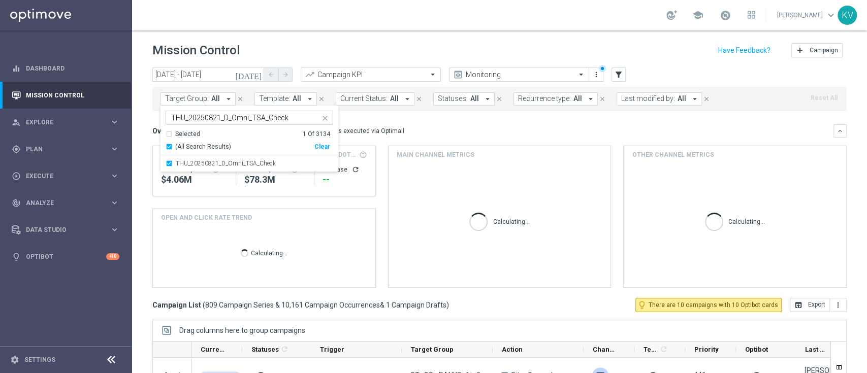
click at [401, 135] on div "Overview: Optimail arrow_drop_down This overview shows data of campaigns execut…" at bounding box center [492, 130] width 681 height 9
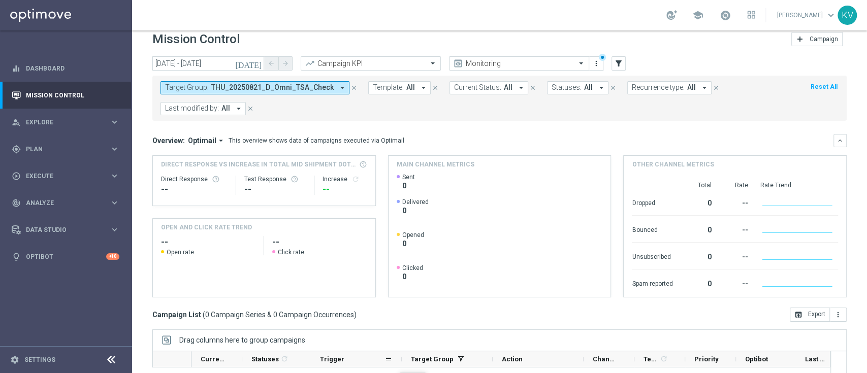
scroll to position [7, 0]
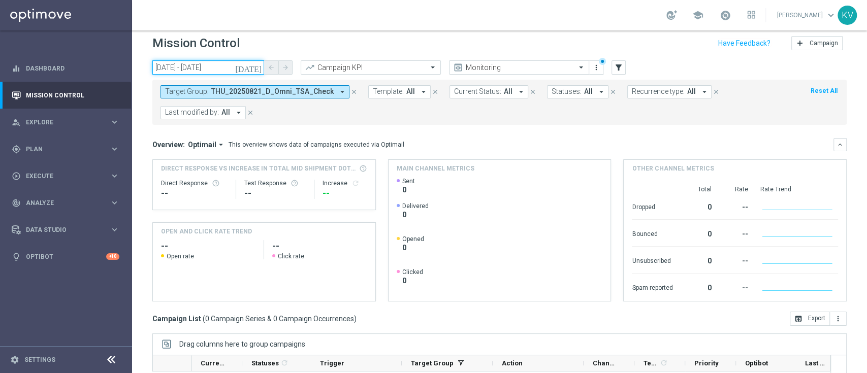
click at [229, 67] on input "01 Jul 2025 - 17 Aug 2025" at bounding box center [208, 67] width 112 height 14
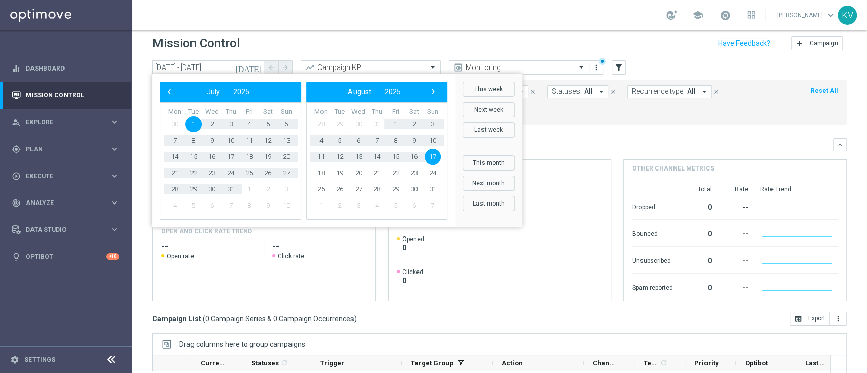
click at [311, 42] on div "Mission Control add Campaign" at bounding box center [499, 44] width 694 height 20
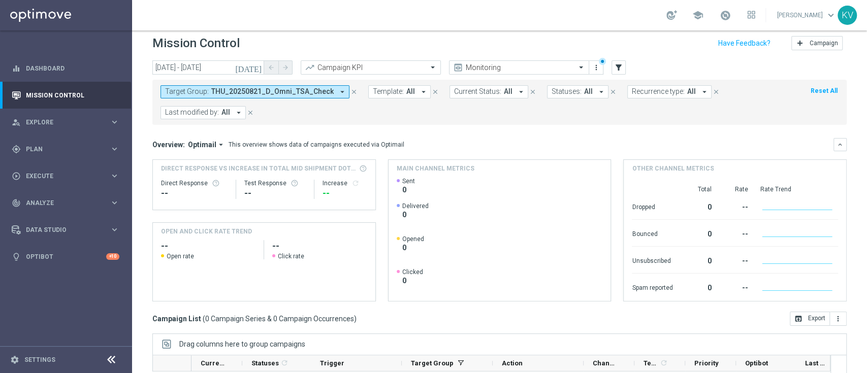
click at [312, 92] on span "THU_20250821_D_Omni_TSA_Check" at bounding box center [272, 91] width 122 height 9
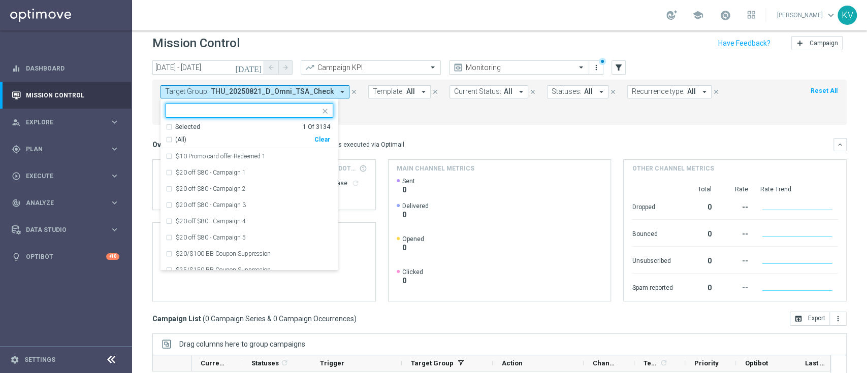
click at [0, 0] on div "Clear" at bounding box center [0, 0] width 0 height 0
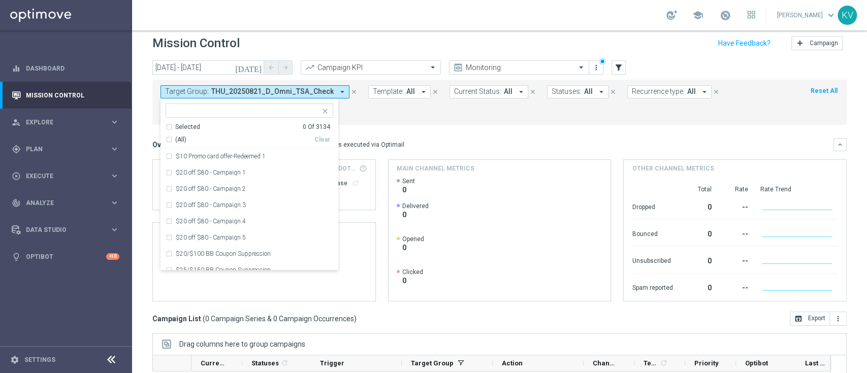
click at [388, 94] on span "Template:" at bounding box center [388, 91] width 31 height 9
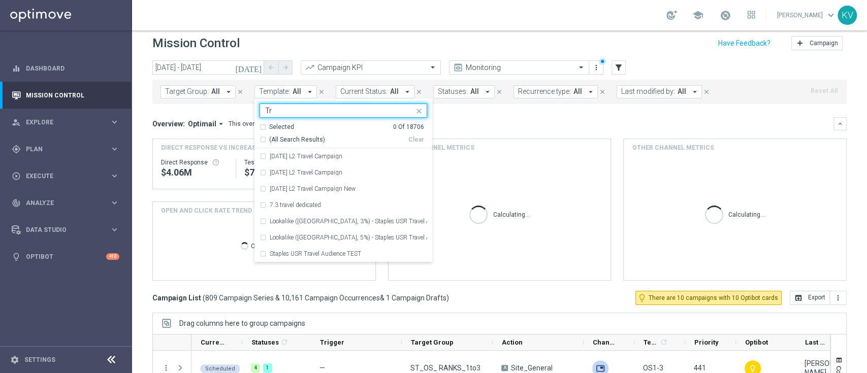
type input "T"
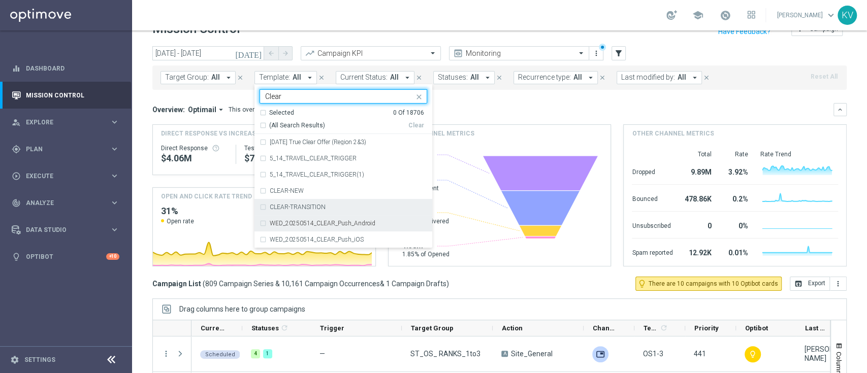
scroll to position [22, 0]
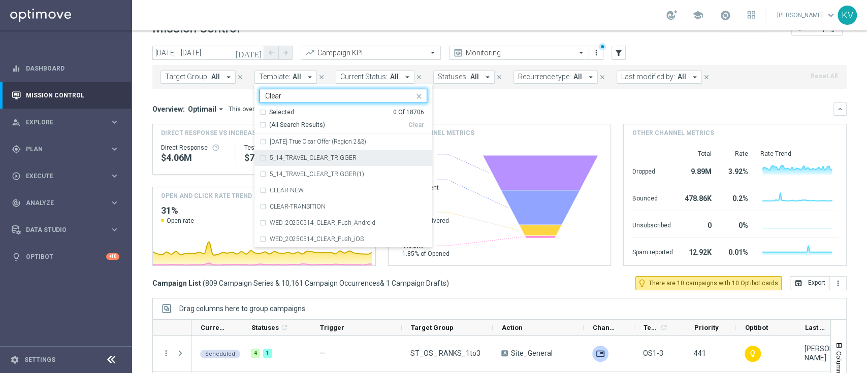
click at [343, 162] on div "5_14_TRAVEL_CLEAR_TRIGGER" at bounding box center [343, 158] width 168 height 16
type input "Clear"
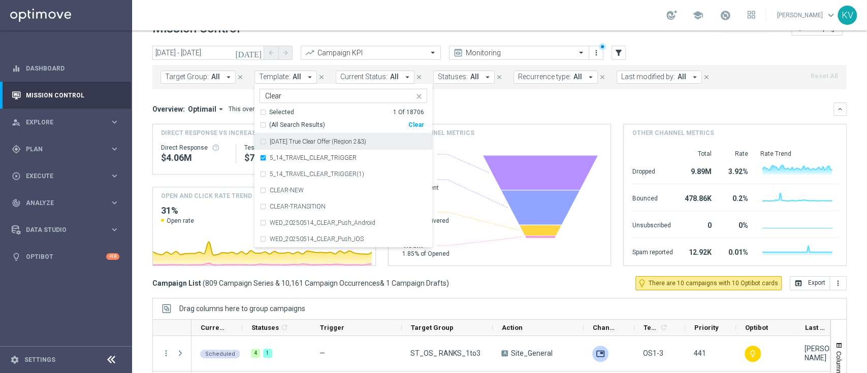
click at [486, 115] on div "Overview: Optimail arrow_drop_down This overview shows data of campaigns execut…" at bounding box center [499, 184] width 694 height 163
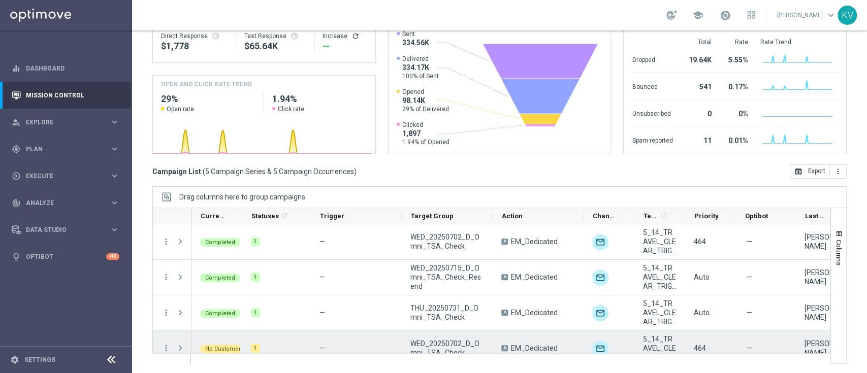
scroll to position [1, 0]
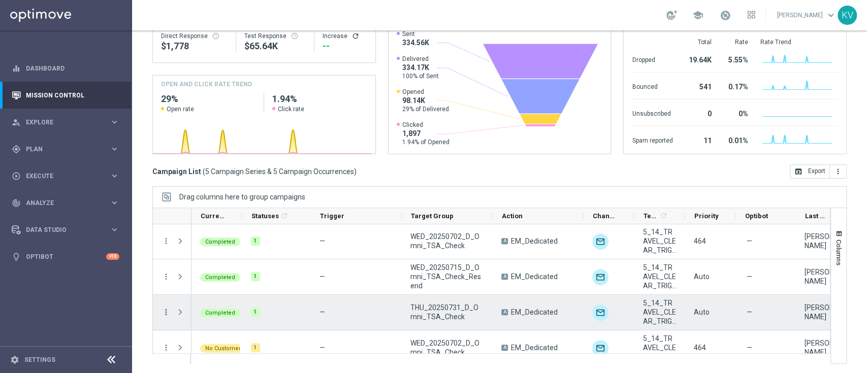
click at [167, 311] on icon "more_vert" at bounding box center [165, 312] width 9 height 9
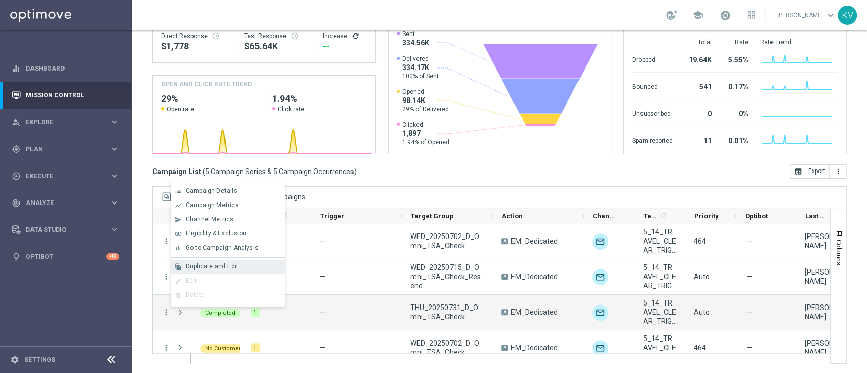
click at [226, 267] on span "Duplicate and Edit" at bounding box center [212, 266] width 52 height 7
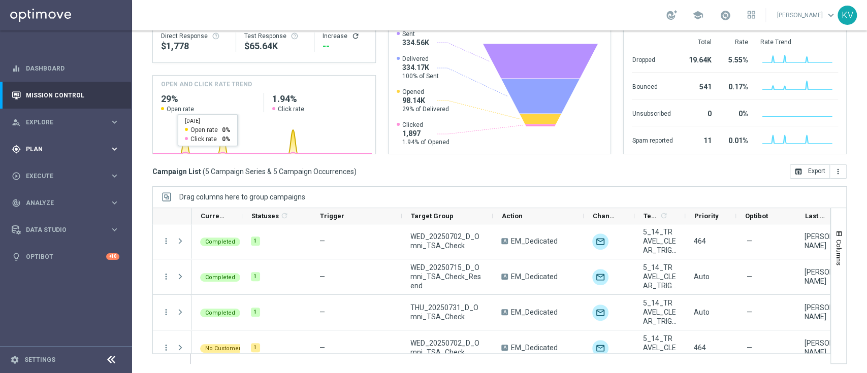
click at [100, 148] on span "Plan" at bounding box center [68, 149] width 84 height 6
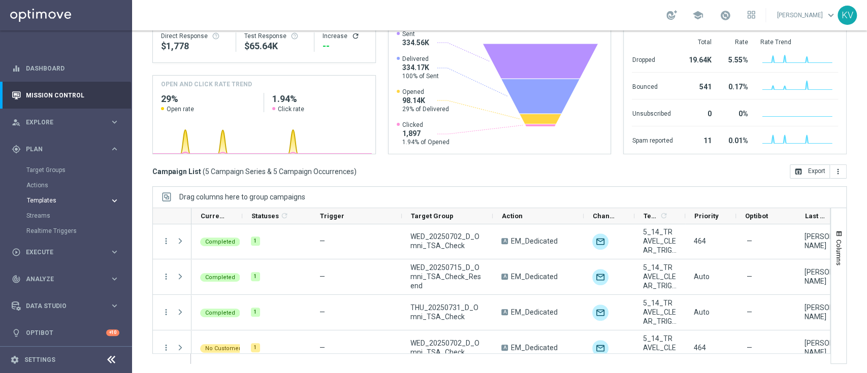
click at [44, 202] on span "Templates" at bounding box center [63, 201] width 73 height 6
click at [44, 219] on link "Optimail" at bounding box center [68, 216] width 74 height 8
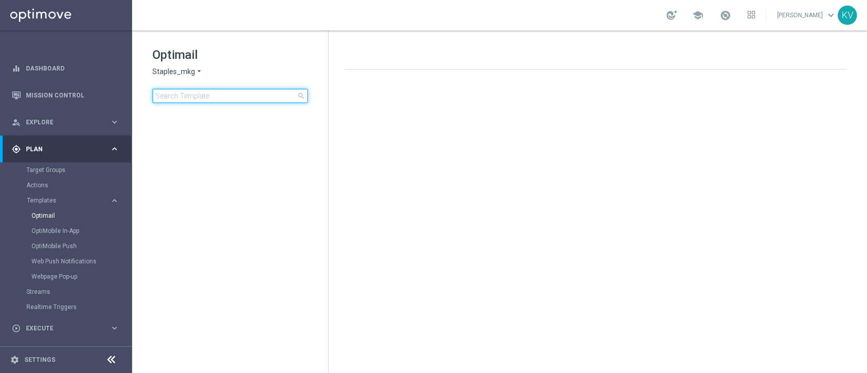
click at [215, 95] on input at bounding box center [229, 96] width 155 height 14
type input "5_14"
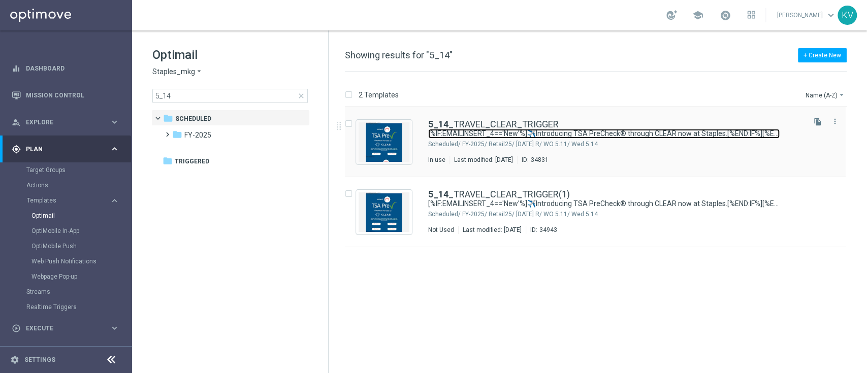
click at [491, 137] on link "[%IF:EMAILINSERT_4=='New'%]✈️Introducing TSA PreCheck® through CLEAR now at Sta…" at bounding box center [603, 134] width 351 height 10
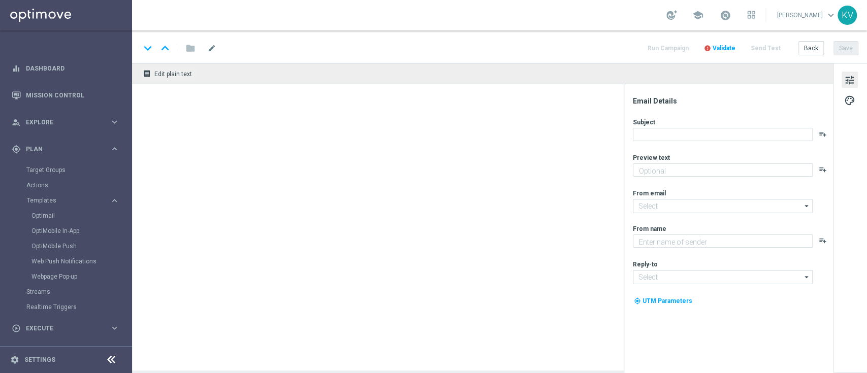
type textarea "[%IF:EMAILINSERT_4=='New'%]Fly through security.[%END:IF%][%ELSE%]Make security…"
type input "staples@connected.staples.com"
type textarea "Staples"
type input "info@staples.com"
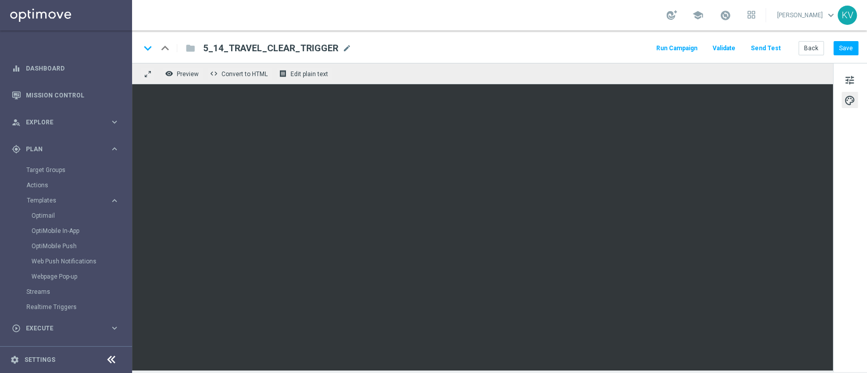
click at [768, 43] on button "Send Test" at bounding box center [765, 49] width 33 height 14
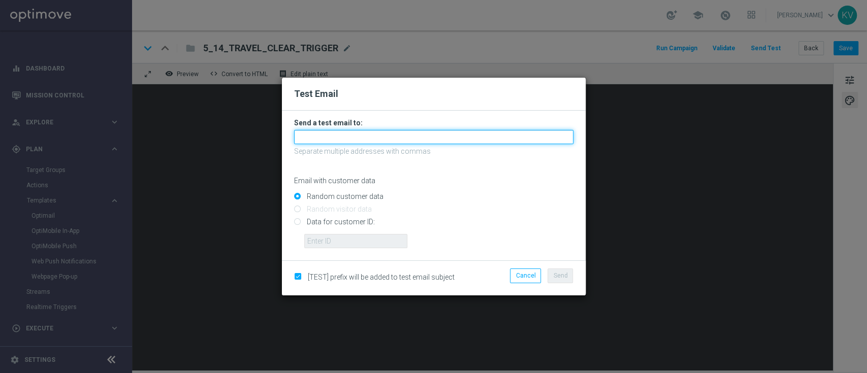
click at [517, 139] on input "text" at bounding box center [433, 137] width 279 height 14
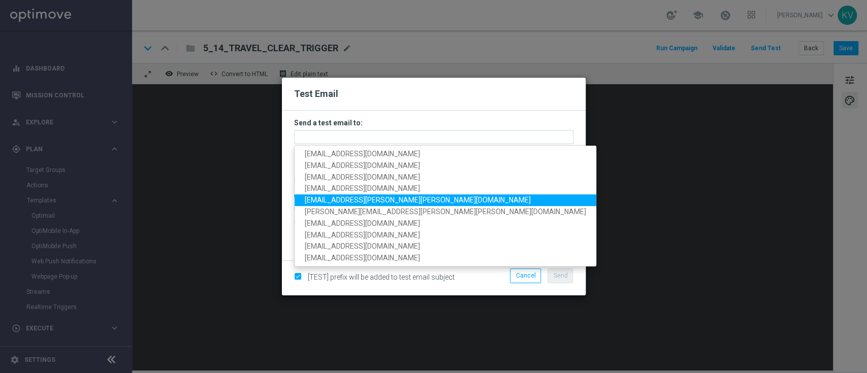
click at [398, 196] on link "kara.vetere@staples.com" at bounding box center [445, 201] width 302 height 12
type input "kara.vetere@staples.com"
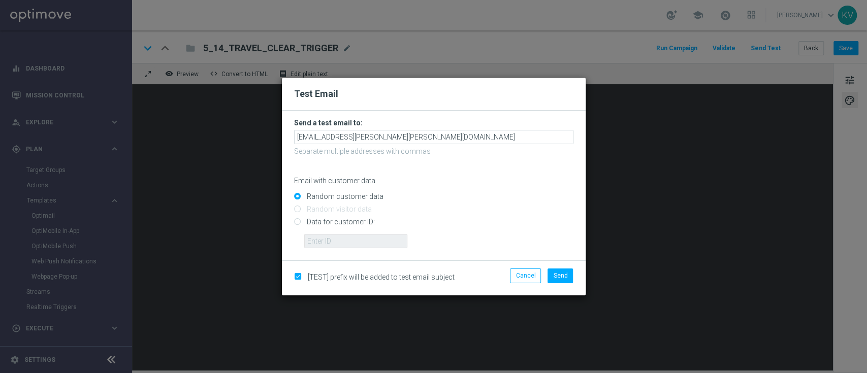
click at [331, 221] on input "Data for customer ID:" at bounding box center [433, 226] width 279 height 14
radio input "true"
click at [337, 238] on input "text" at bounding box center [355, 241] width 103 height 14
paste input "10000125489"
type input "10000125489"
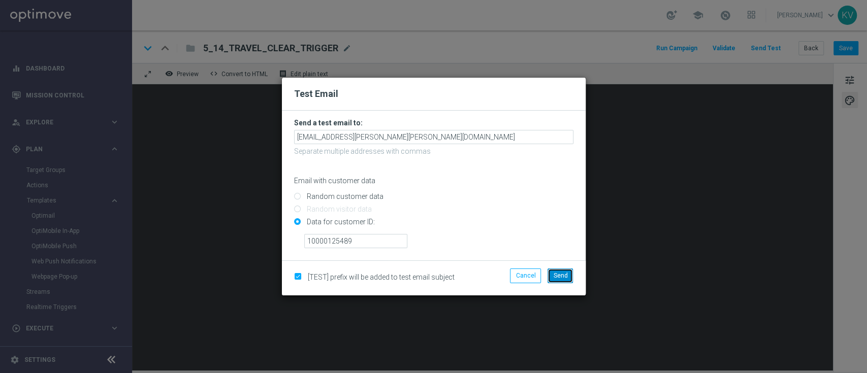
click at [561, 270] on button "Send" at bounding box center [559, 276] width 25 height 14
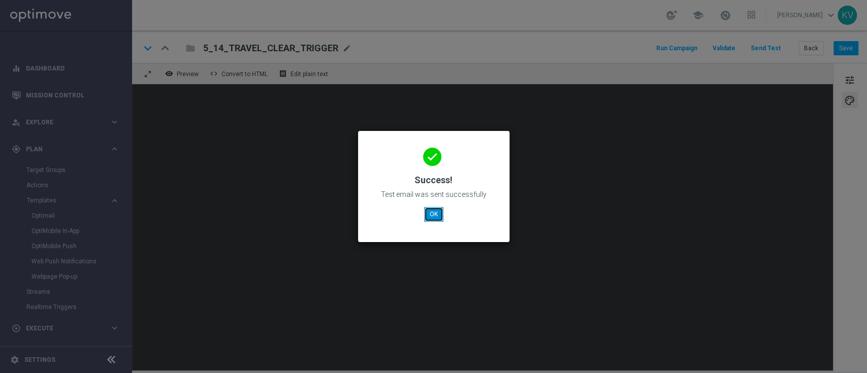
click at [430, 218] on button "OK" at bounding box center [433, 214] width 19 height 14
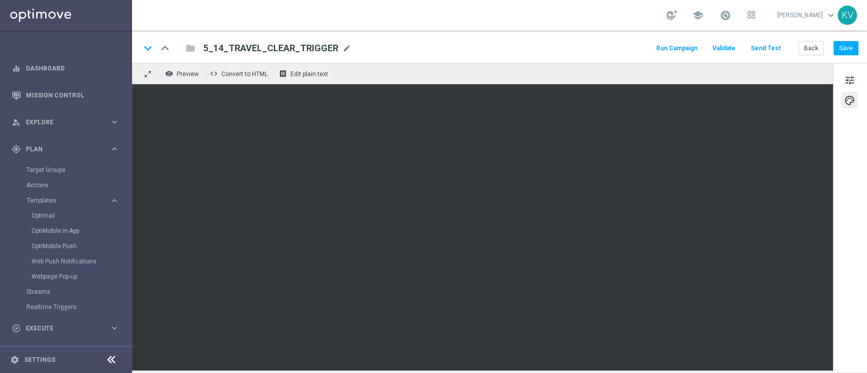
click at [775, 48] on button "Send Test" at bounding box center [765, 49] width 33 height 14
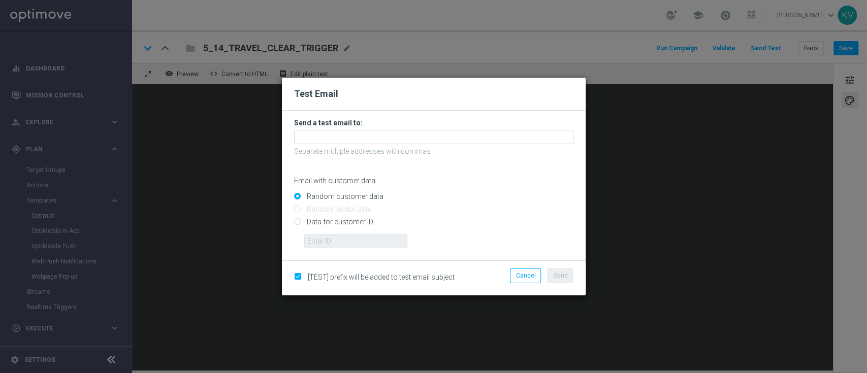
click at [359, 226] on input "Data for customer ID:" at bounding box center [433, 226] width 279 height 14
radio input "true"
click at [358, 234] on div at bounding box center [439, 237] width 284 height 22
click at [359, 237] on input "text" at bounding box center [355, 241] width 103 height 14
paste input "10000220289"
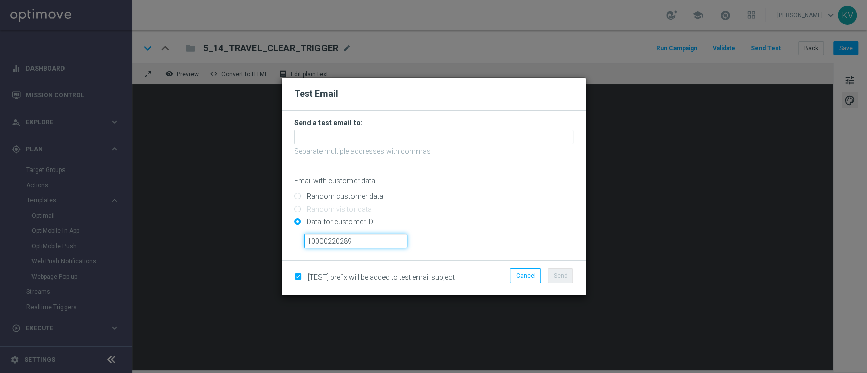
type input "10000220289"
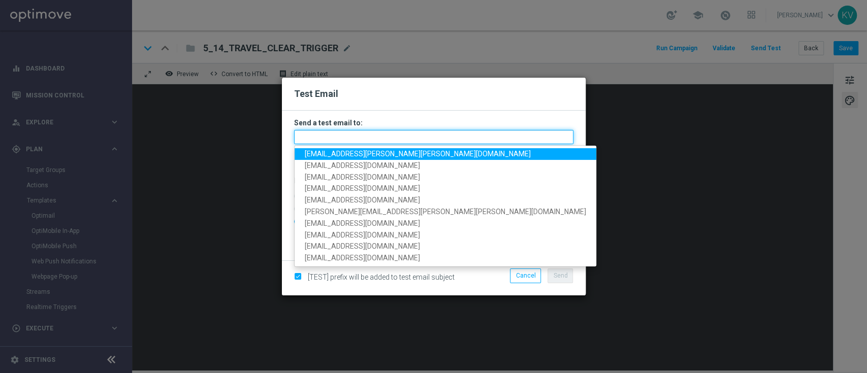
click at [367, 140] on input "text" at bounding box center [433, 137] width 279 height 14
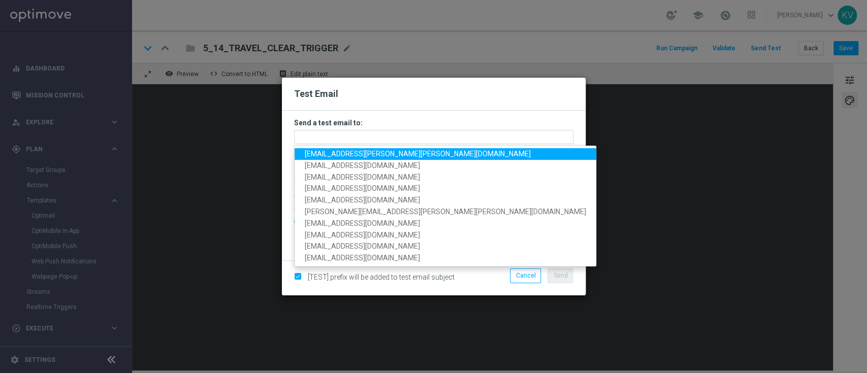
click at [367, 151] on span "kara.vetere@staples.com" at bounding box center [418, 154] width 226 height 8
type input "kara.vetere@staples.com"
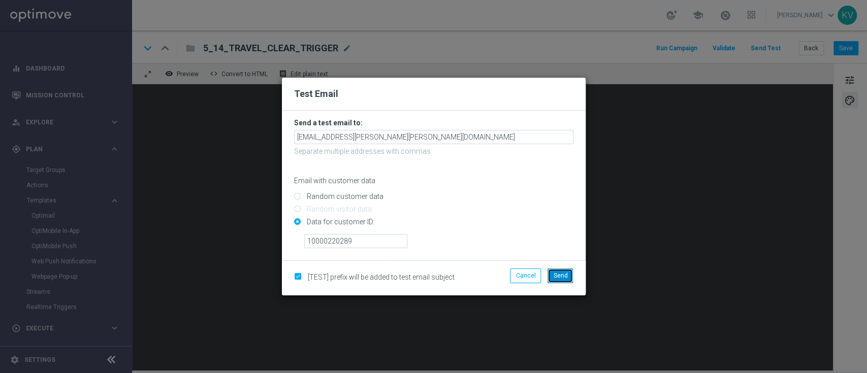
click at [565, 277] on span "Send" at bounding box center [560, 275] width 14 height 7
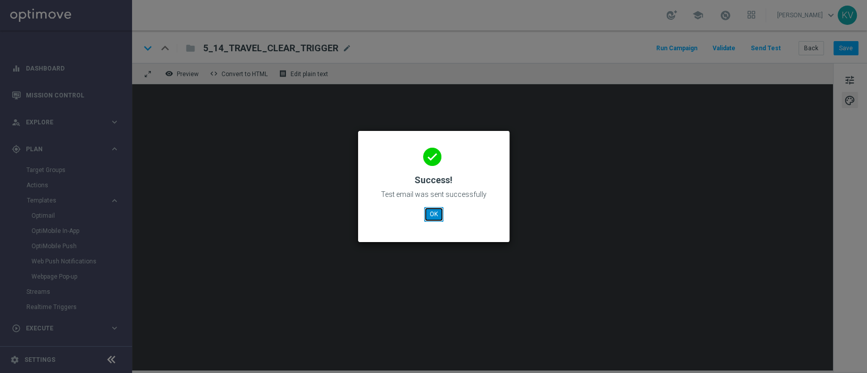
click at [427, 214] on button "OK" at bounding box center [433, 214] width 19 height 14
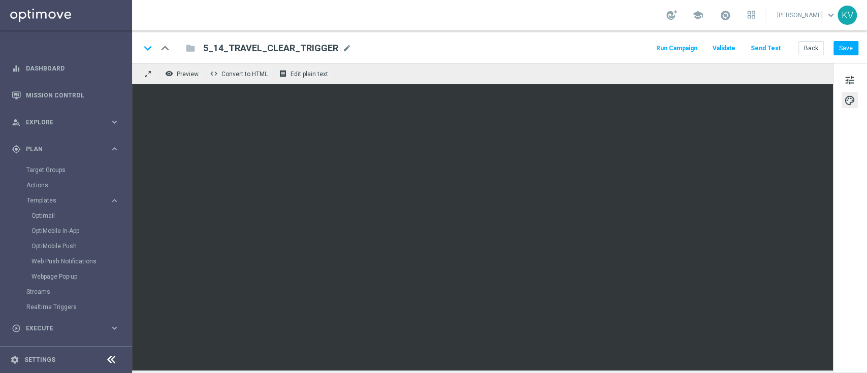
click at [762, 48] on button "Send Test" at bounding box center [765, 49] width 33 height 14
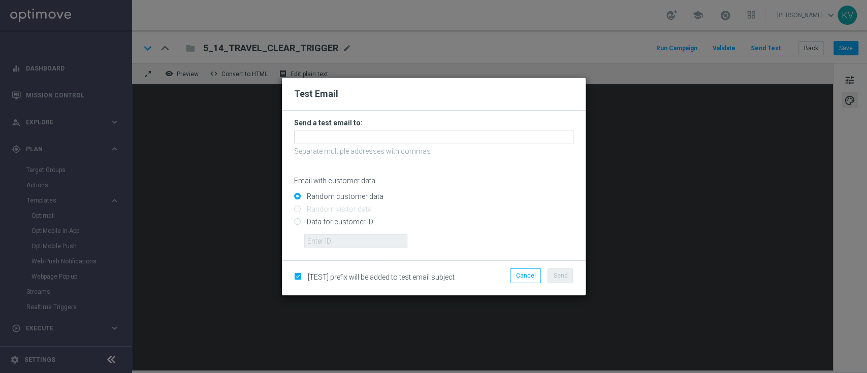
click at [358, 221] on input "Data for customer ID:" at bounding box center [433, 226] width 279 height 14
radio input "true"
click at [369, 241] on input "text" at bounding box center [355, 241] width 103 height 14
paste input "10000393510"
type input "10000393510"
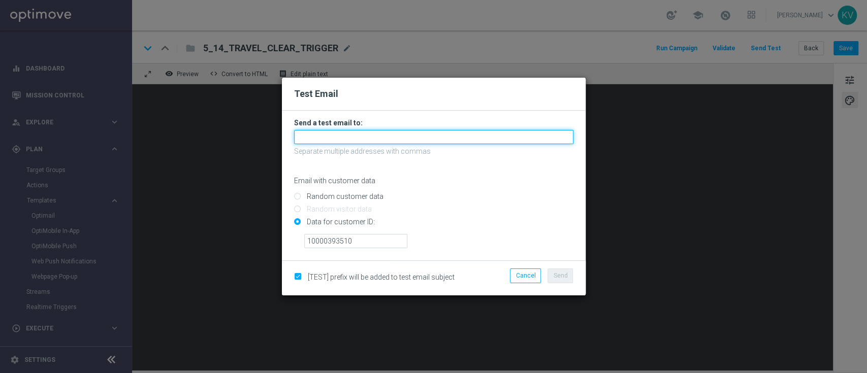
click at [370, 143] on input "text" at bounding box center [433, 137] width 279 height 14
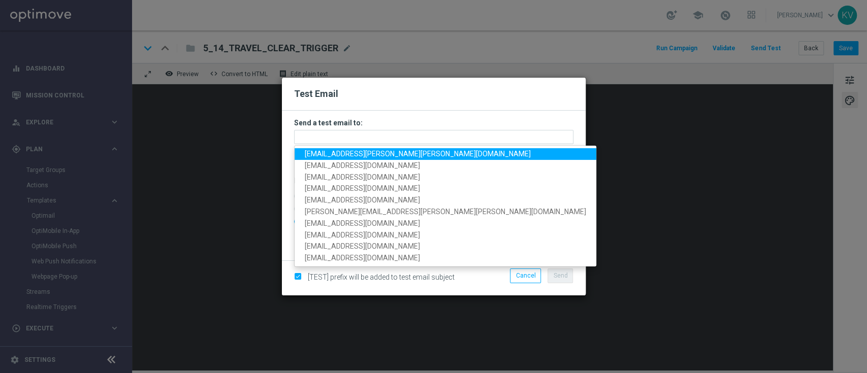
click at [375, 153] on span "kara.vetere@staples.com" at bounding box center [418, 154] width 226 height 8
type input "kara.vetere@staples.com"
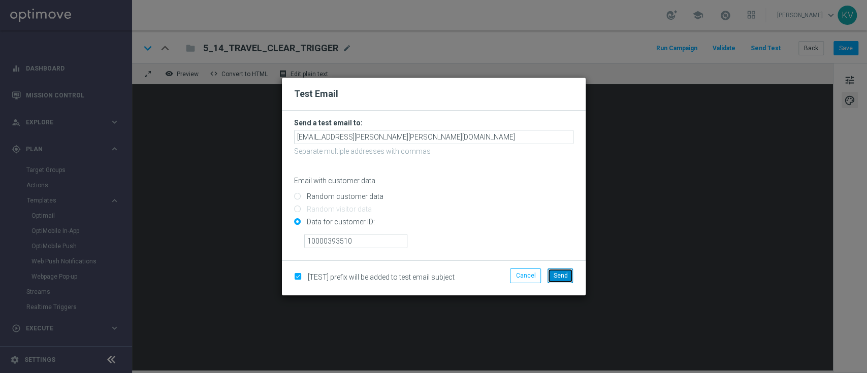
click at [559, 273] on span "Send" at bounding box center [560, 275] width 14 height 7
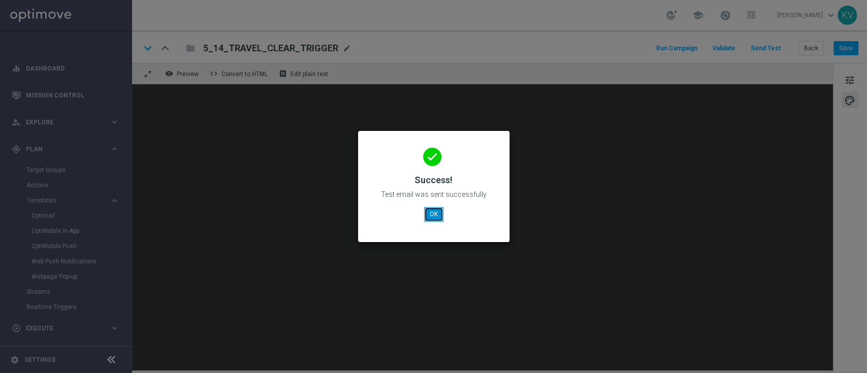
click at [430, 209] on button "OK" at bounding box center [433, 214] width 19 height 14
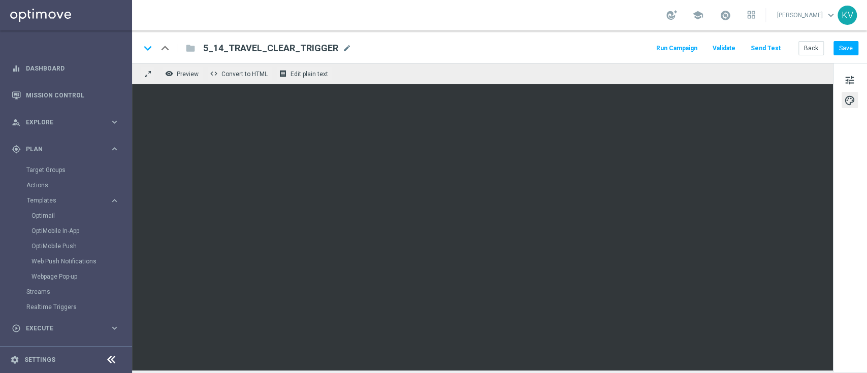
click at [776, 57] on div "keyboard_arrow_down keyboard_arrow_up folder 5_14_TRAVEL_CLEAR_TRIGGER 5_14_TRA…" at bounding box center [499, 46] width 735 height 32
click at [776, 52] on button "Send Test" at bounding box center [765, 49] width 33 height 14
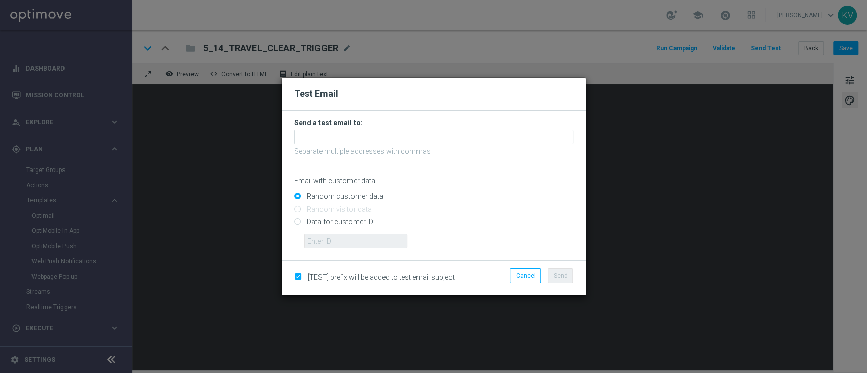
click at [353, 222] on input "Data for customer ID:" at bounding box center [433, 226] width 279 height 14
radio input "true"
click at [356, 236] on input "text" at bounding box center [355, 241] width 103 height 14
paste input "10000466812"
type input "10000466812"
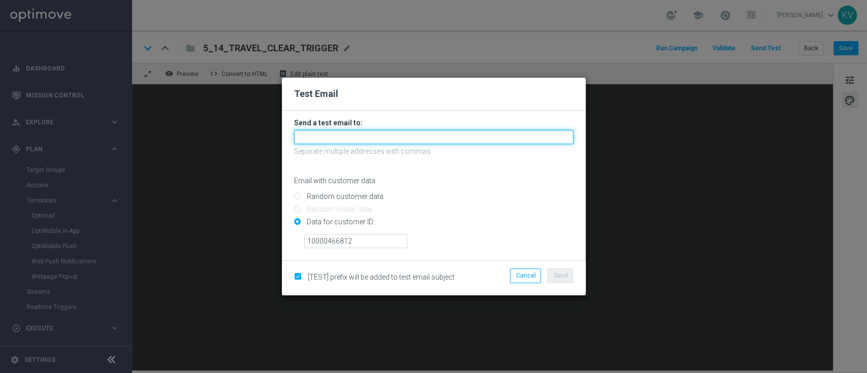
click at [366, 140] on input "text" at bounding box center [433, 137] width 279 height 14
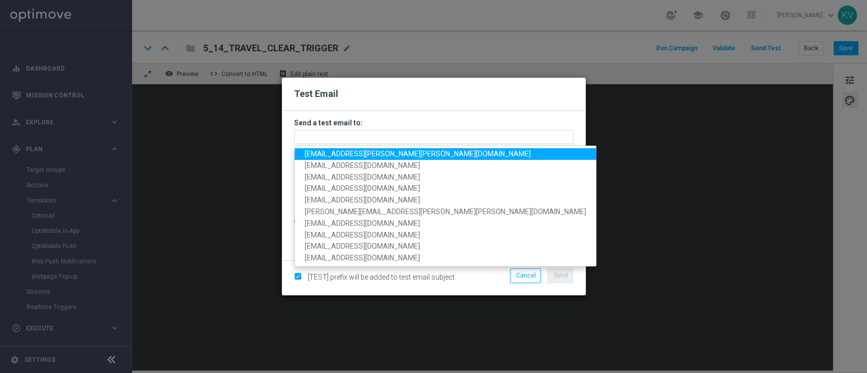
click at [365, 150] on span "kara.vetere@staples.com" at bounding box center [418, 154] width 226 height 8
type input "kara.vetere@staples.com"
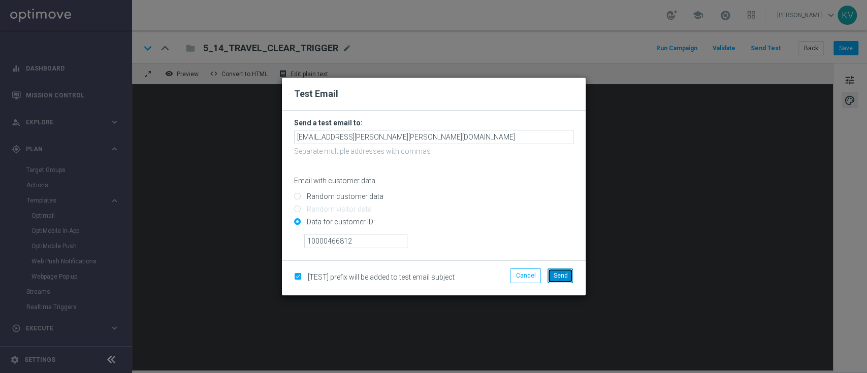
click at [560, 270] on button "Send" at bounding box center [559, 276] width 25 height 14
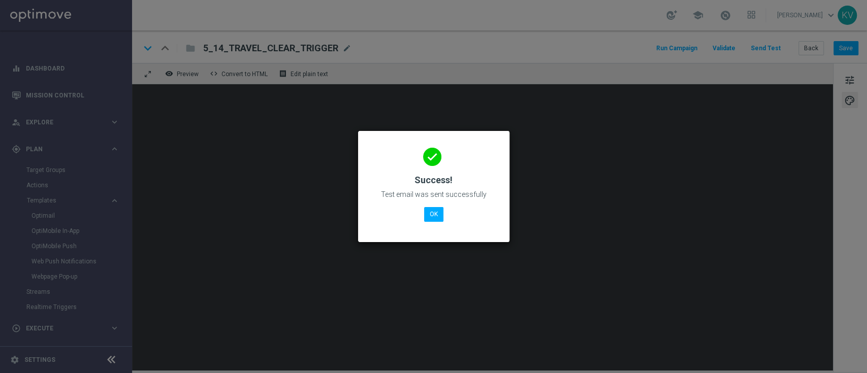
click at [433, 222] on div "done Success! Test email was sent successfully OK" at bounding box center [433, 185] width 127 height 88
click at [432, 209] on button "OK" at bounding box center [433, 214] width 19 height 14
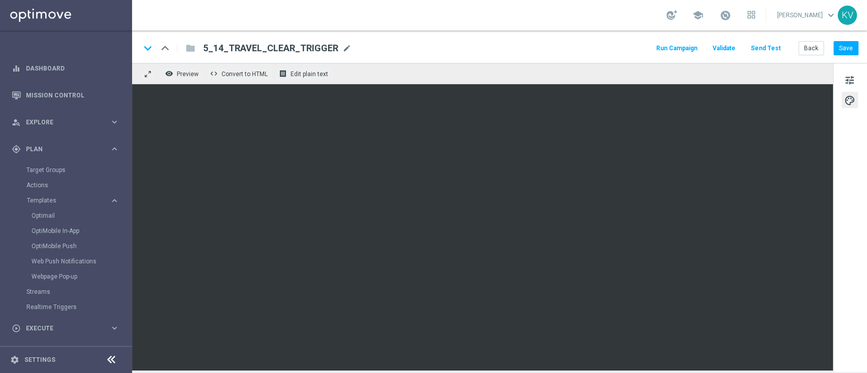
click at [752, 39] on div "keyboard_arrow_down keyboard_arrow_up folder 5_14_TRAVEL_CLEAR_TRIGGER 5_14_TRA…" at bounding box center [499, 46] width 735 height 32
click at [754, 44] on button "Send Test" at bounding box center [765, 49] width 33 height 14
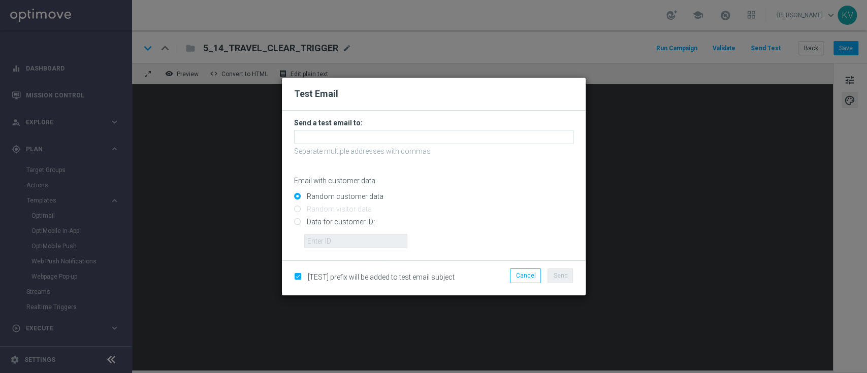
click at [332, 219] on input "Data for customer ID:" at bounding box center [433, 226] width 279 height 14
radio input "true"
click at [335, 221] on input "Data for customer ID:" at bounding box center [433, 226] width 279 height 14
click at [343, 237] on input "text" at bounding box center [355, 241] width 103 height 14
paste input "10000220289"
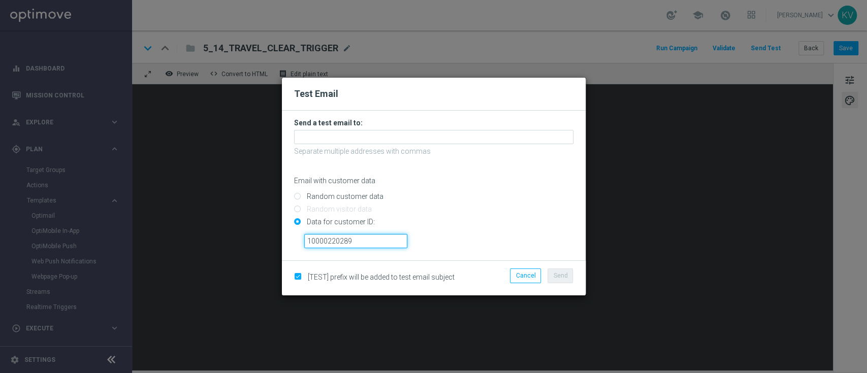
type input "10000220289"
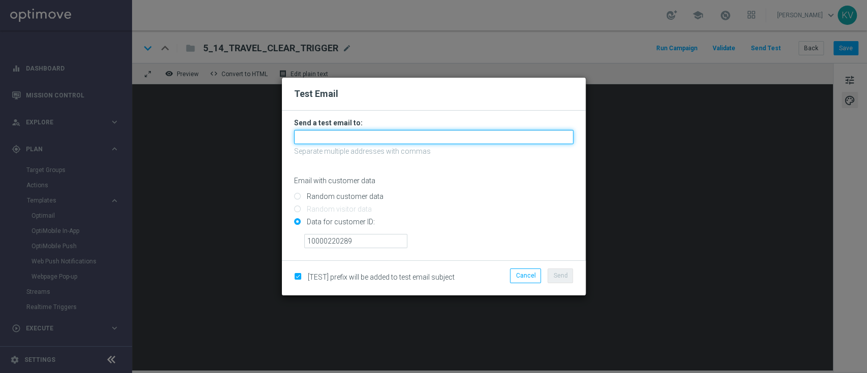
click at [356, 144] on input "text" at bounding box center [433, 137] width 279 height 14
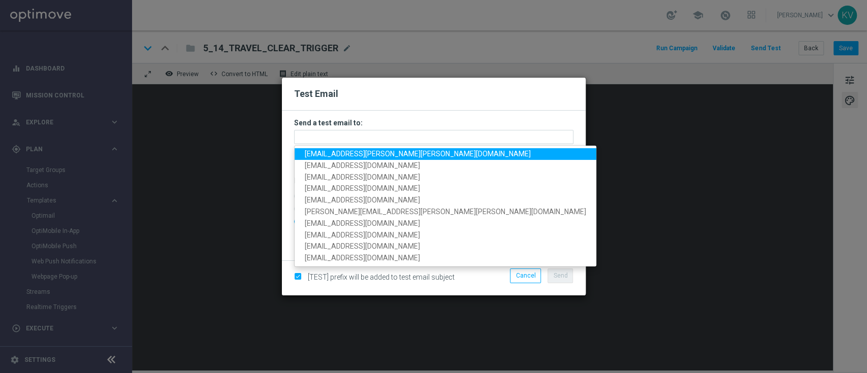
click at [355, 153] on span "kara.vetere@staples.com" at bounding box center [418, 154] width 226 height 8
type input "kara.vetere@staples.com"
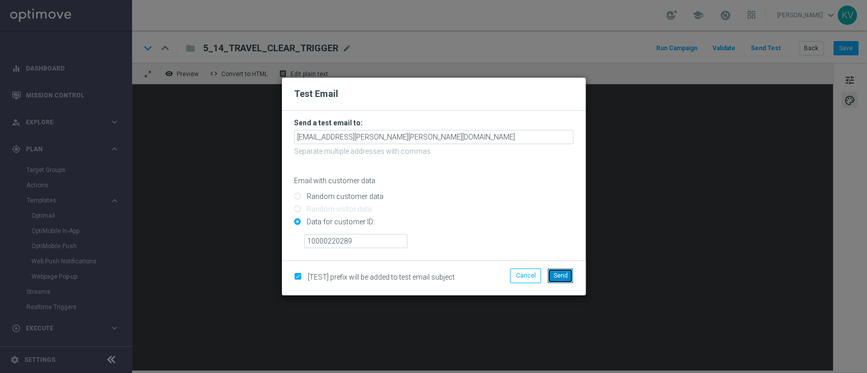
click at [561, 281] on button "Send" at bounding box center [559, 276] width 25 height 14
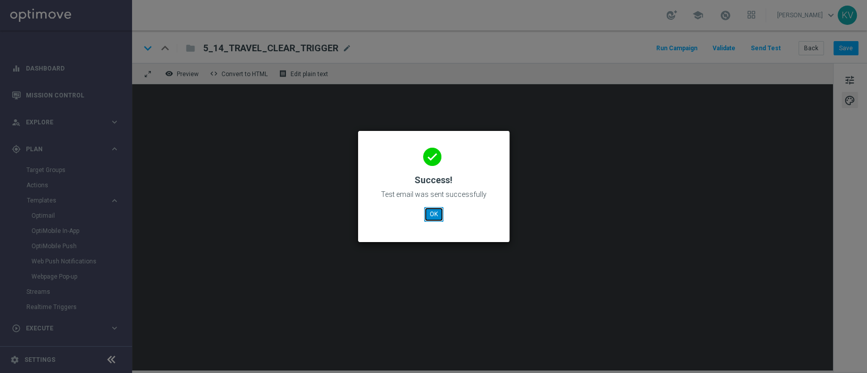
click at [435, 218] on button "OK" at bounding box center [433, 214] width 19 height 14
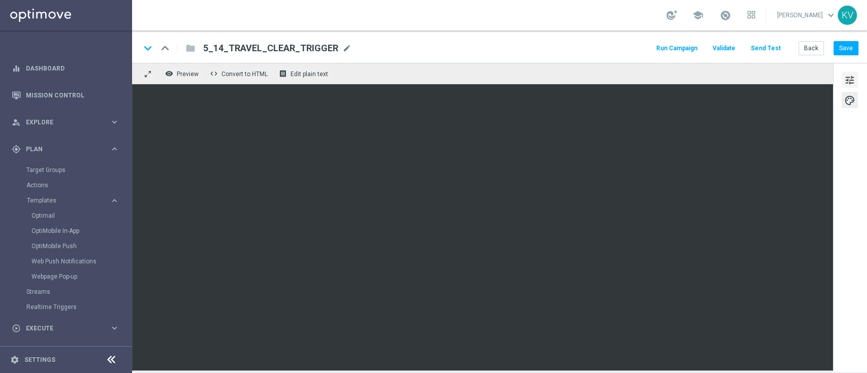
click at [848, 78] on span "tune" at bounding box center [849, 80] width 11 height 13
click at [847, 84] on span "tune" at bounding box center [849, 80] width 11 height 13
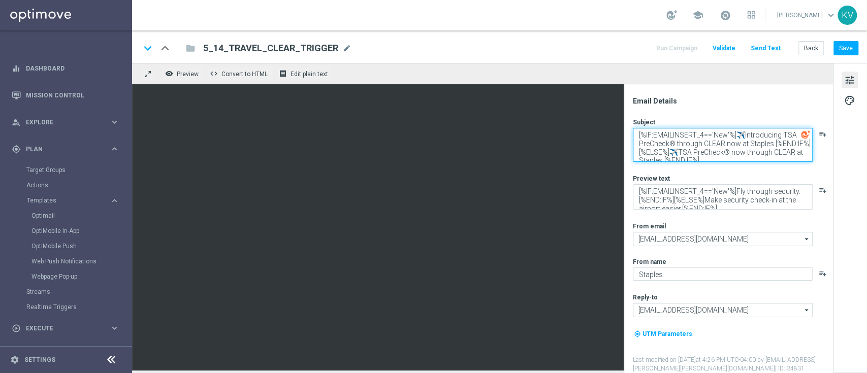
click at [727, 135] on textarea "[%IF:EMAILINSERT_4=='New'%]✈️Introducing TSA PreCheck® through CLEAR now at Sta…" at bounding box center [723, 145] width 180 height 34
type textarea "[%IF:EMAILINSERT_4=='New Store'%]✈️Introducing TSA PreCheck® through CLEAR now …"
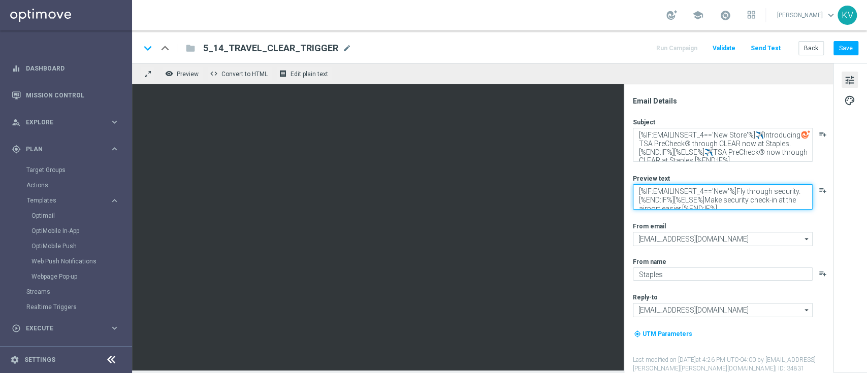
click at [723, 191] on textarea "[%IF:EMAILINSERT_4=='New'%]Fly through security.[%END:IF%][%ELSE%]Make security…" at bounding box center [723, 196] width 180 height 25
drag, startPoint x: 728, startPoint y: 195, endPoint x: 734, endPoint y: 218, distance: 23.2
click at [734, 218] on div "Subject [%IF:EMAILINSERT_4=='New Store'%]✈️Introducing TSA PreCheck® through CL…" at bounding box center [732, 245] width 199 height 255
type textarea "[%IF:EMAILINSERT_4=='New Store'%]Fly through security.[%END:IF%][%ELSE%]Make se…"
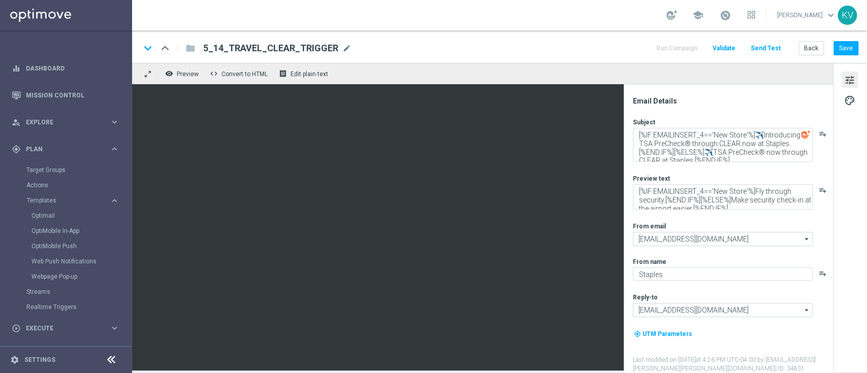
click at [772, 39] on div "keyboard_arrow_down keyboard_arrow_up folder 5_14_TRAVEL_CLEAR_TRIGGER 5_14_TRA…" at bounding box center [499, 46] width 735 height 32
click at [771, 44] on button "Send Test" at bounding box center [765, 49] width 33 height 14
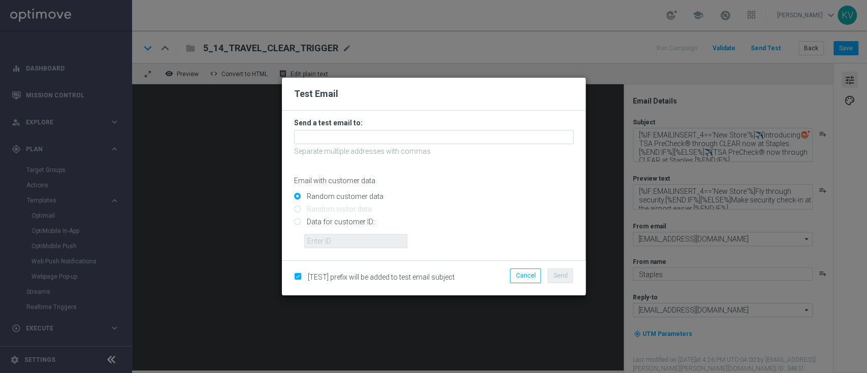
click at [358, 225] on input "Data for customer ID:" at bounding box center [433, 226] width 279 height 14
radio input "true"
click at [363, 237] on input "text" at bounding box center [355, 241] width 103 height 14
paste input "10000220289"
type input "10000220289"
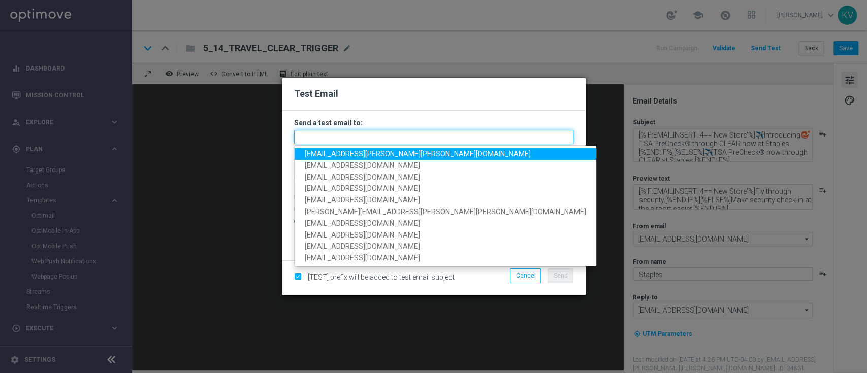
click at [382, 130] on input "text" at bounding box center [433, 137] width 279 height 14
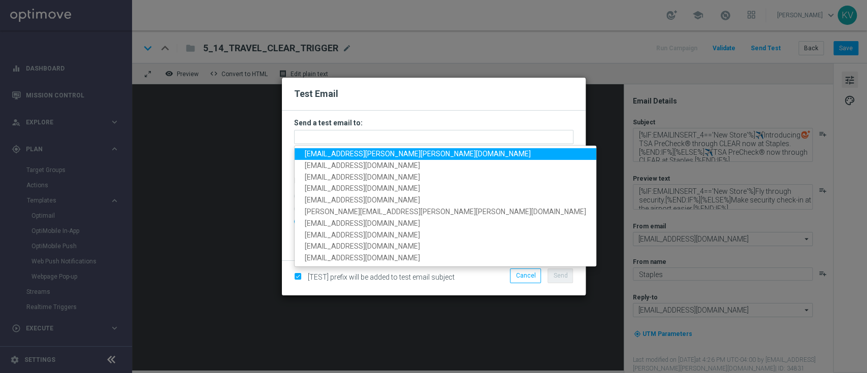
click at [383, 153] on span "kara.vetere@staples.com" at bounding box center [418, 154] width 226 height 8
type input "kara.vetere@staples.com"
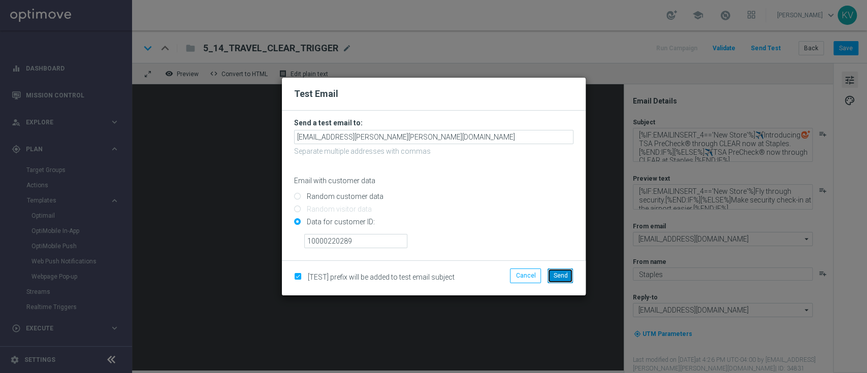
click at [564, 274] on span "Send" at bounding box center [560, 275] width 14 height 7
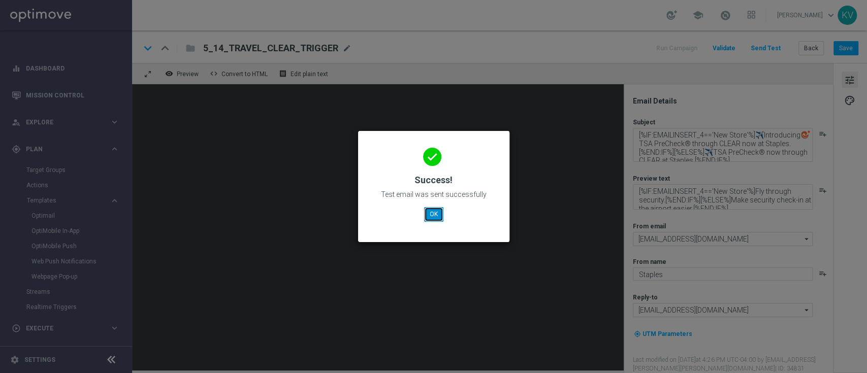
click at [427, 210] on button "OK" at bounding box center [433, 214] width 19 height 14
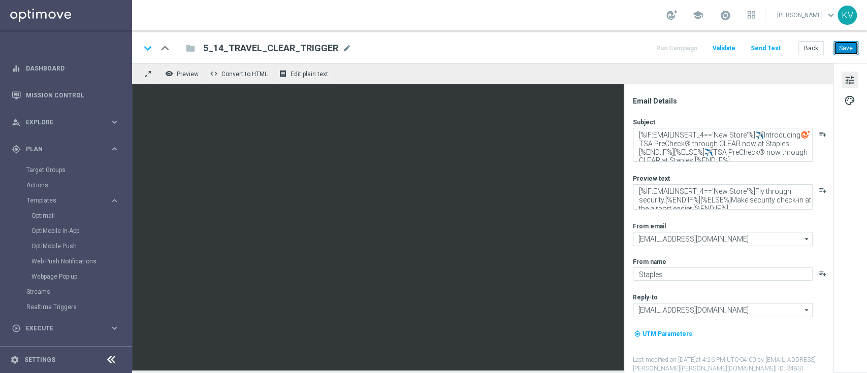
click at [840, 46] on button "Save" at bounding box center [845, 48] width 25 height 14
click at [770, 53] on button "Send Test" at bounding box center [765, 49] width 33 height 14
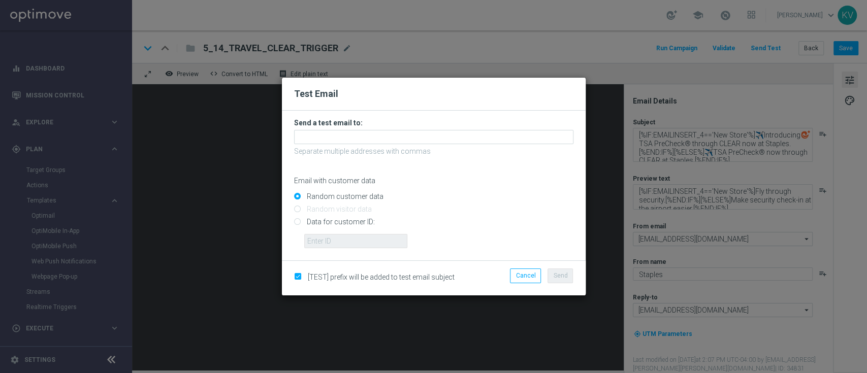
click at [332, 220] on input "Data for customer ID:" at bounding box center [433, 226] width 279 height 14
radio input "true"
click at [343, 242] on input "text" at bounding box center [355, 241] width 103 height 14
paste input "10000393510"
type input "10000393510"
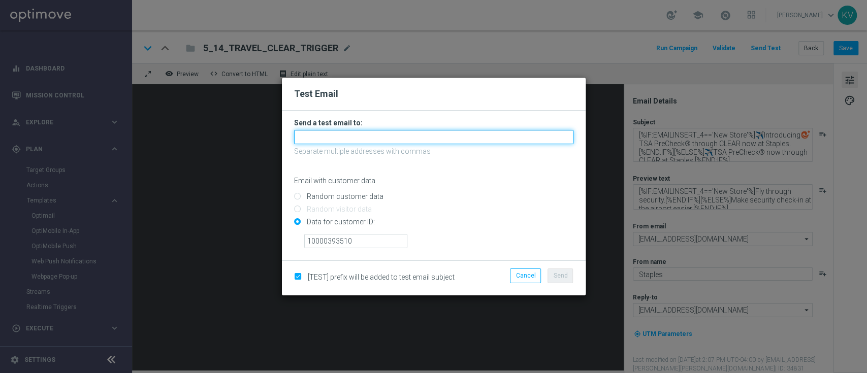
click at [321, 141] on input "text" at bounding box center [433, 137] width 279 height 14
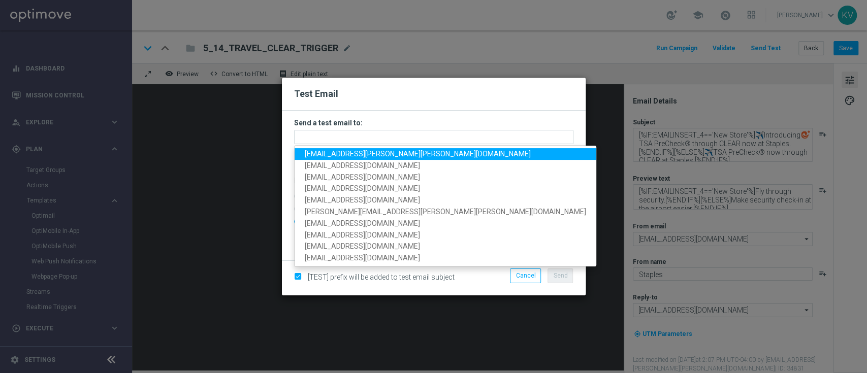
click at [334, 158] on span "kara.vetere@staples.com" at bounding box center [418, 154] width 226 height 8
type input "kara.vetere@staples.com"
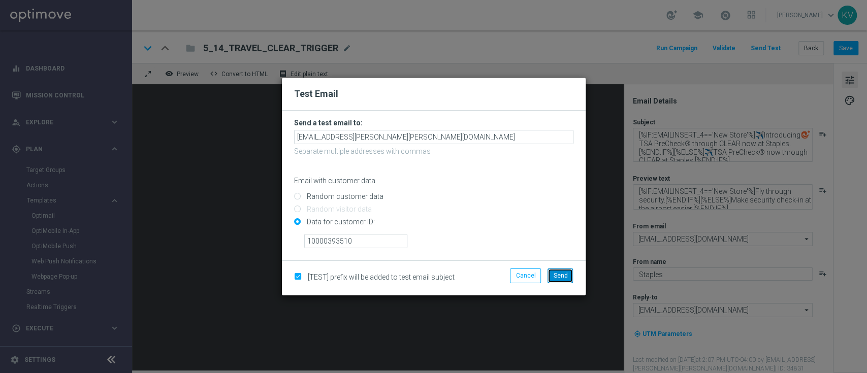
click at [559, 275] on span "Send" at bounding box center [560, 275] width 14 height 7
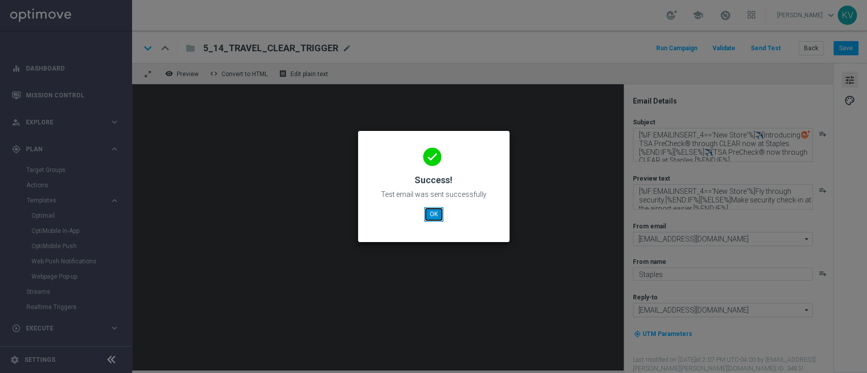
click at [438, 219] on button "OK" at bounding box center [433, 214] width 19 height 14
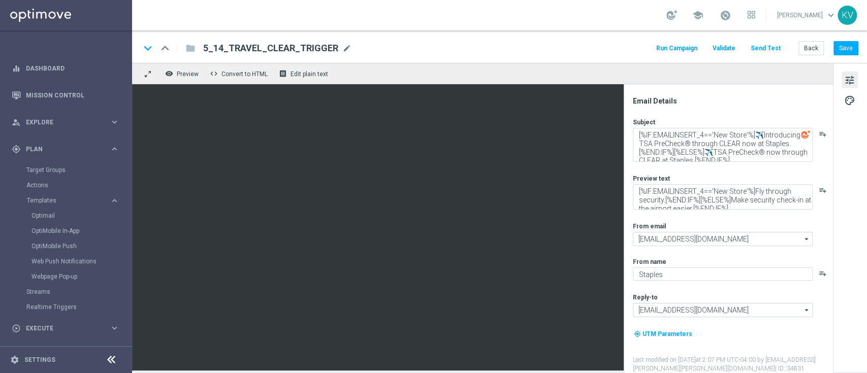
click at [767, 47] on button "Send Test" at bounding box center [765, 49] width 33 height 14
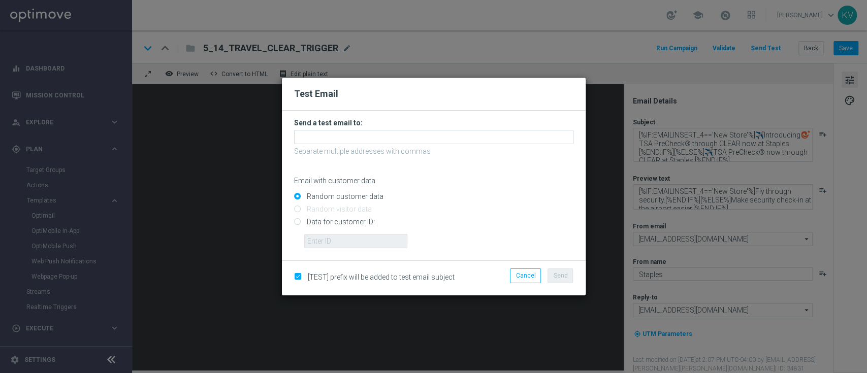
click at [317, 220] on input "Data for customer ID:" at bounding box center [433, 226] width 279 height 14
radio input "true"
click at [330, 241] on input "text" at bounding box center [355, 241] width 103 height 14
paste input "10000466812"
type input "10000466812"
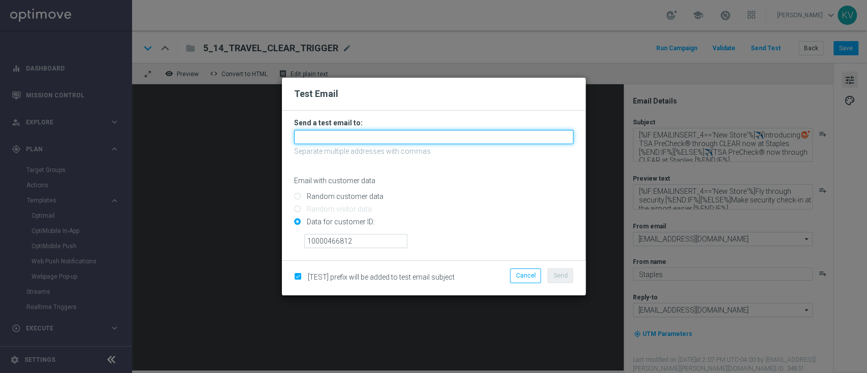
click at [336, 139] on input "text" at bounding box center [433, 137] width 279 height 14
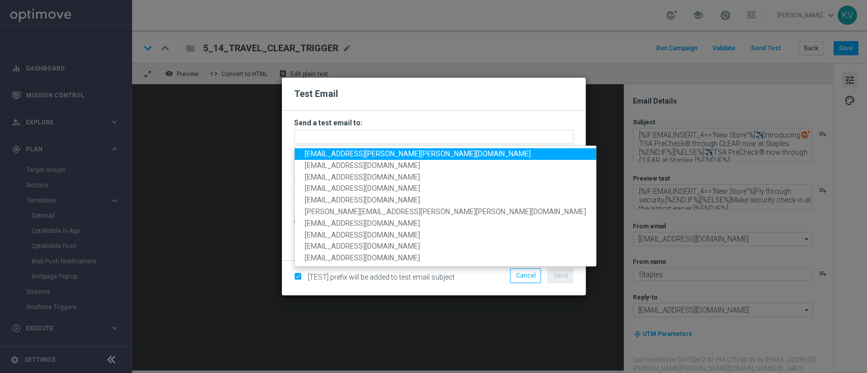
click at [336, 152] on span "kara.vetere@staples.com" at bounding box center [418, 154] width 226 height 8
type input "kara.vetere@staples.com"
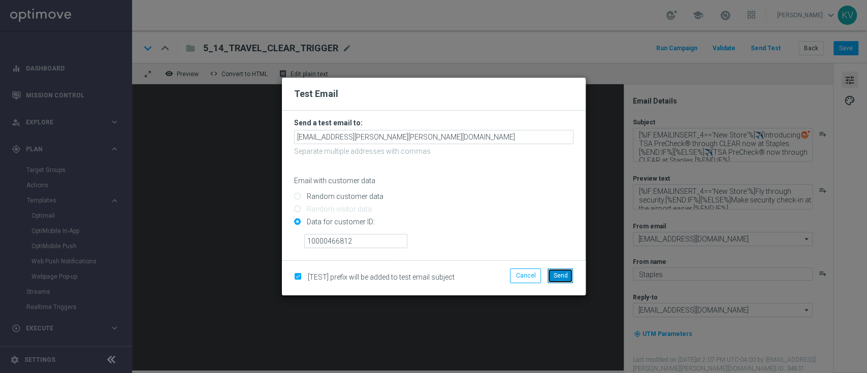
click at [552, 270] on button "Send" at bounding box center [559, 276] width 25 height 14
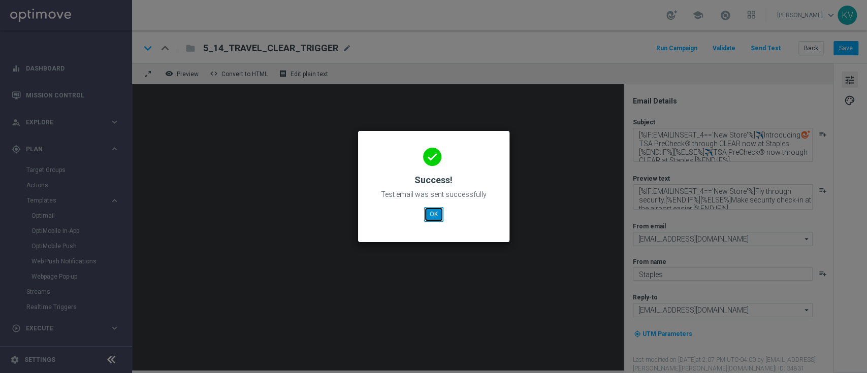
click at [435, 215] on button "OK" at bounding box center [433, 214] width 19 height 14
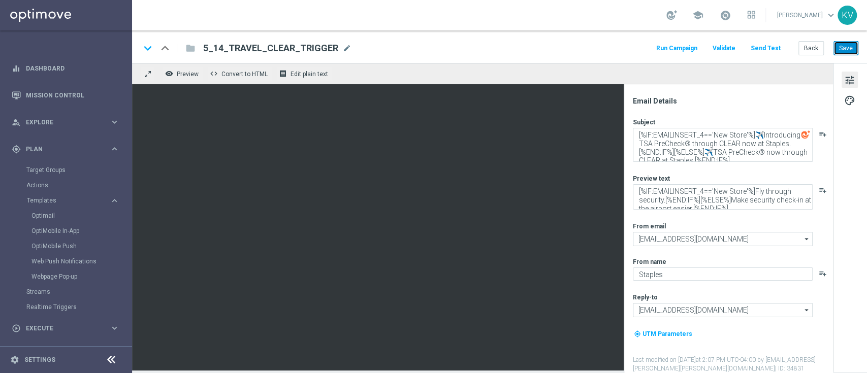
click at [842, 47] on button "Save" at bounding box center [845, 48] width 25 height 14
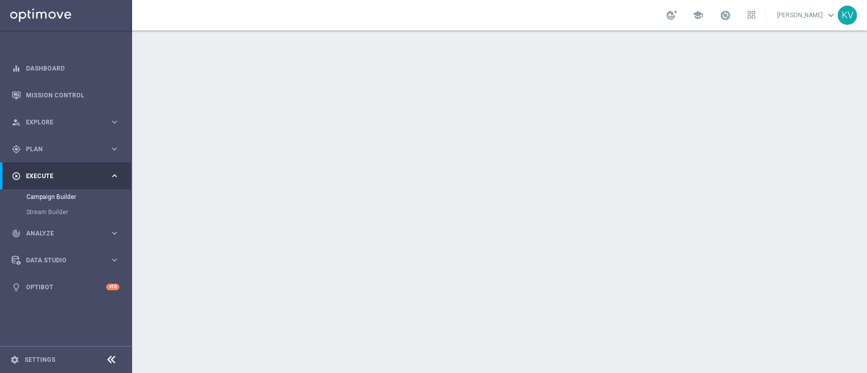
click at [466, 132] on span "| 0 Customers" at bounding box center [485, 135] width 46 height 9
click at [746, 120] on div "done Target Group keyboard_arrow_down" at bounding box center [500, 111] width 591 height 40
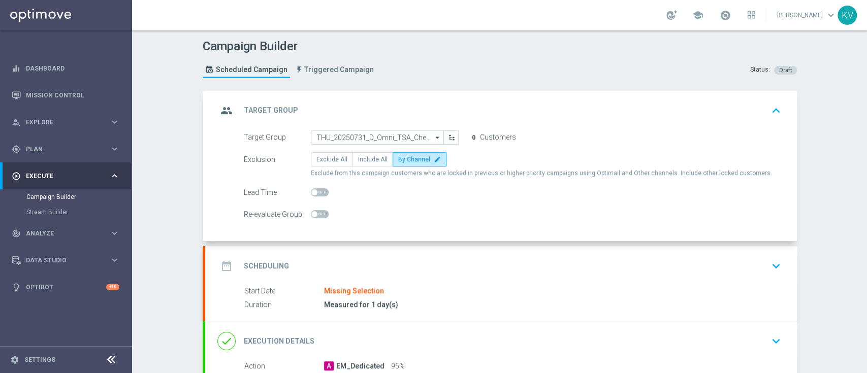
click at [376, 147] on form "Target Group THU_20250731_D_Omni_TSA_Check THU_20250731_D_Omni_TSA_Check arrow_…" at bounding box center [512, 175] width 537 height 91
click at [374, 138] on input "THU_20250731_D_Omni_TSA_Check" at bounding box center [377, 137] width 133 height 14
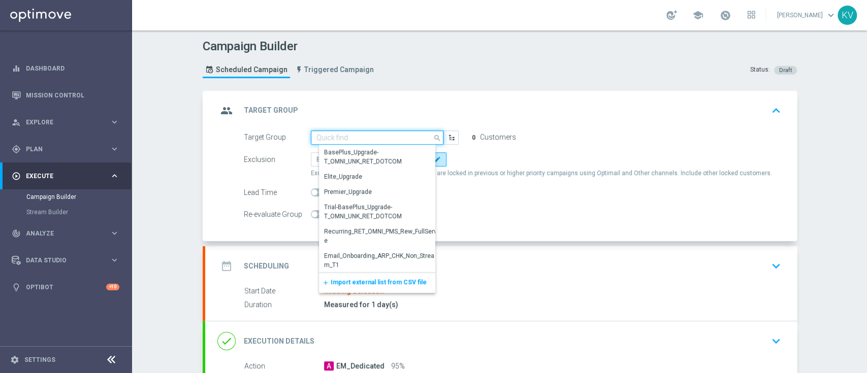
paste input "THU_20250821_D_Omni_TSA_Check"
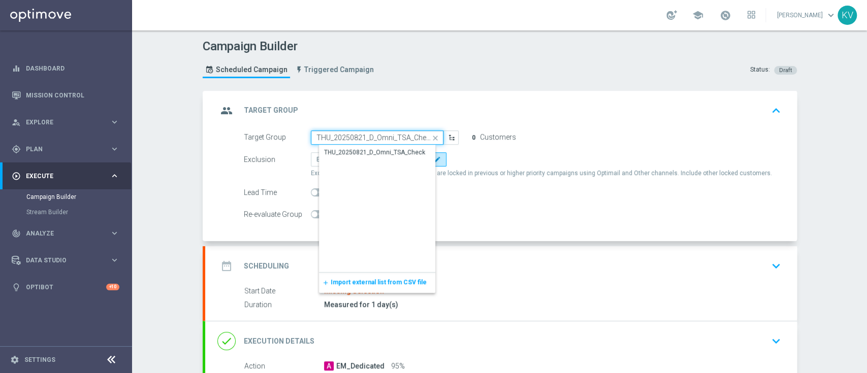
scroll to position [0, 1]
click at [376, 150] on div "THU_20250821_D_Omni_TSA_Check" at bounding box center [374, 152] width 101 height 9
type input "THU_20250821_D_Omni_TSA_Check"
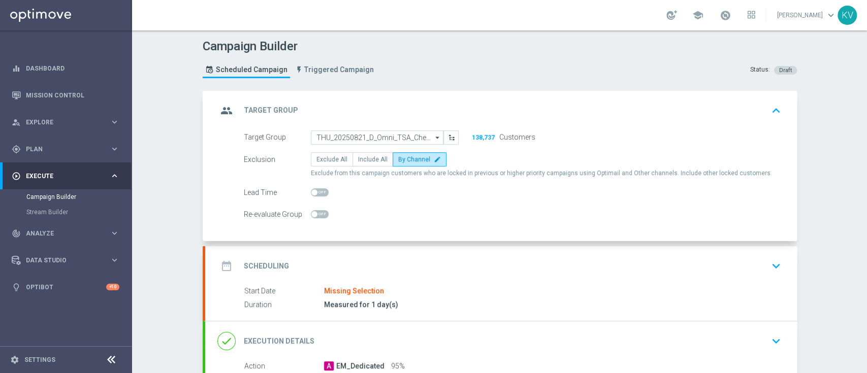
click at [411, 169] on span "Exclude from this campaign customers who are locked in previous or higher prior…" at bounding box center [541, 173] width 461 height 9
click at [411, 165] on label "By Channel edit" at bounding box center [419, 159] width 54 height 14
click at [405, 164] on input "By Channel edit" at bounding box center [401, 161] width 7 height 7
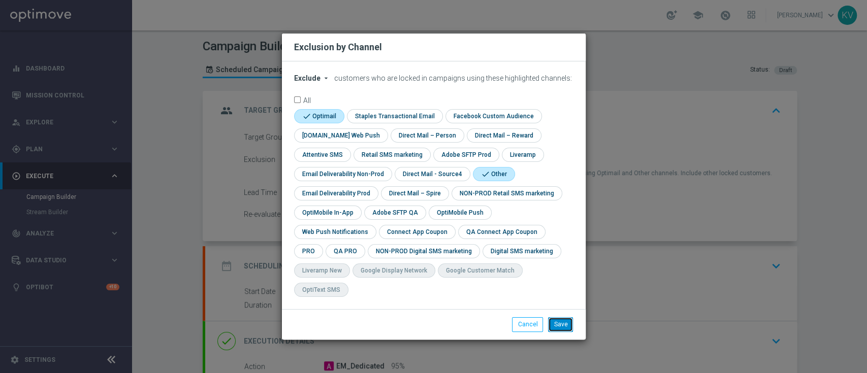
click at [557, 317] on button "Save" at bounding box center [560, 324] width 25 height 14
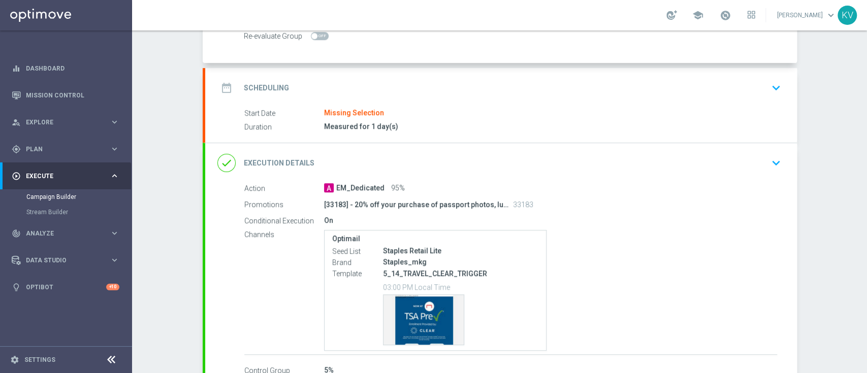
scroll to position [183, 0]
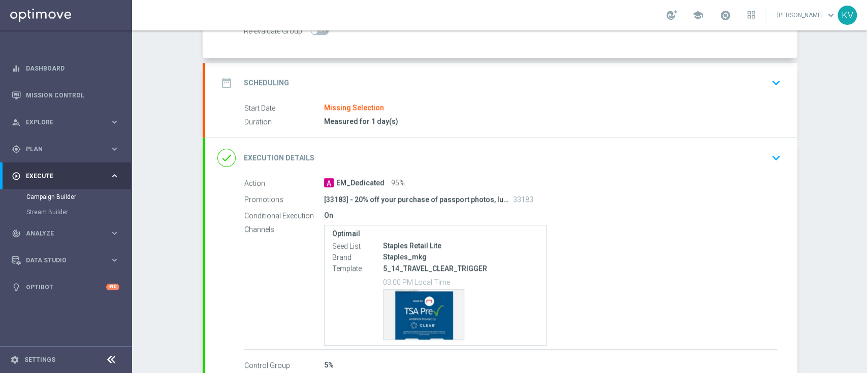
click at [767, 91] on button "keyboard_arrow_down" at bounding box center [775, 82] width 17 height 19
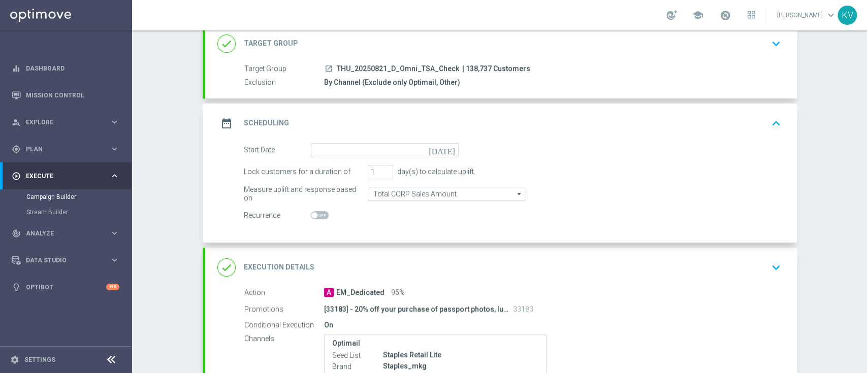
scroll to position [66, 0]
click at [350, 145] on input at bounding box center [385, 151] width 148 height 14
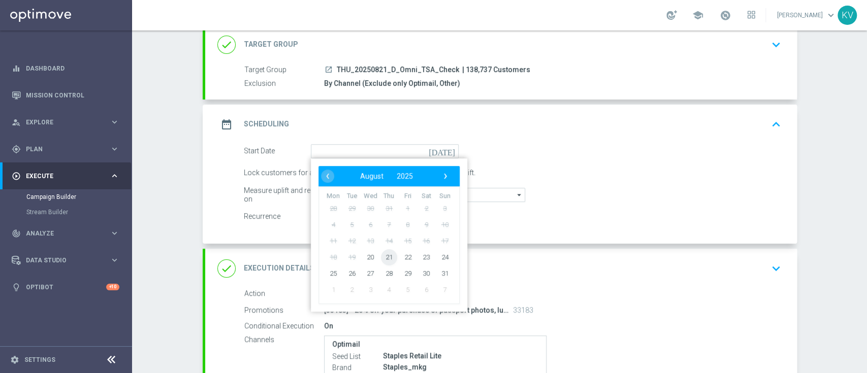
click at [387, 259] on span "21" at bounding box center [388, 257] width 16 height 16
type input "[DATE]"
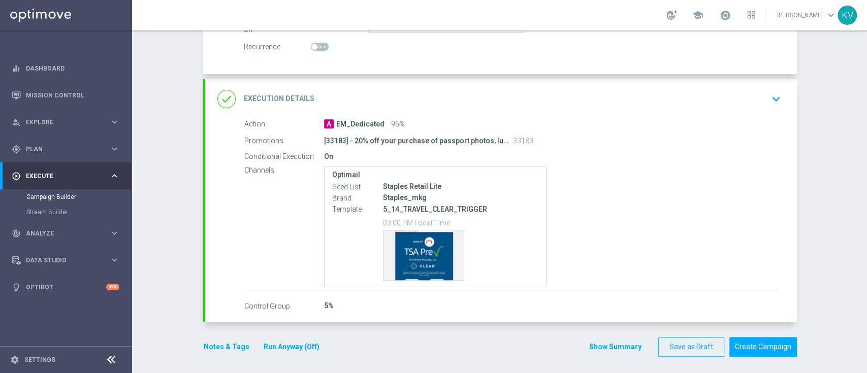
scroll to position [239, 0]
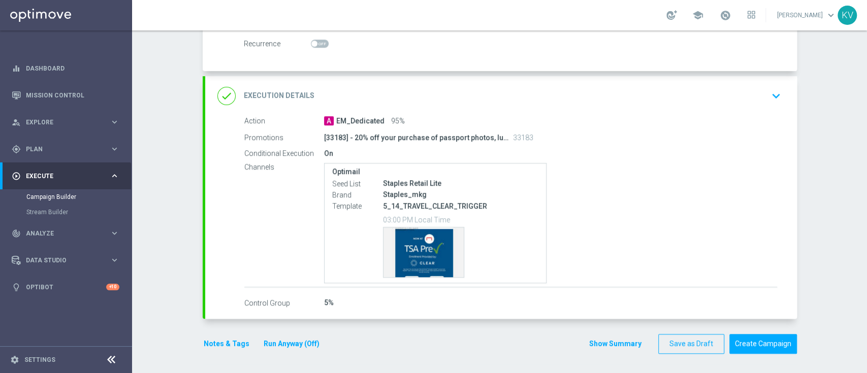
click at [216, 340] on button "Notes & Tags" at bounding box center [227, 344] width 48 height 13
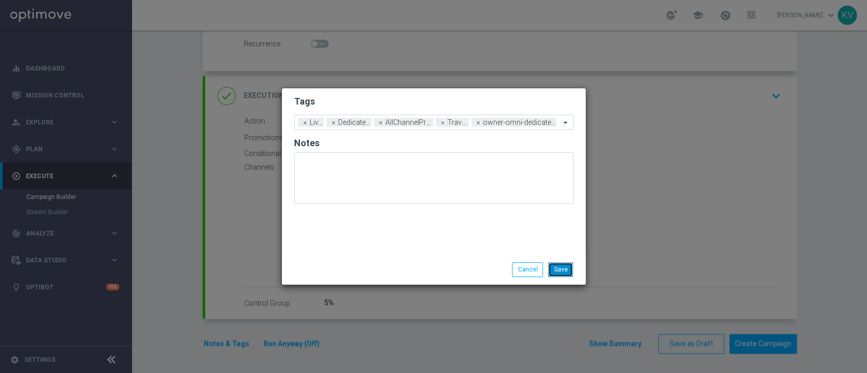
click at [566, 270] on button "Save" at bounding box center [560, 269] width 25 height 14
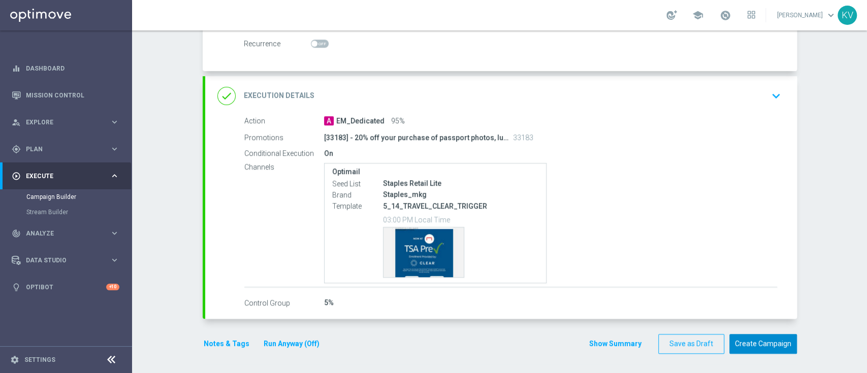
click at [776, 347] on button "Create Campaign" at bounding box center [763, 344] width 68 height 20
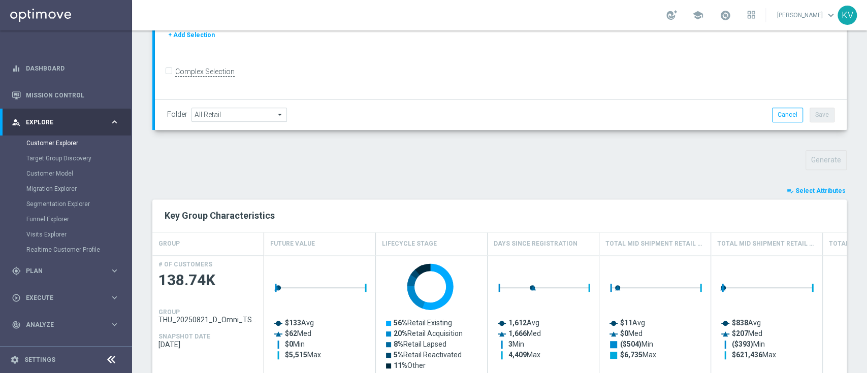
scroll to position [247, 0]
click at [800, 182] on div "TARGET GROUP THU_20250821_D_Omni_TSA_Check THU_20250821_D_Omni_TSA_Check arrow_…" at bounding box center [499, 277] width 735 height 850
click at [810, 193] on span "Select Attributes" at bounding box center [820, 191] width 50 height 7
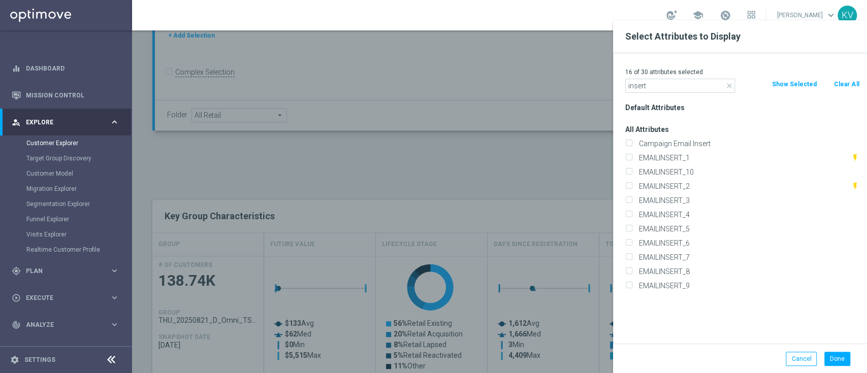
type input "insert"
click at [690, 209] on div "EMAILINSERT_4" at bounding box center [741, 215] width 249 height 14
click at [688, 201] on label "EMAILINSERT_3" at bounding box center [747, 200] width 224 height 9
click at [632, 201] on input "EMAILINSERT_3" at bounding box center [628, 202] width 7 height 7
checkbox input "true"
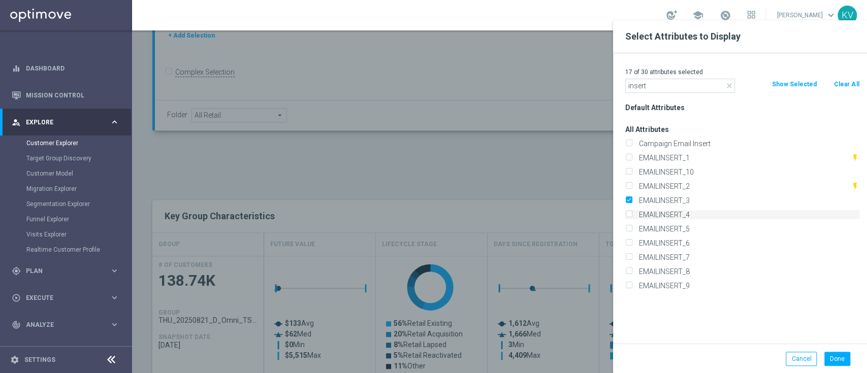
click at [688, 211] on label "EMAILINSERT_4" at bounding box center [747, 214] width 224 height 9
click at [632, 213] on input "EMAILINSERT_4" at bounding box center [628, 216] width 7 height 7
checkbox input "true"
click at [849, 81] on button "Clear All" at bounding box center [846, 84] width 27 height 11
checkbox input "false"
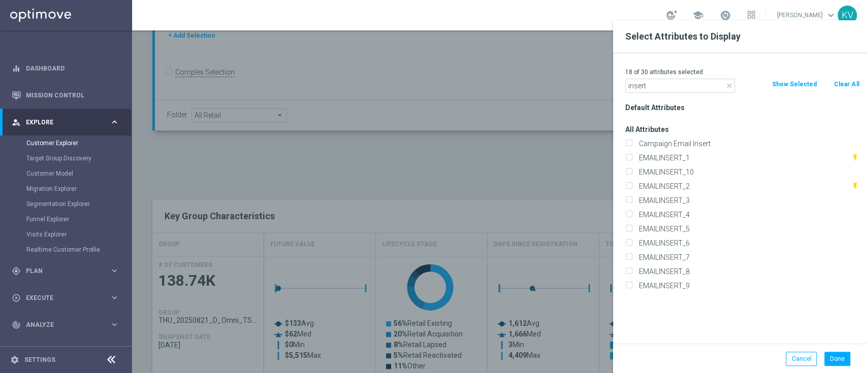
checkbox input "false"
click at [684, 199] on label "EMAILINSERT_3" at bounding box center [747, 200] width 224 height 9
click at [632, 199] on input "EMAILINSERT_3" at bounding box center [628, 202] width 7 height 7
checkbox input "true"
click at [687, 208] on div "EMAILINSERT_4" at bounding box center [741, 215] width 249 height 14
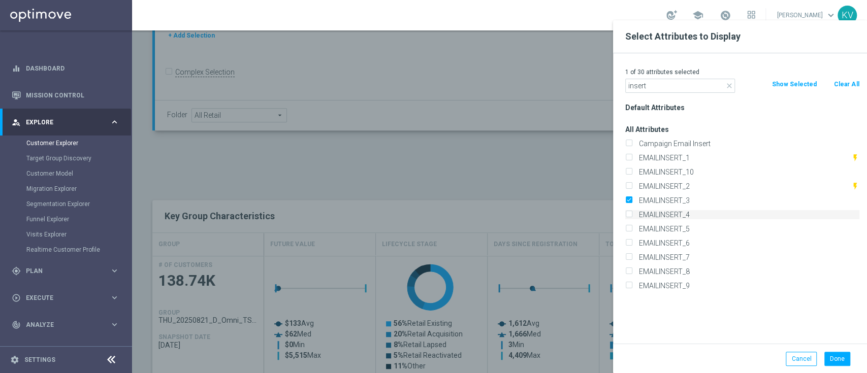
click at [678, 213] on label "EMAILINSERT_4" at bounding box center [747, 214] width 224 height 9
click at [632, 213] on input "EMAILINSERT_4" at bounding box center [628, 216] width 7 height 7
checkbox input "true"
click at [835, 355] on button "Done" at bounding box center [837, 359] width 26 height 14
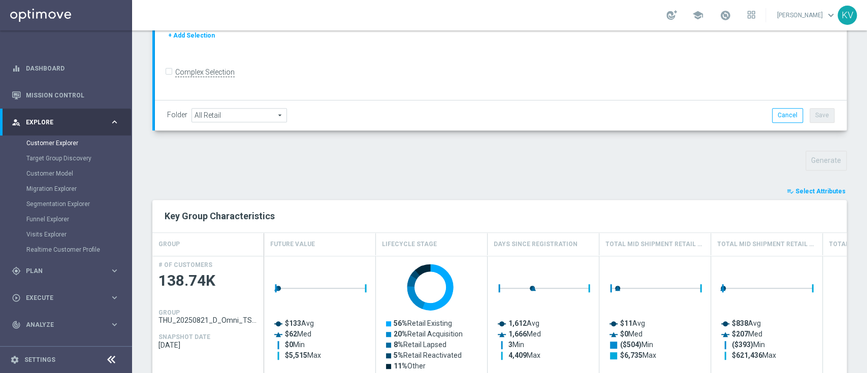
type input "Search"
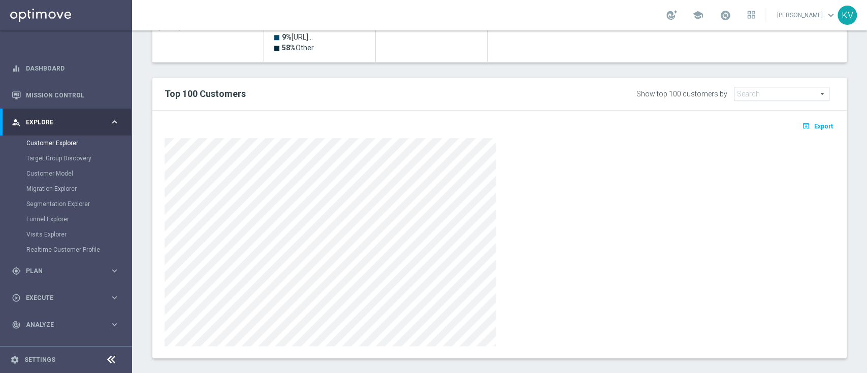
scroll to position [565, 0]
click at [547, 156] on div at bounding box center [499, 243] width 670 height 208
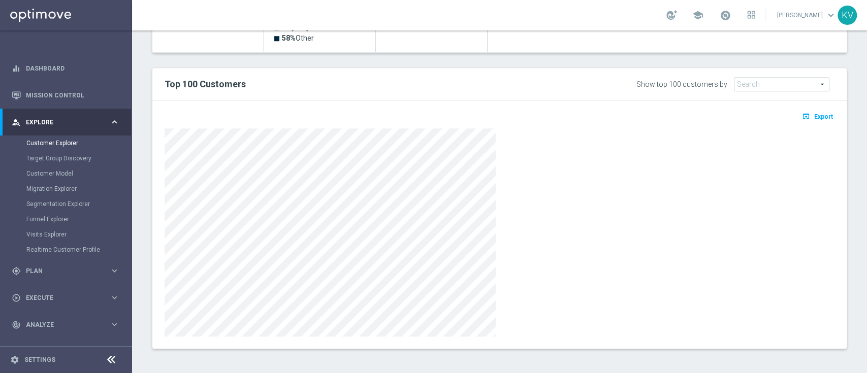
scroll to position [548, 0]
